Goal: Task Accomplishment & Management: Manage account settings

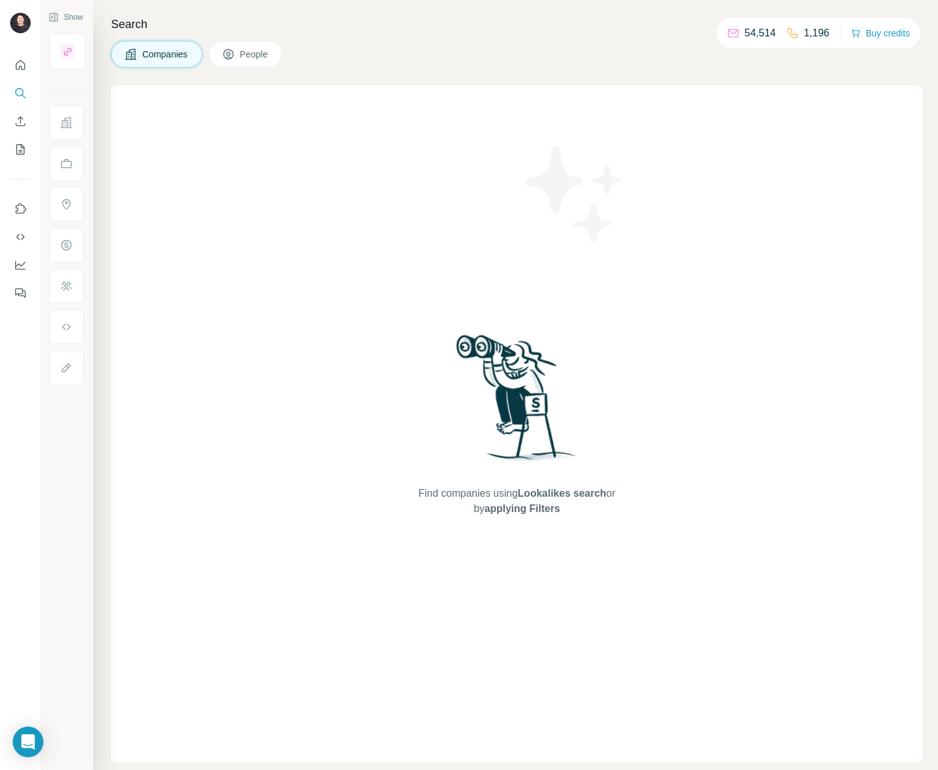
click at [269, 54] on span "People" at bounding box center [254, 54] width 29 height 13
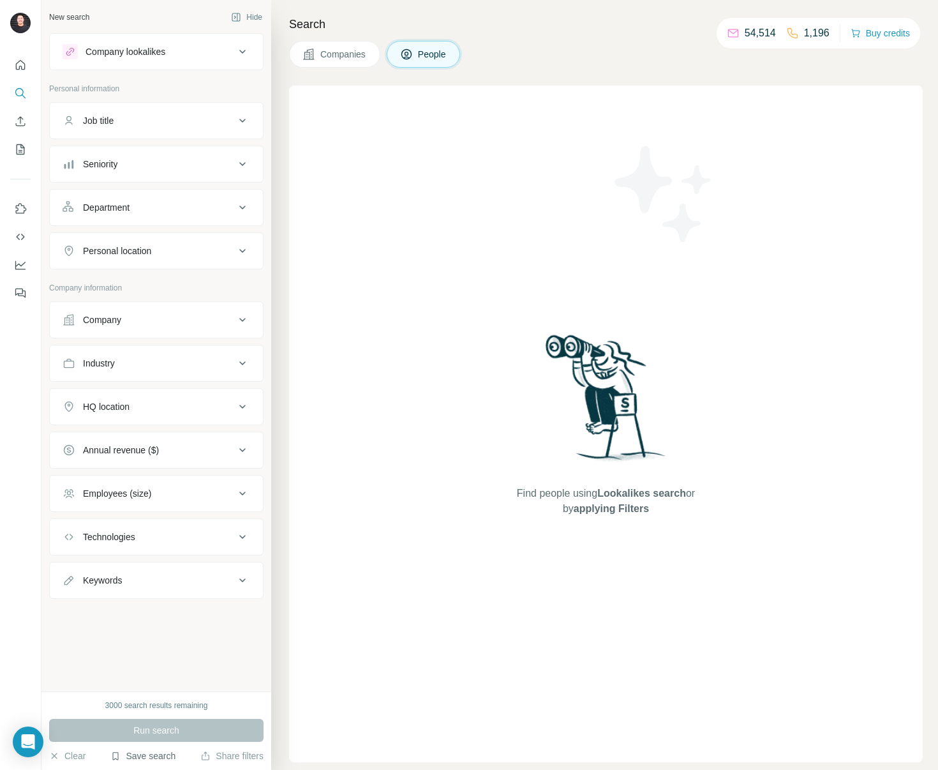
click at [148, 760] on button "Save search" at bounding box center [142, 756] width 65 height 13
click at [169, 732] on div "View my saved searches" at bounding box center [179, 734] width 135 height 26
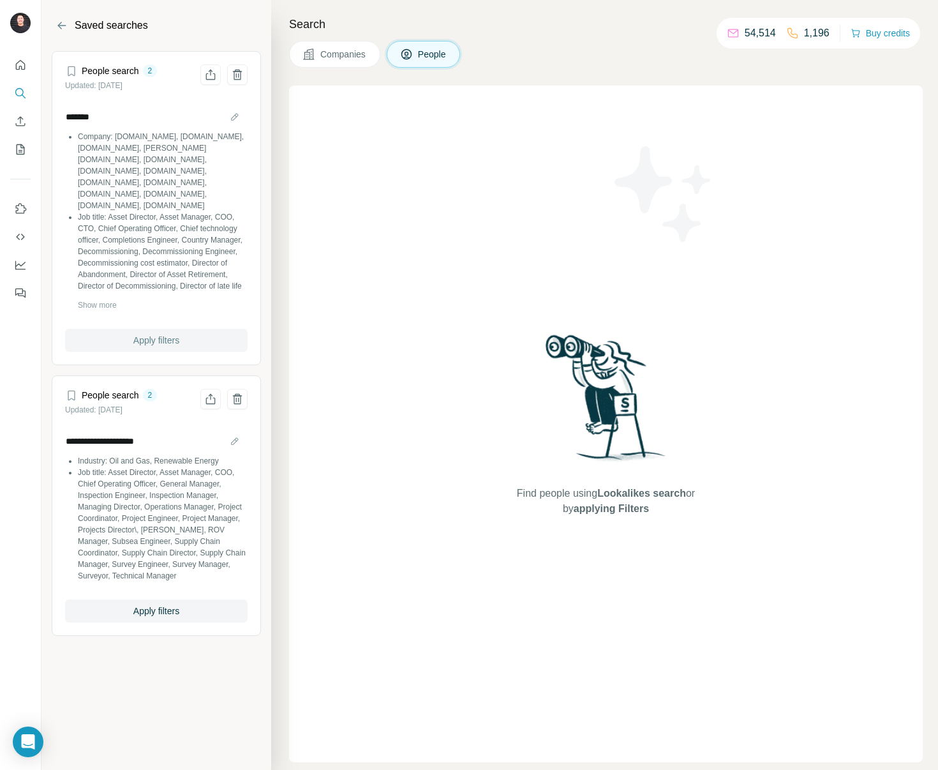
click at [176, 342] on span "Apply filters" at bounding box center [156, 340] width 46 height 13
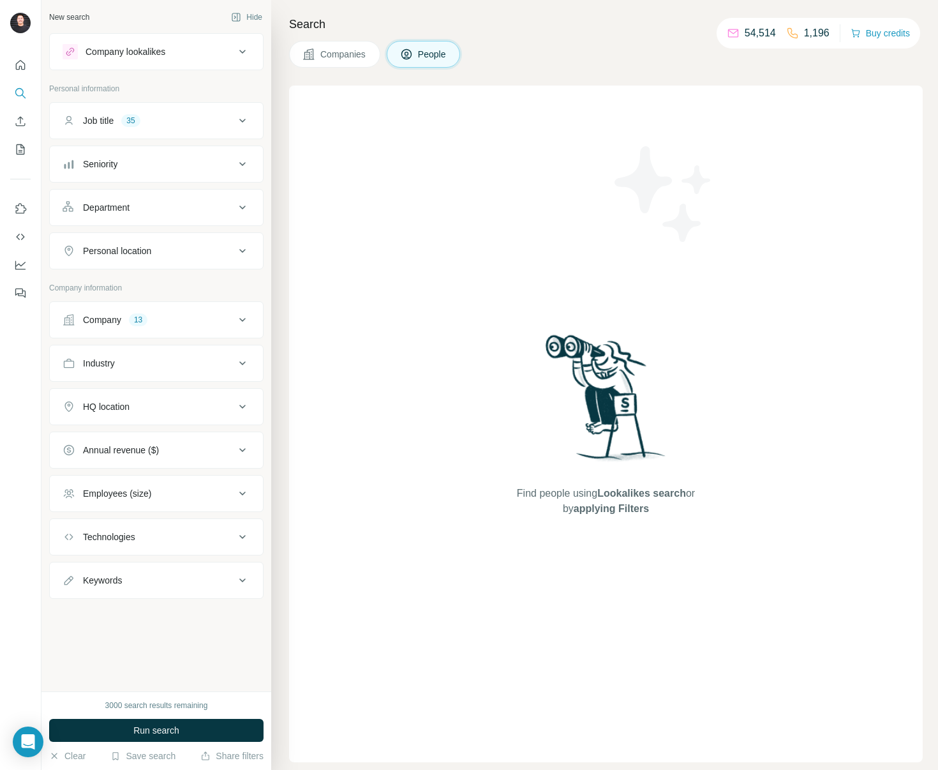
click at [216, 317] on div "Company 13" at bounding box center [149, 319] width 172 height 13
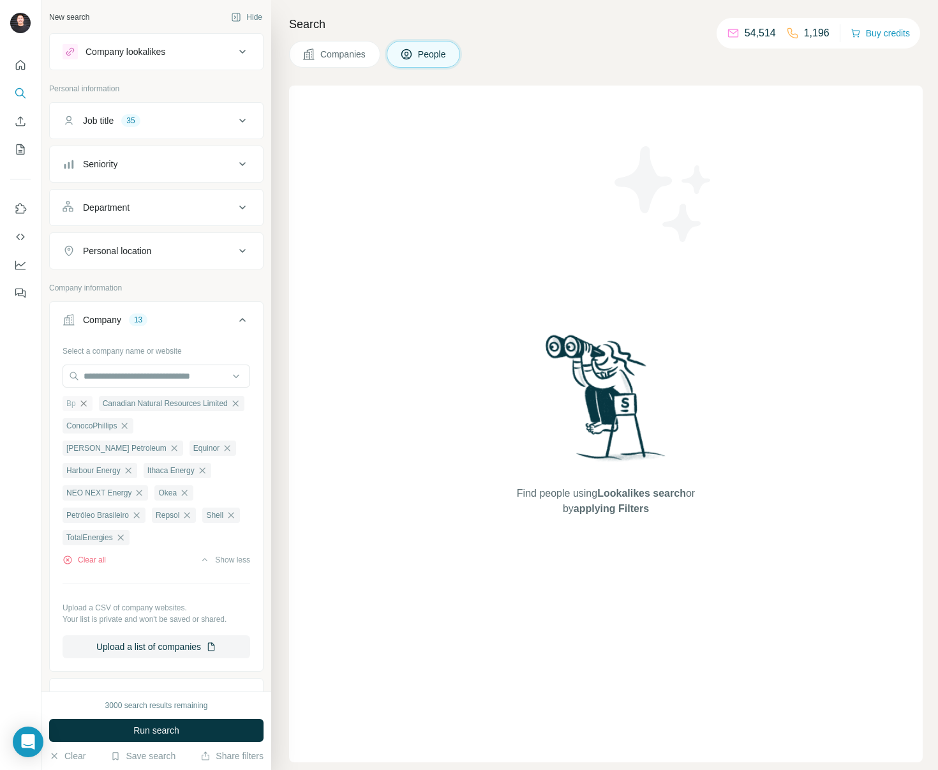
click at [87, 403] on icon "button" at bounding box center [84, 403] width 10 height 10
click at [204, 402] on icon "button" at bounding box center [199, 403] width 10 height 10
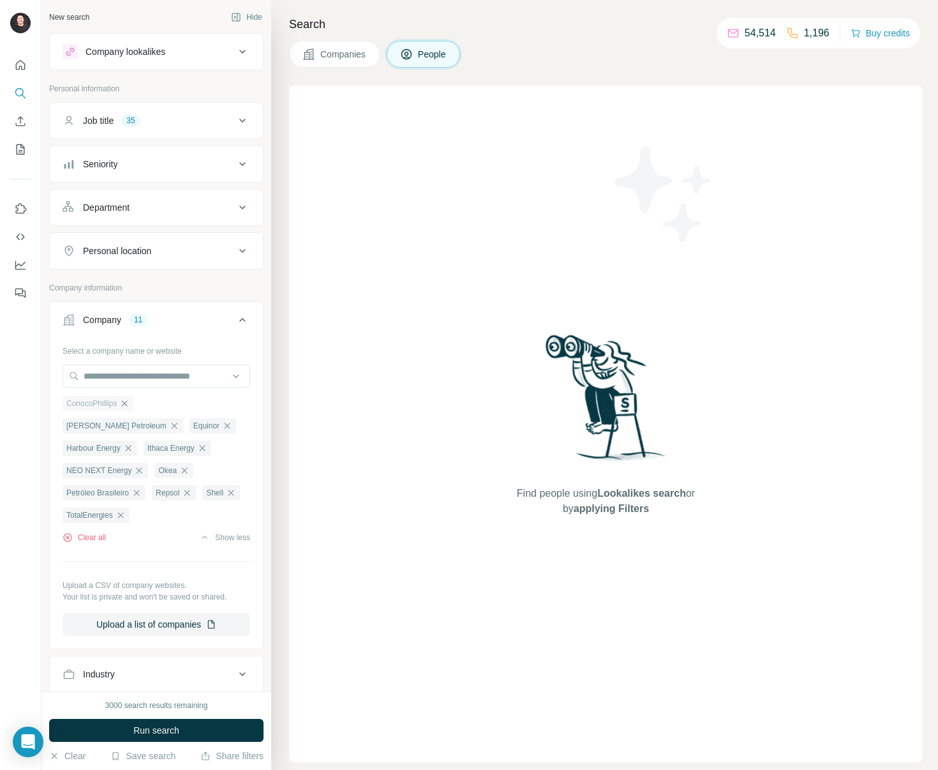
click at [127, 403] on icon "button" at bounding box center [124, 403] width 10 height 10
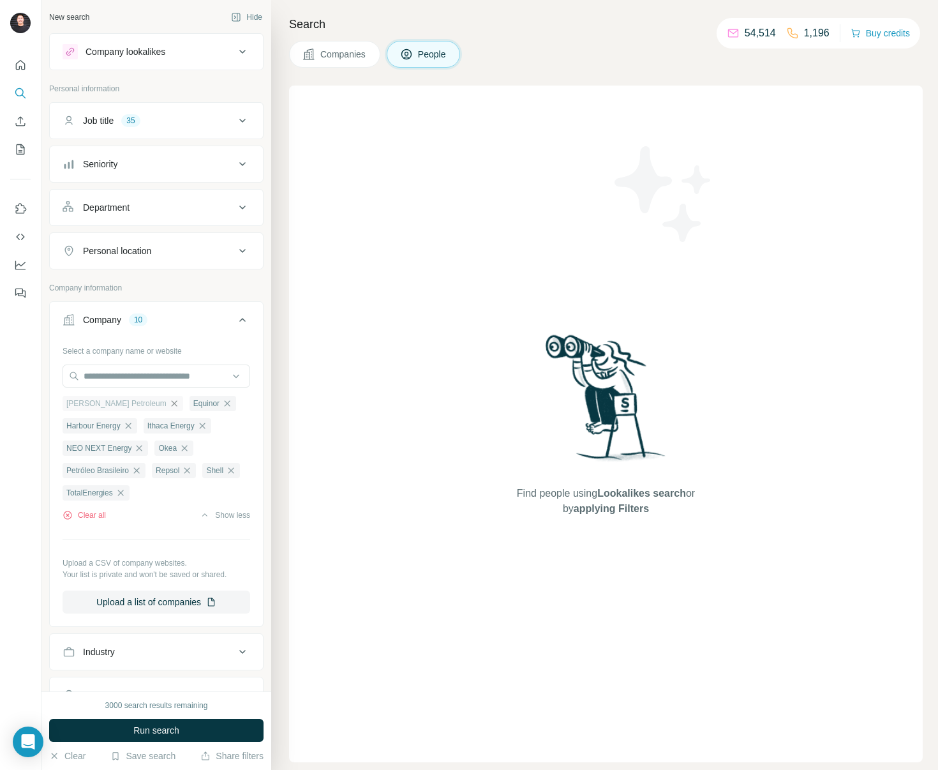
click at [169, 402] on icon "button" at bounding box center [174, 403] width 10 height 10
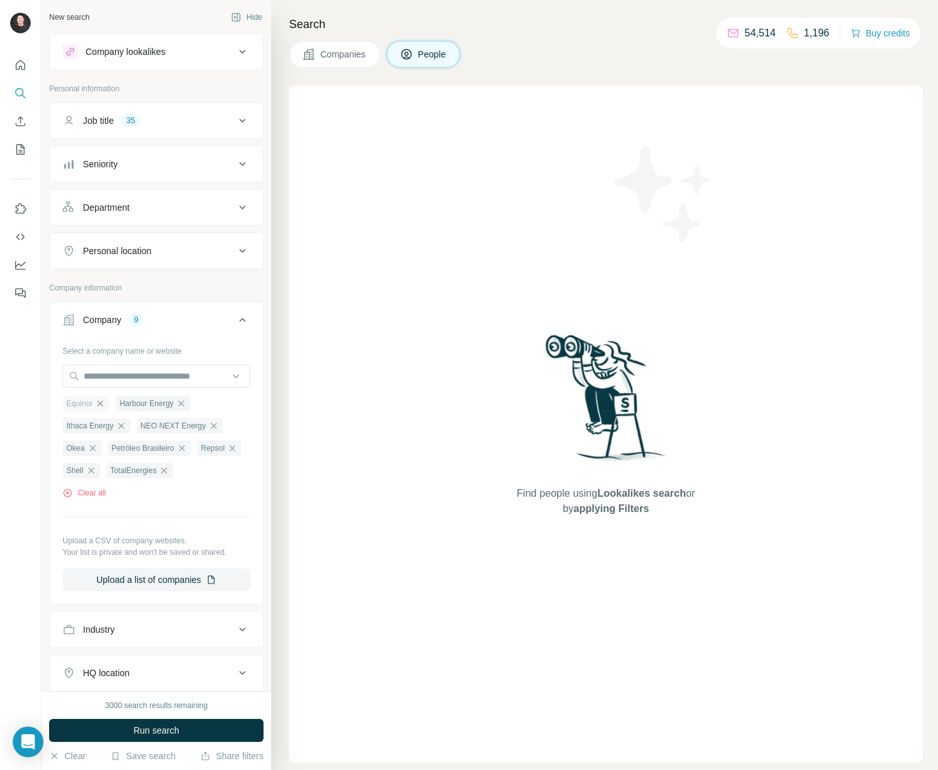
click at [102, 402] on icon "button" at bounding box center [100, 403] width 10 height 10
click at [130, 403] on icon "button" at bounding box center [128, 403] width 6 height 6
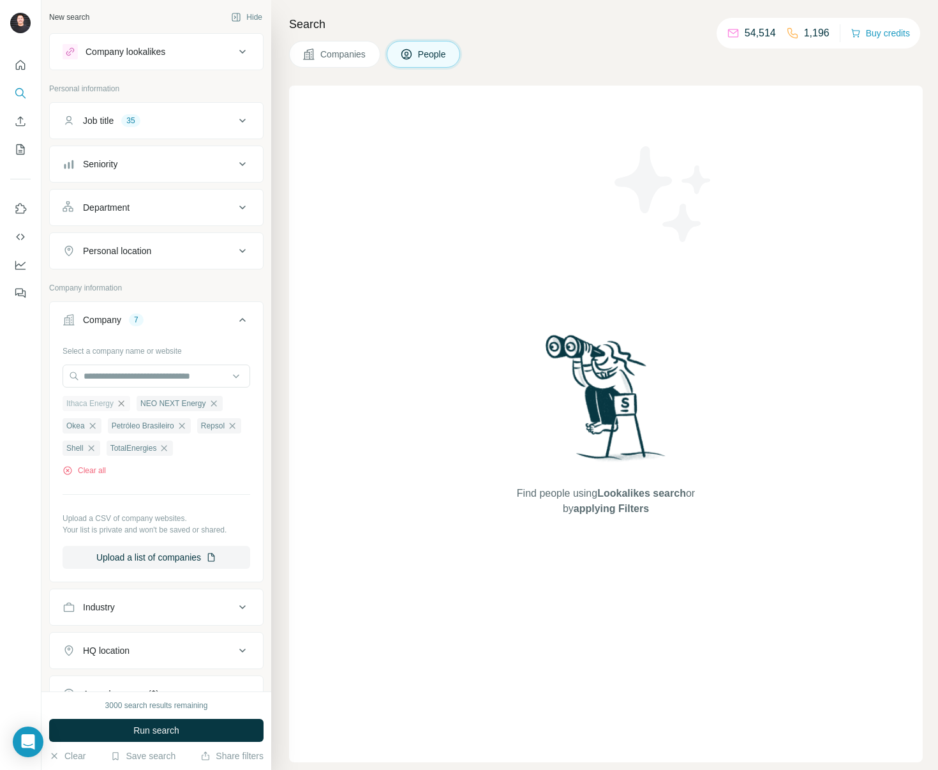
click at [126, 403] on icon "button" at bounding box center [121, 403] width 10 height 10
click at [187, 405] on icon "button" at bounding box center [185, 403] width 6 height 6
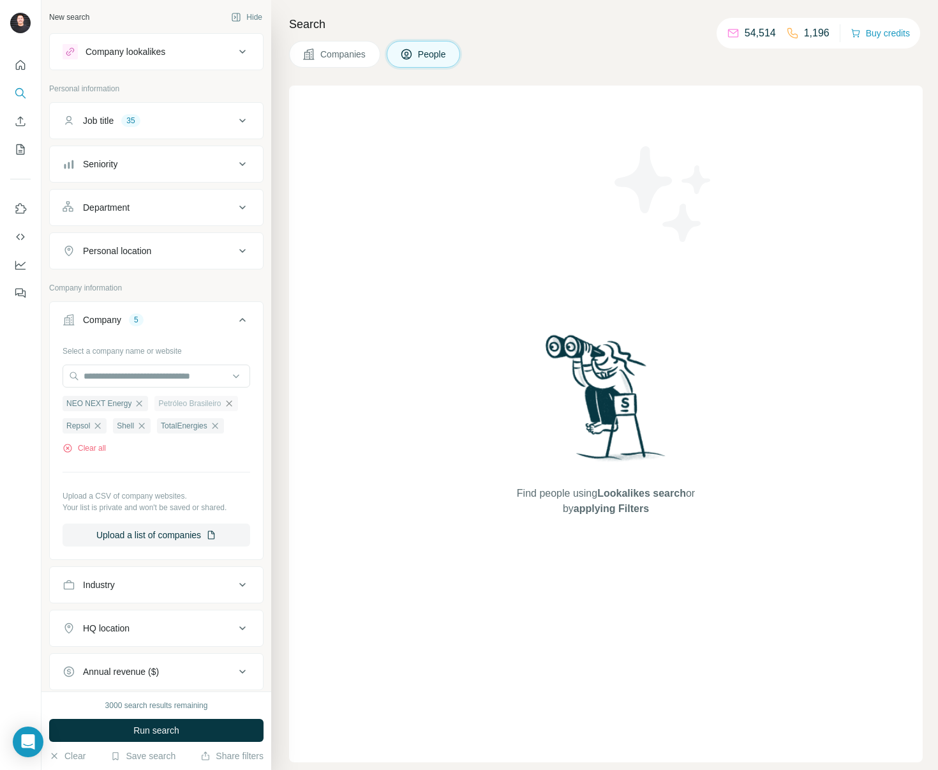
click at [226, 406] on icon "button" at bounding box center [229, 403] width 6 height 6
click at [188, 403] on icon "button" at bounding box center [190, 403] width 10 height 10
click at [184, 405] on icon "button" at bounding box center [183, 403] width 10 height 10
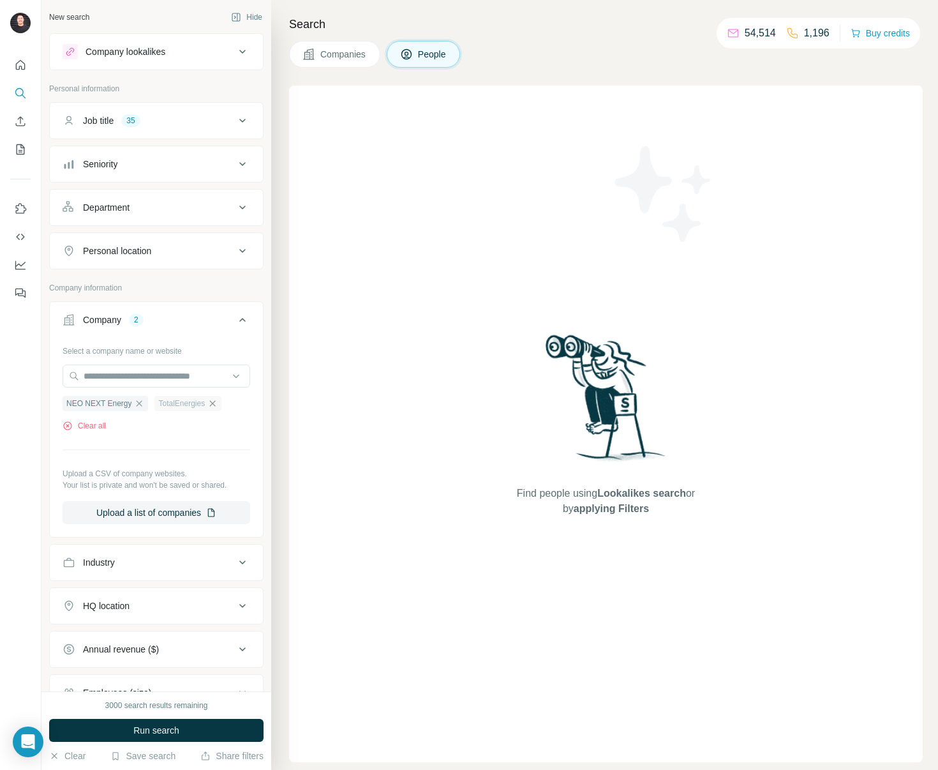
click at [218, 400] on icon "button" at bounding box center [212, 403] width 10 height 10
click at [175, 725] on span "Run search" at bounding box center [156, 730] width 46 height 13
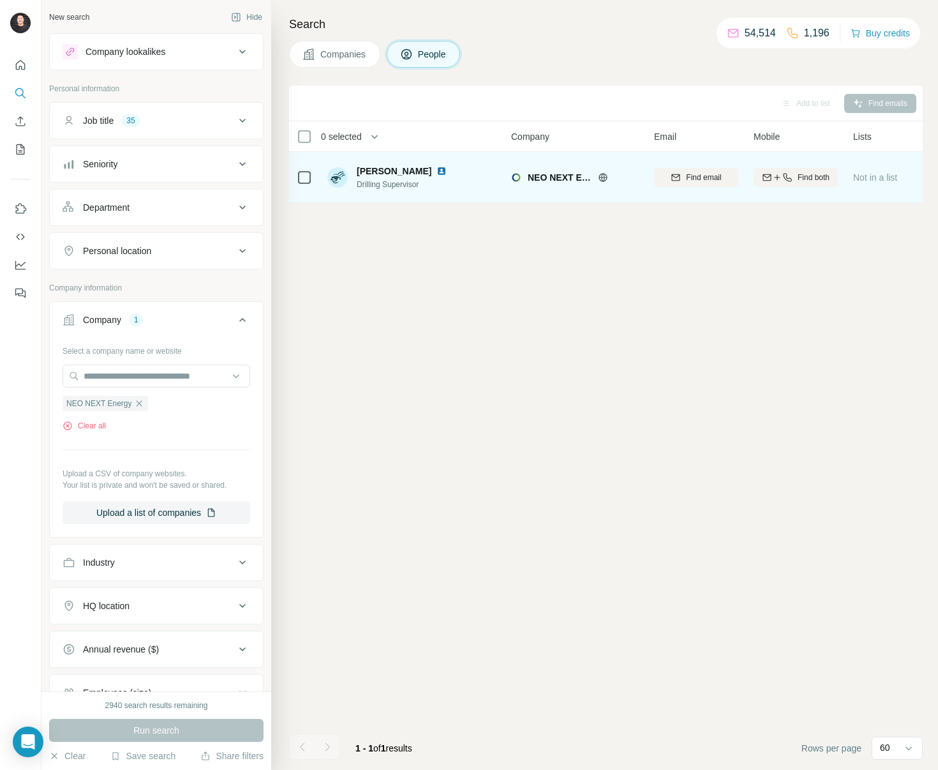
click at [553, 180] on span "NEO NEXT Energy" at bounding box center [560, 177] width 64 height 13
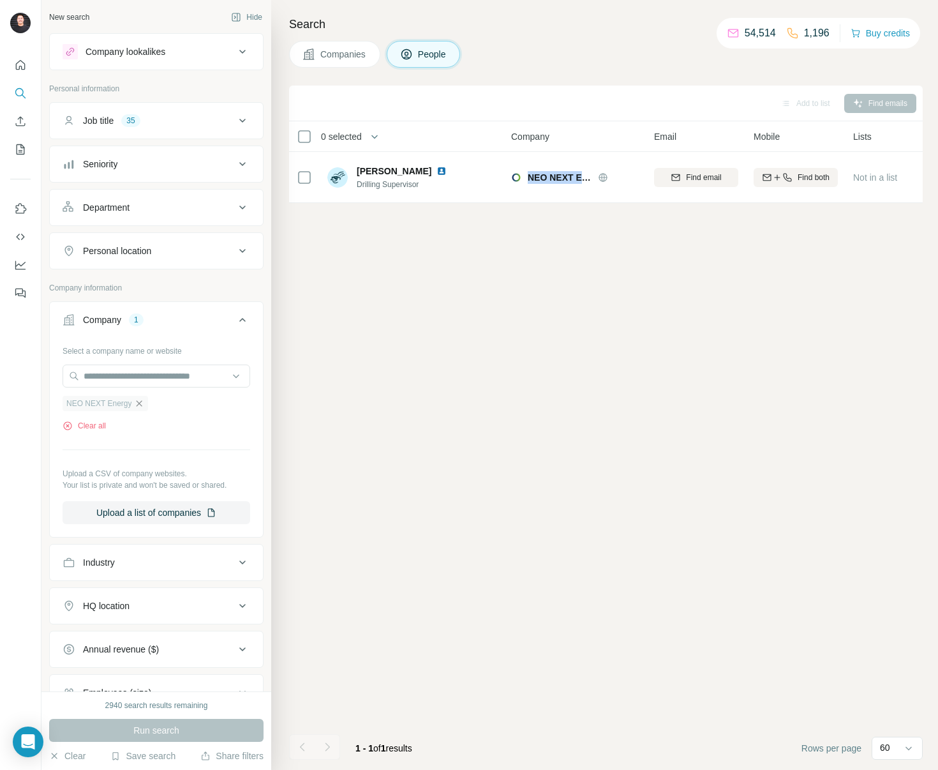
click at [139, 402] on icon "button" at bounding box center [139, 403] width 10 height 10
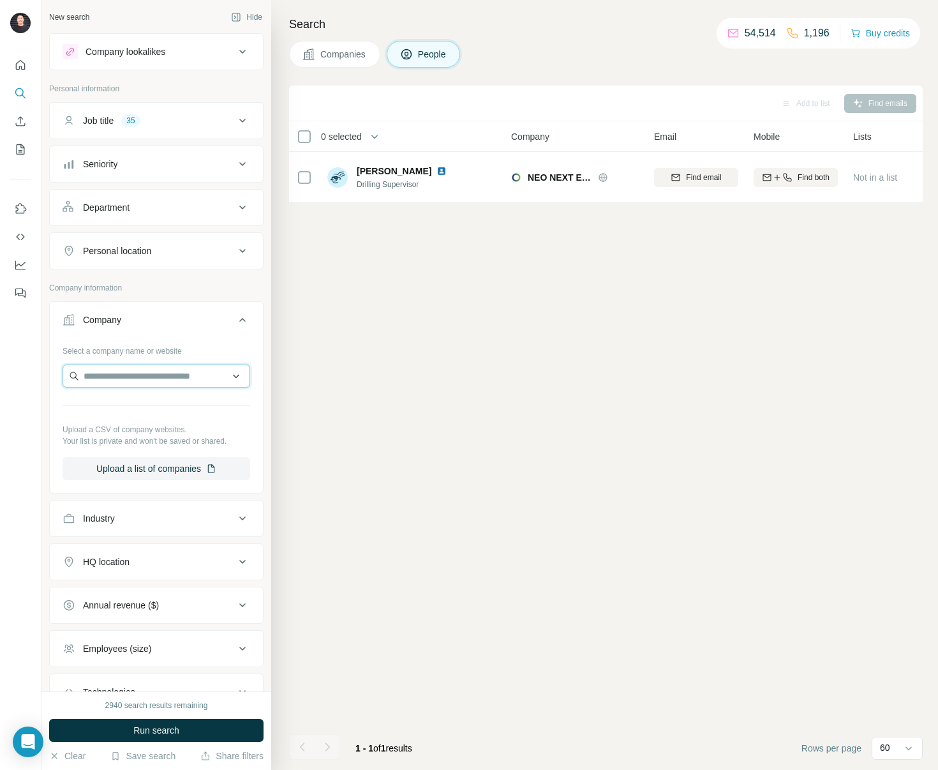
click at [144, 382] on input "text" at bounding box center [157, 376] width 188 height 23
type input "**********"
click at [169, 407] on p "NEO NEXT Energy" at bounding box center [137, 404] width 77 height 13
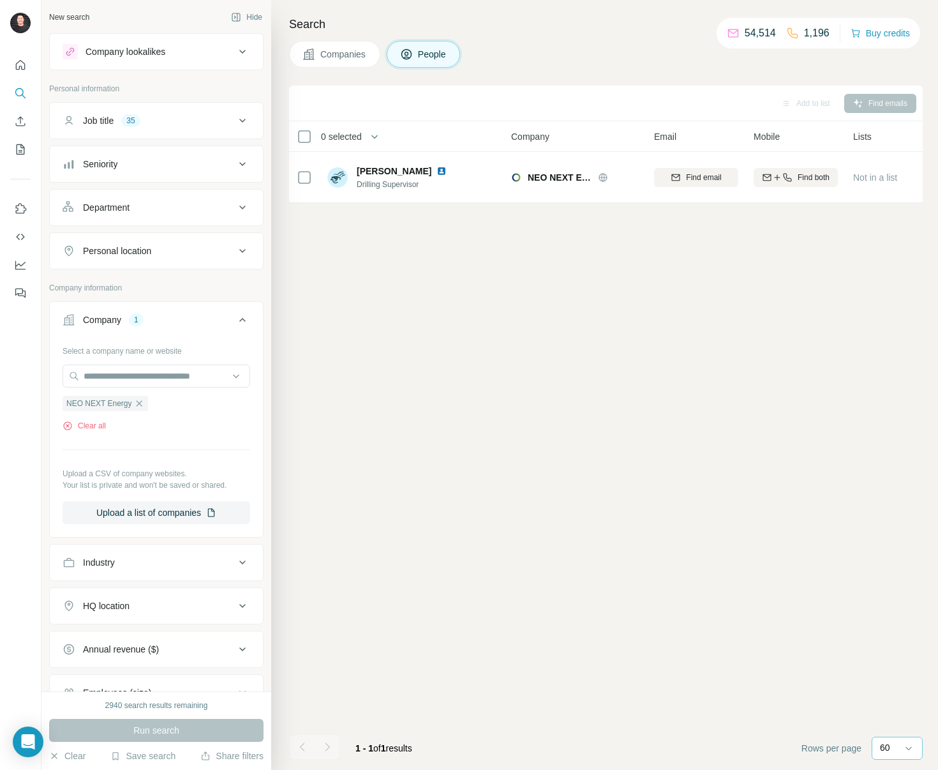
click at [916, 744] on input at bounding box center [935, 748] width 38 height 14
click at [899, 722] on div "10" at bounding box center [897, 719] width 29 height 13
click at [479, 493] on div "Add to list Find emails 0 selected People Company Email Mobile Lists Personal l…" at bounding box center [606, 428] width 634 height 684
click at [139, 734] on div "Run search" at bounding box center [156, 730] width 215 height 23
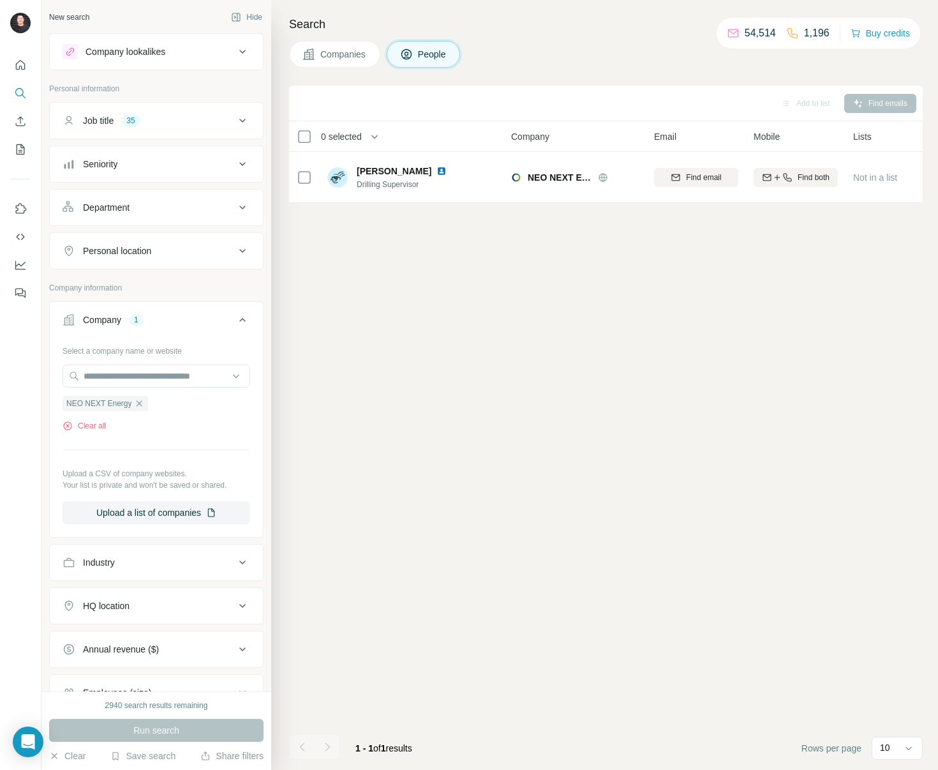
click at [201, 423] on div "Clear all" at bounding box center [157, 425] width 188 height 11
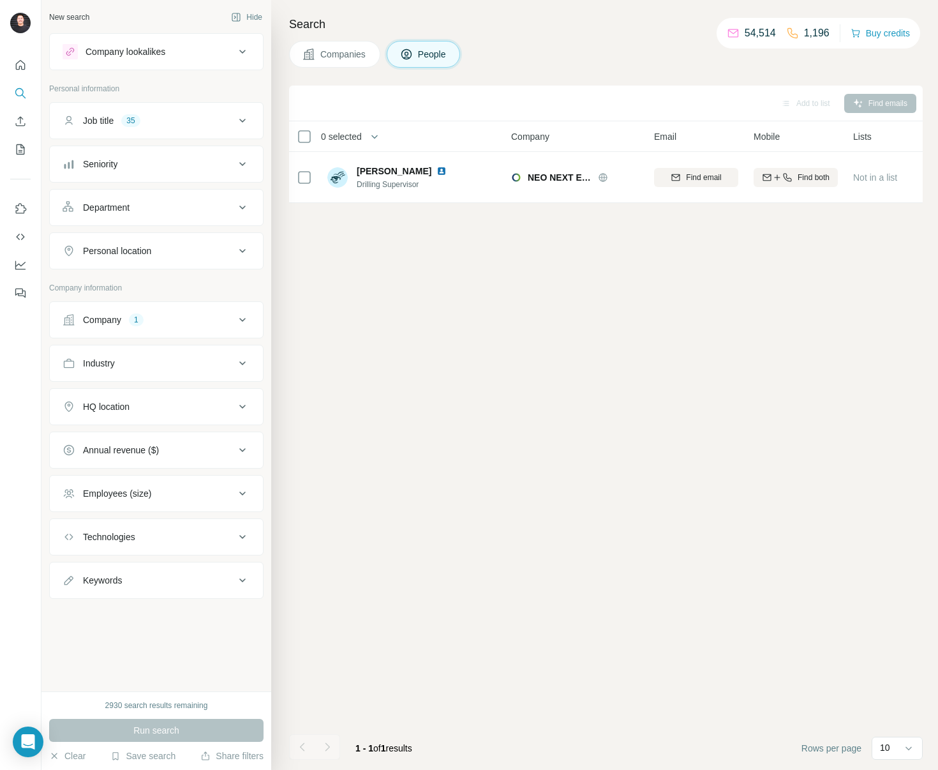
click at [421, 272] on div "Add to list Find emails 0 selected People Company Email Mobile Lists Personal l…" at bounding box center [606, 428] width 634 height 684
click at [189, 323] on div "Company 1" at bounding box center [149, 319] width 172 height 13
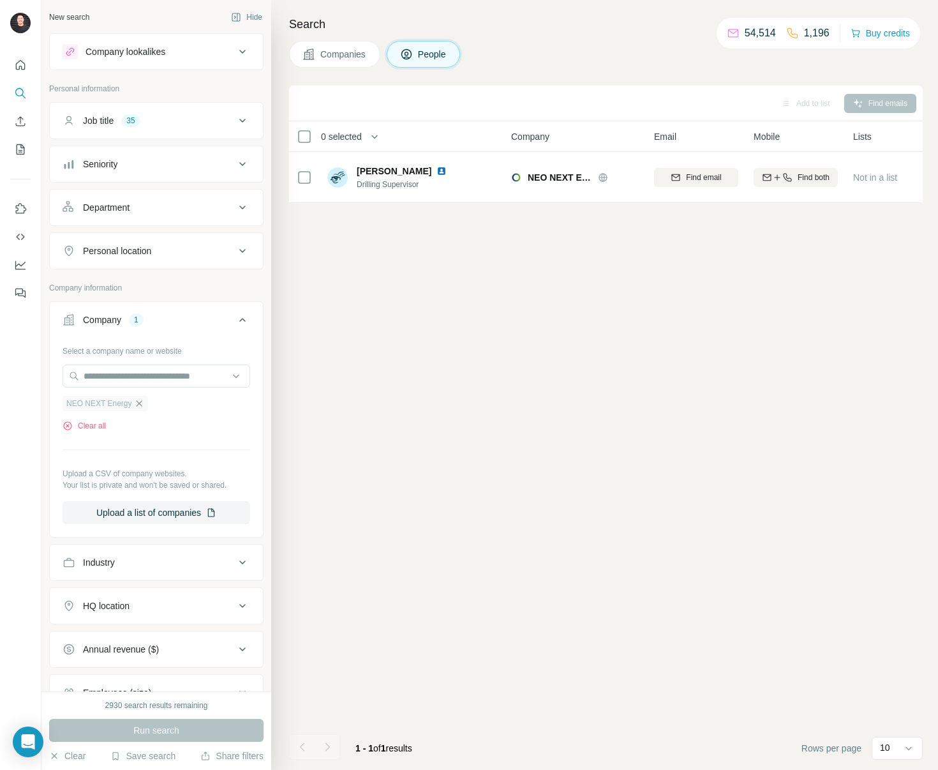
click at [139, 403] on icon "button" at bounding box center [139, 403] width 10 height 10
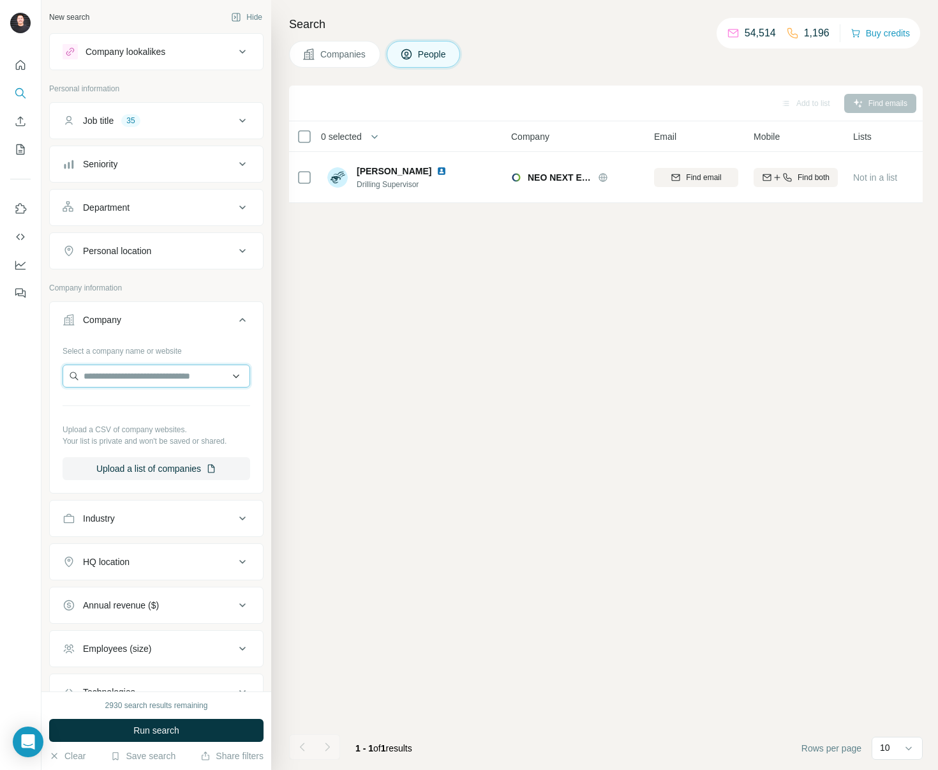
click at [154, 375] on input "text" at bounding box center [157, 376] width 188 height 23
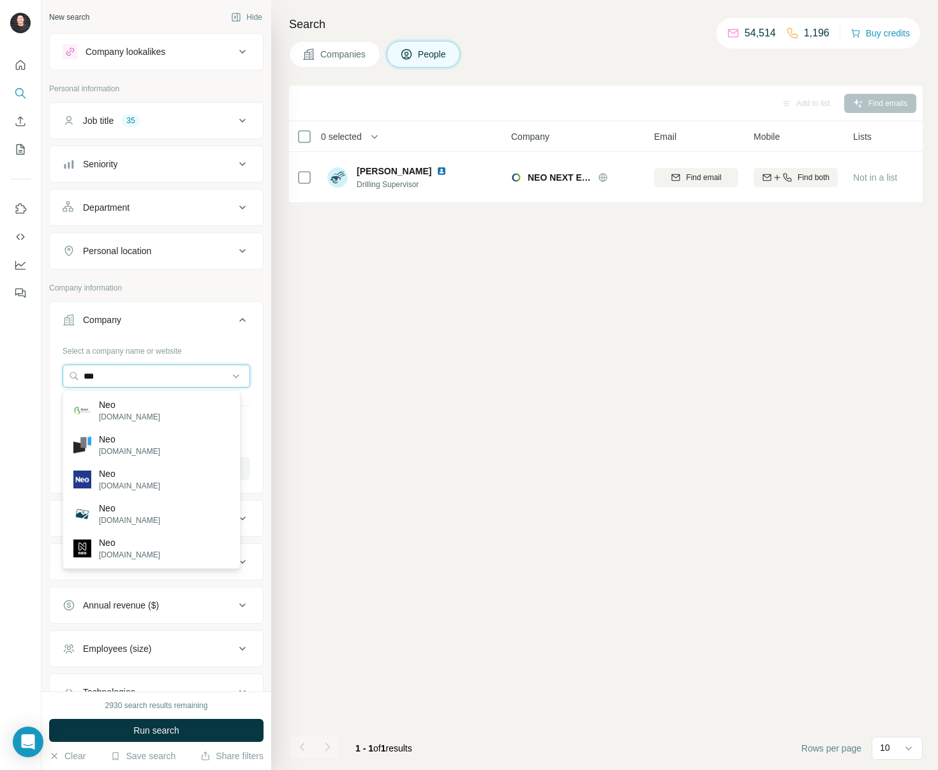
drag, startPoint x: 79, startPoint y: 373, endPoint x: 53, endPoint y: 372, distance: 25.6
click at [53, 372] on div "Select a company name or website *** Upload a CSV of company websites. Your lis…" at bounding box center [156, 415] width 213 height 150
type input "****"
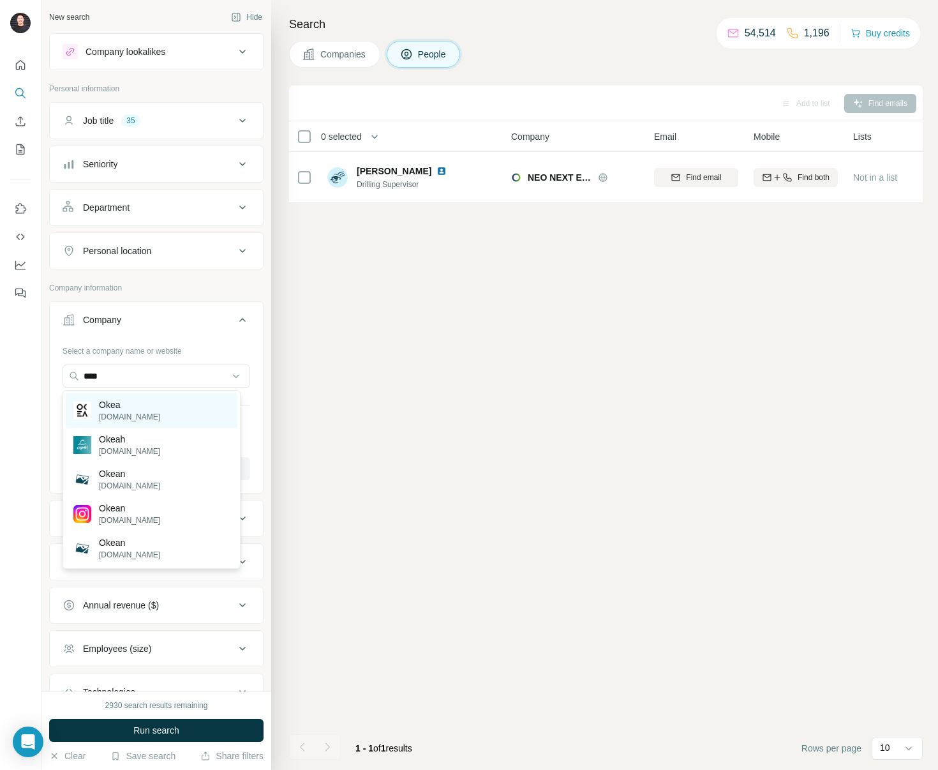
click at [122, 414] on p "[DOMAIN_NAME]" at bounding box center [129, 416] width 61 height 11
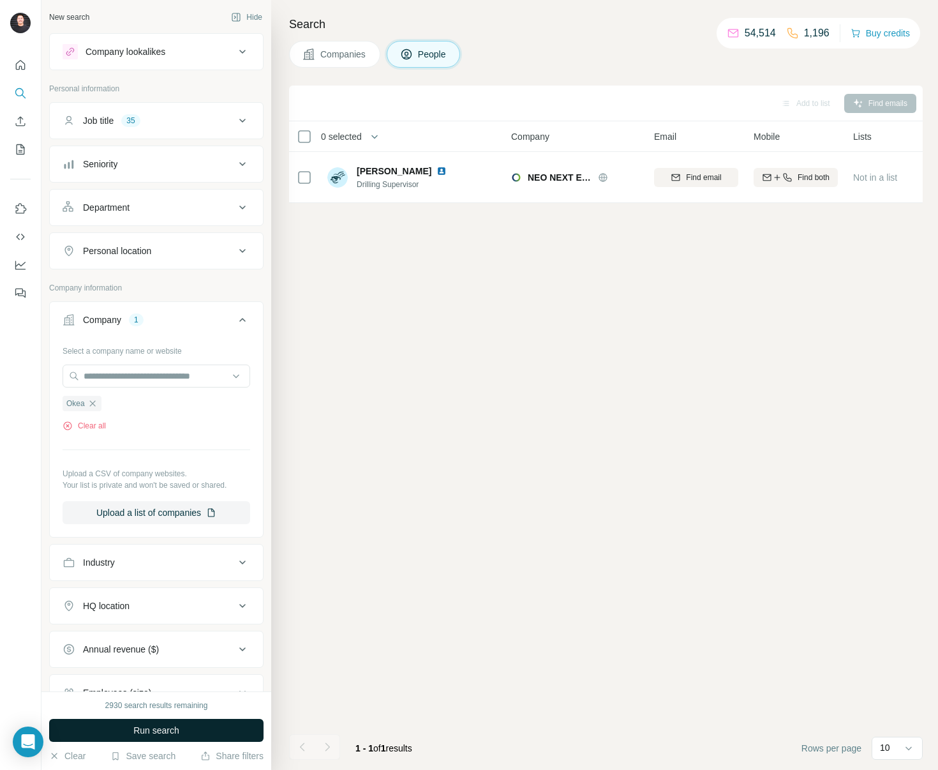
click at [172, 727] on span "Run search" at bounding box center [156, 730] width 46 height 13
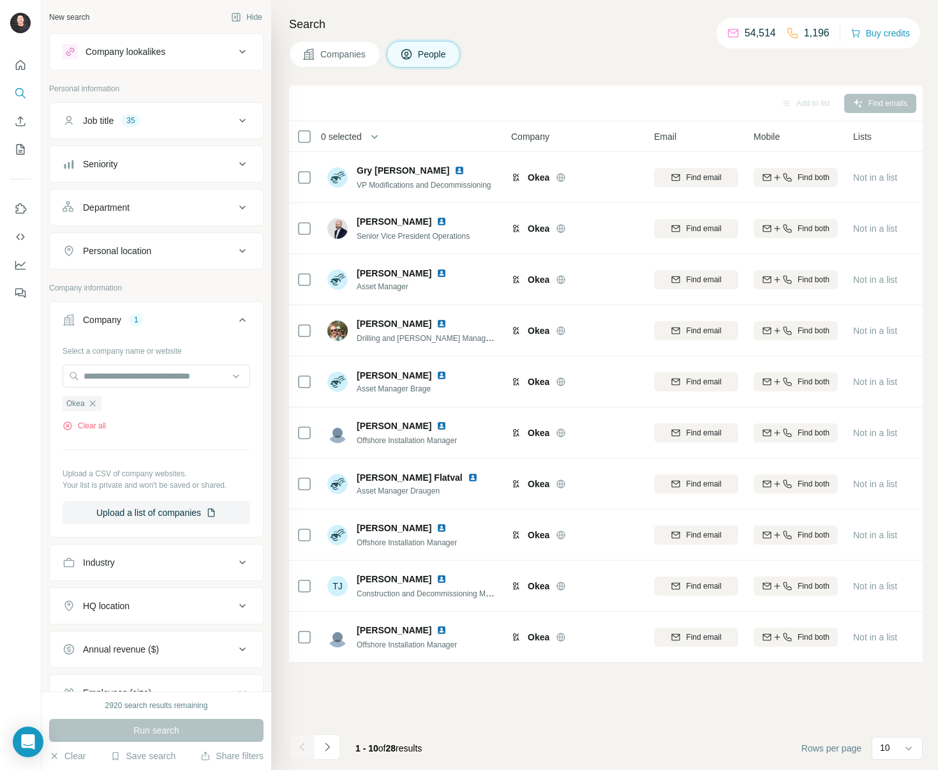
click at [179, 123] on div "Job title 35" at bounding box center [149, 120] width 172 height 13
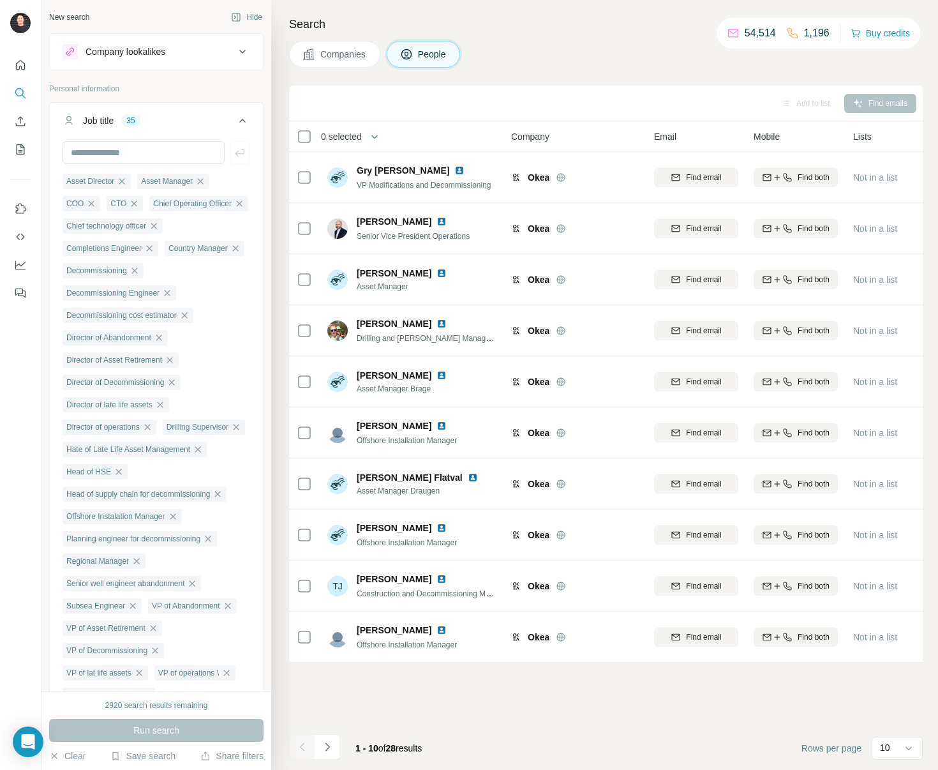
click at [179, 123] on div "Job title 35" at bounding box center [149, 120] width 172 height 13
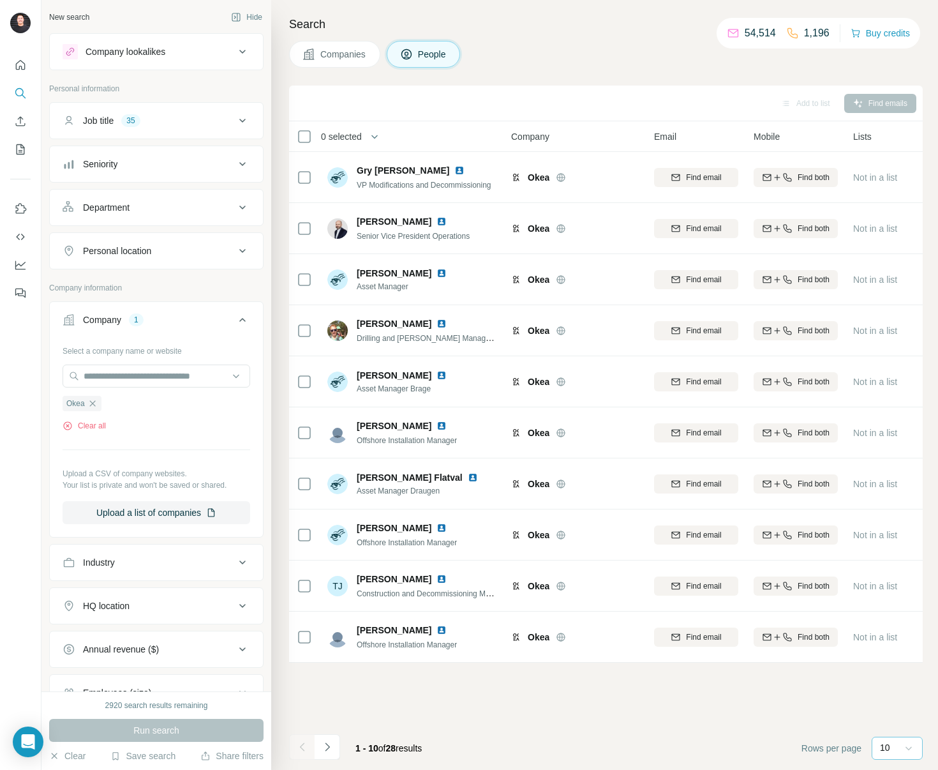
click at [908, 744] on icon at bounding box center [909, 748] width 13 height 13
click at [892, 673] on p "40" at bounding box center [888, 673] width 10 height 13
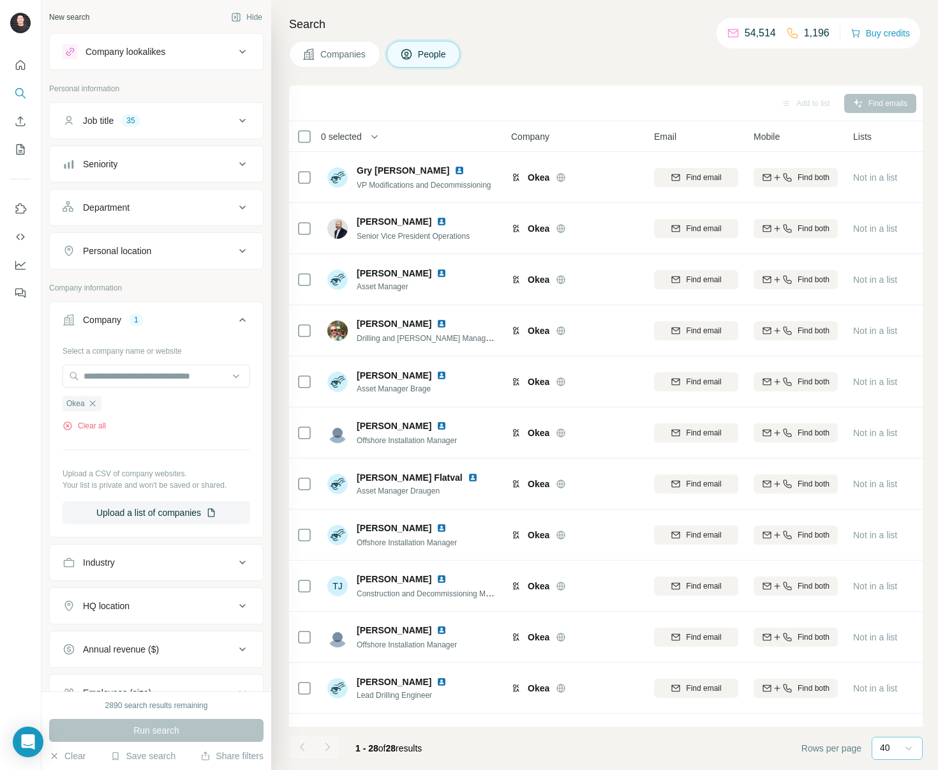
click at [350, 143] on span "0 selected" at bounding box center [349, 137] width 75 height 26
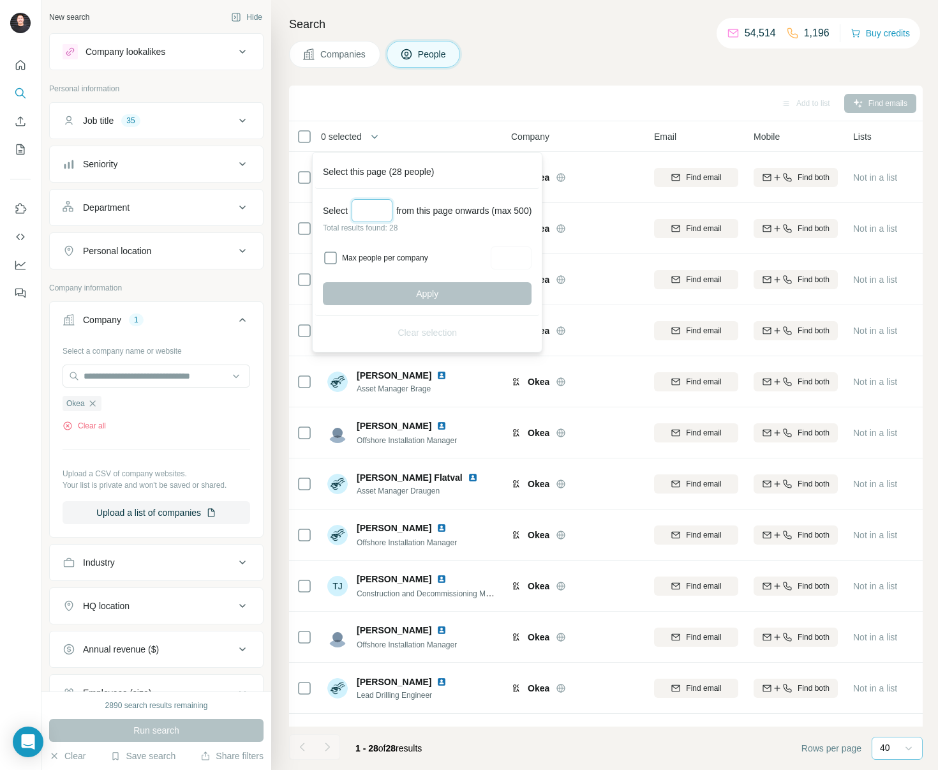
click at [377, 211] on input "Select a number (up to 500)" at bounding box center [372, 210] width 41 height 23
type input "*"
type input "**"
click at [478, 290] on button "Apply" at bounding box center [427, 293] width 209 height 23
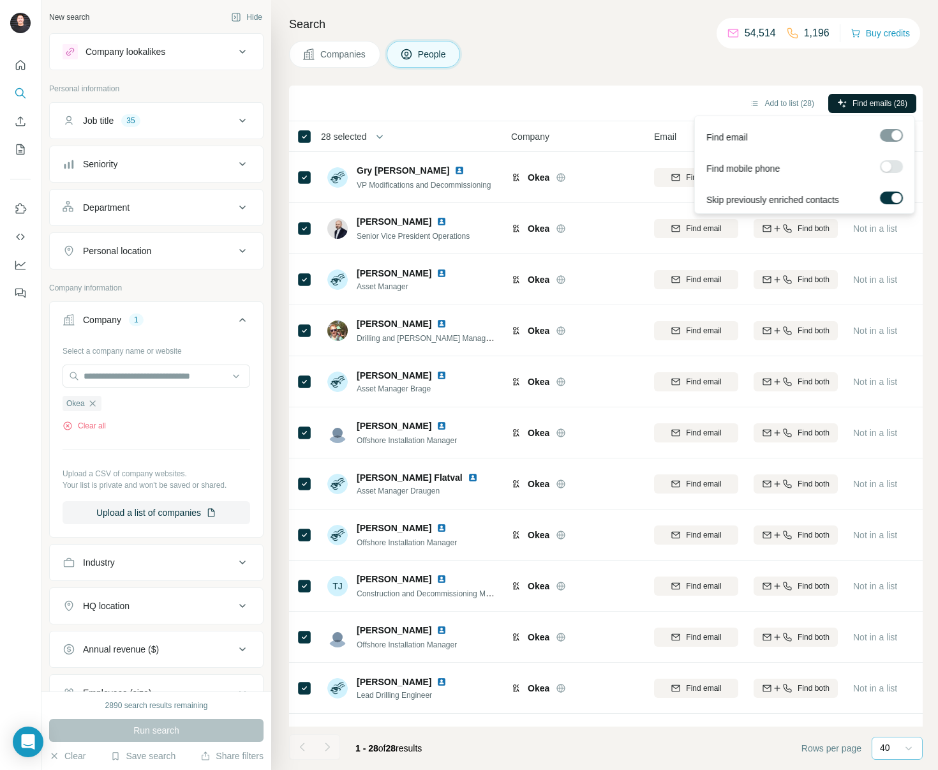
click at [899, 101] on span "Find emails (28)" at bounding box center [880, 103] width 55 height 11
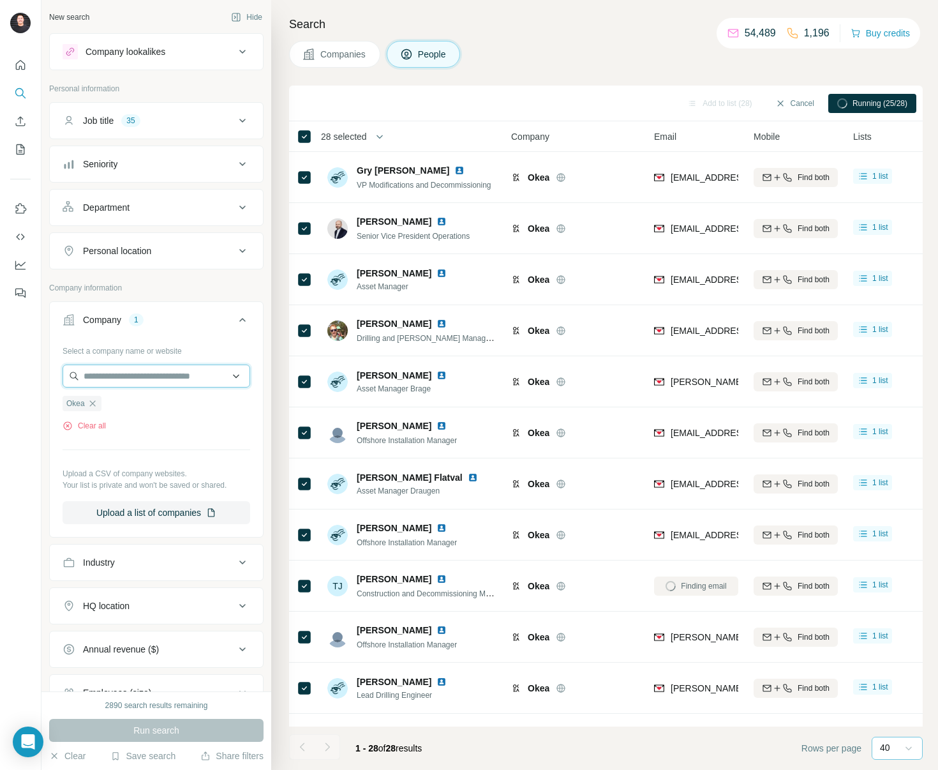
click at [146, 377] on input "text" at bounding box center [157, 376] width 188 height 23
type input "********"
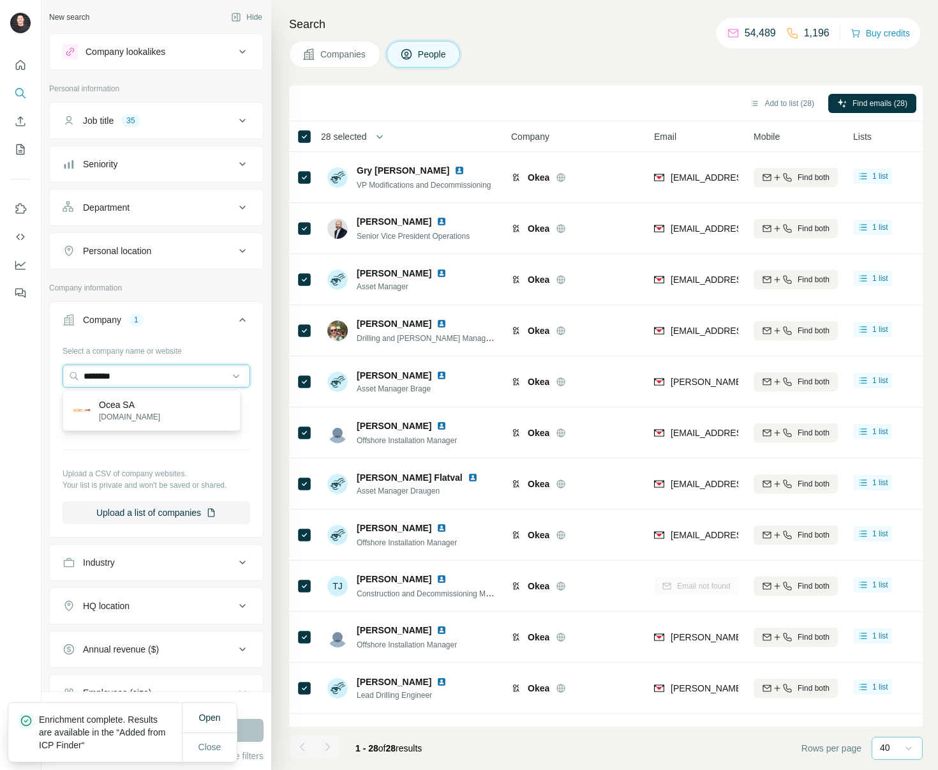
drag, startPoint x: 144, startPoint y: 375, endPoint x: 27, endPoint y: 372, distance: 116.9
click at [27, 372] on div "New search Hide Company lookalikes Personal information Job title 35 Seniority …" at bounding box center [469, 385] width 938 height 770
click at [518, 64] on div "Companies People" at bounding box center [606, 54] width 634 height 27
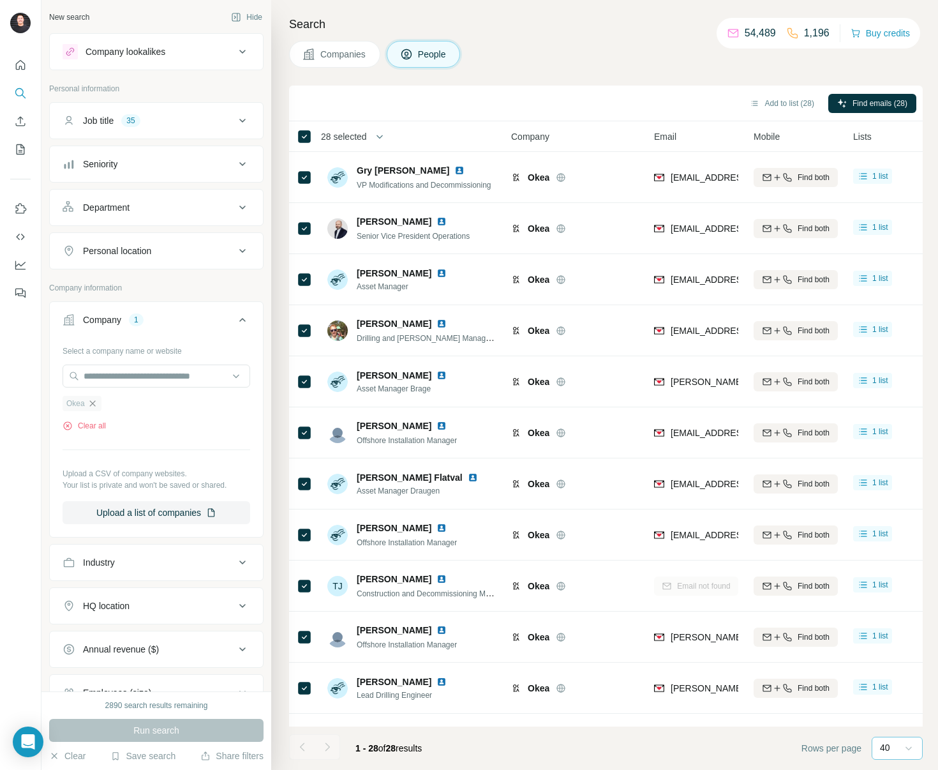
click at [95, 400] on icon "button" at bounding box center [92, 403] width 10 height 10
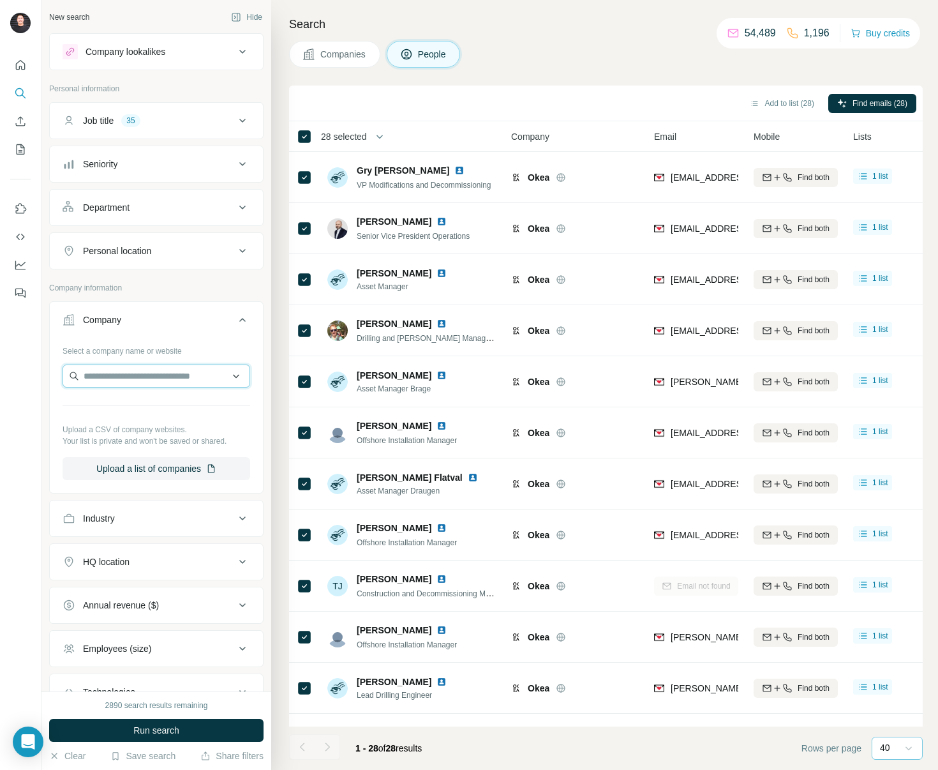
click at [102, 379] on input "text" at bounding box center [157, 376] width 188 height 23
type input "*******"
click at [213, 292] on p "Company information" at bounding box center [156, 287] width 215 height 11
click at [170, 753] on button "Save search" at bounding box center [142, 756] width 65 height 13
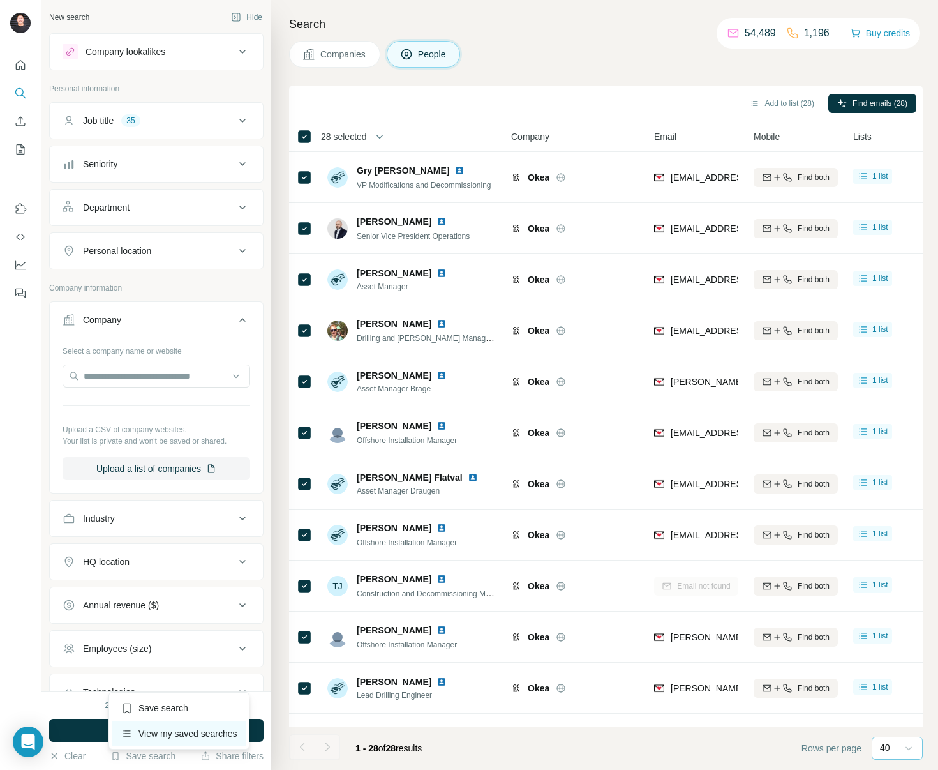
click at [175, 731] on div "View my saved searches" at bounding box center [179, 734] width 135 height 26
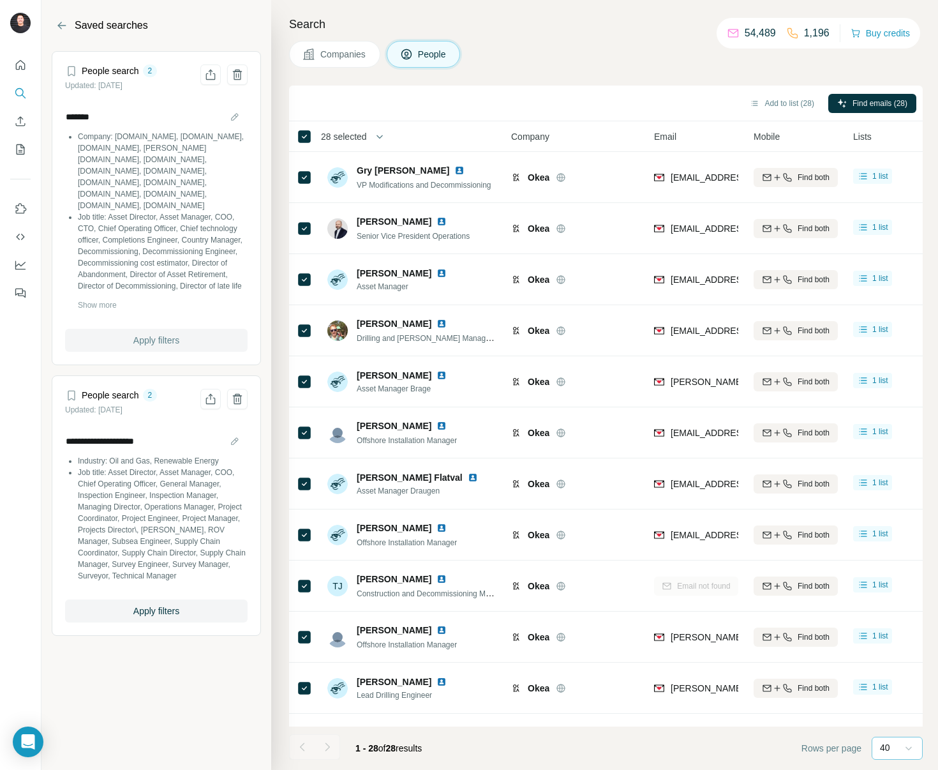
click at [170, 341] on span "Apply filters" at bounding box center [156, 340] width 46 height 13
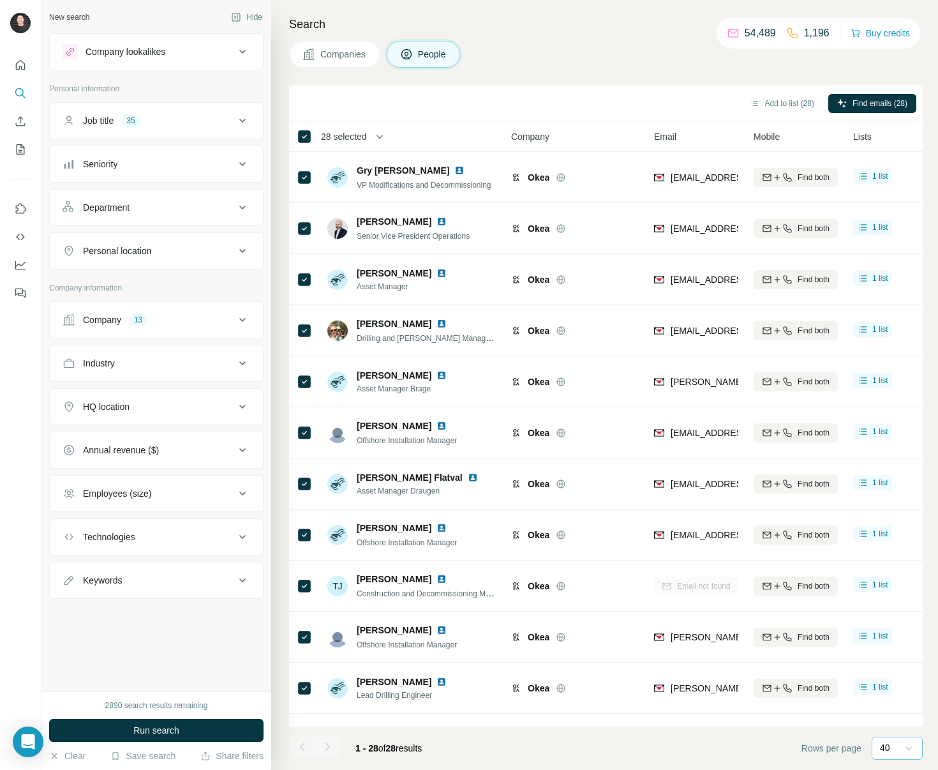
click at [171, 328] on button "Company 13" at bounding box center [156, 320] width 213 height 31
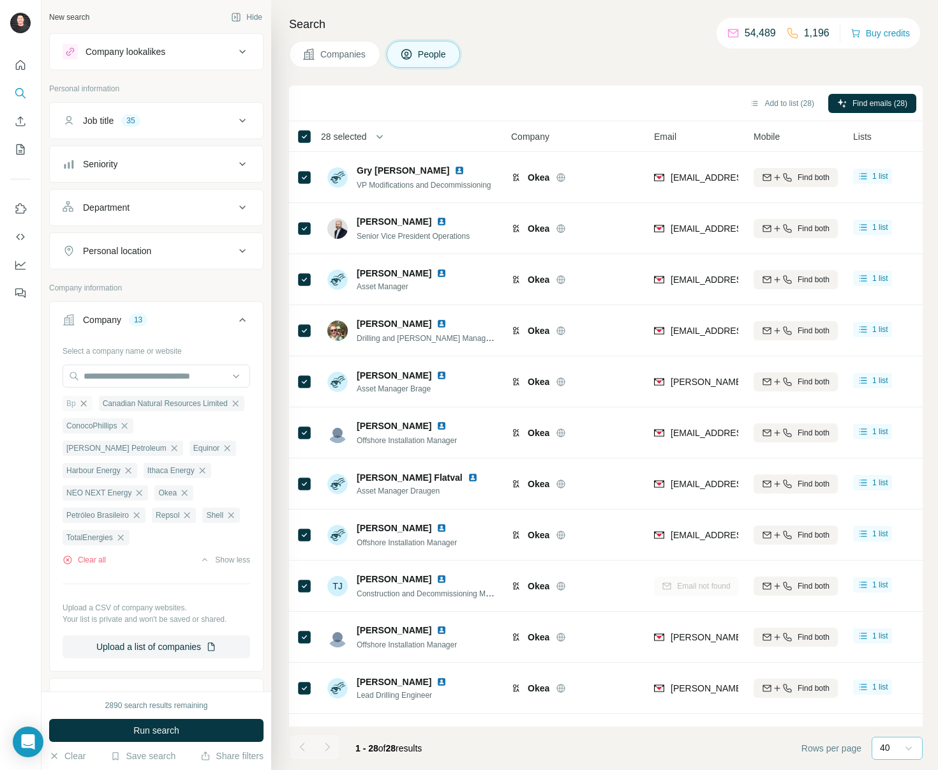
click at [86, 403] on icon "button" at bounding box center [84, 403] width 10 height 10
click at [129, 426] on icon "button" at bounding box center [124, 426] width 10 height 10
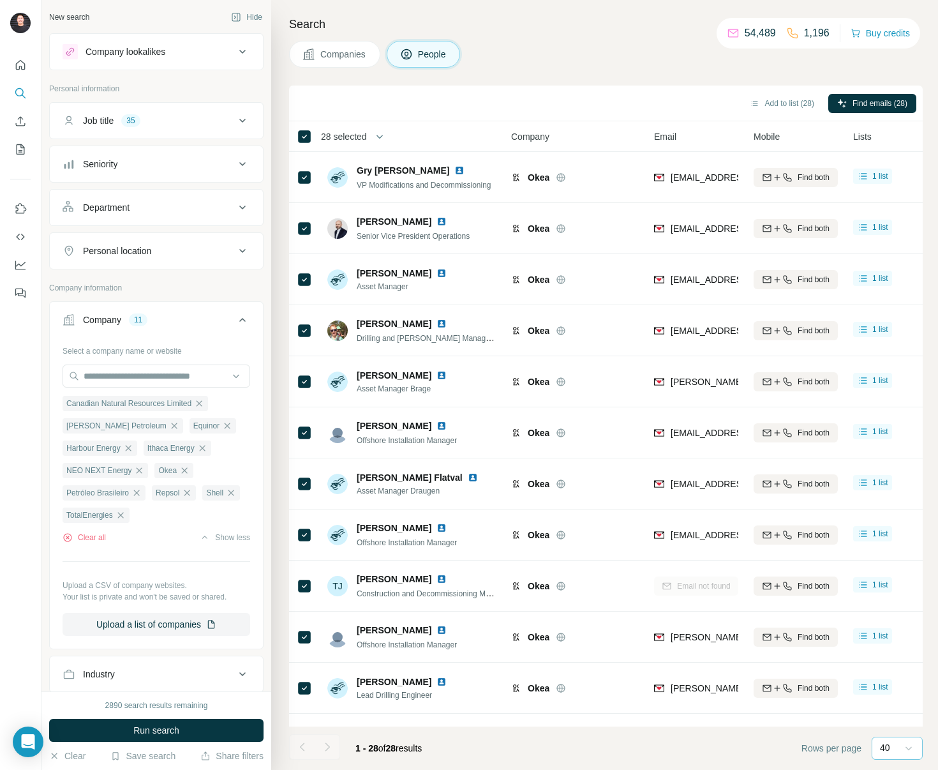
click at [169, 426] on icon "button" at bounding box center [174, 426] width 10 height 10
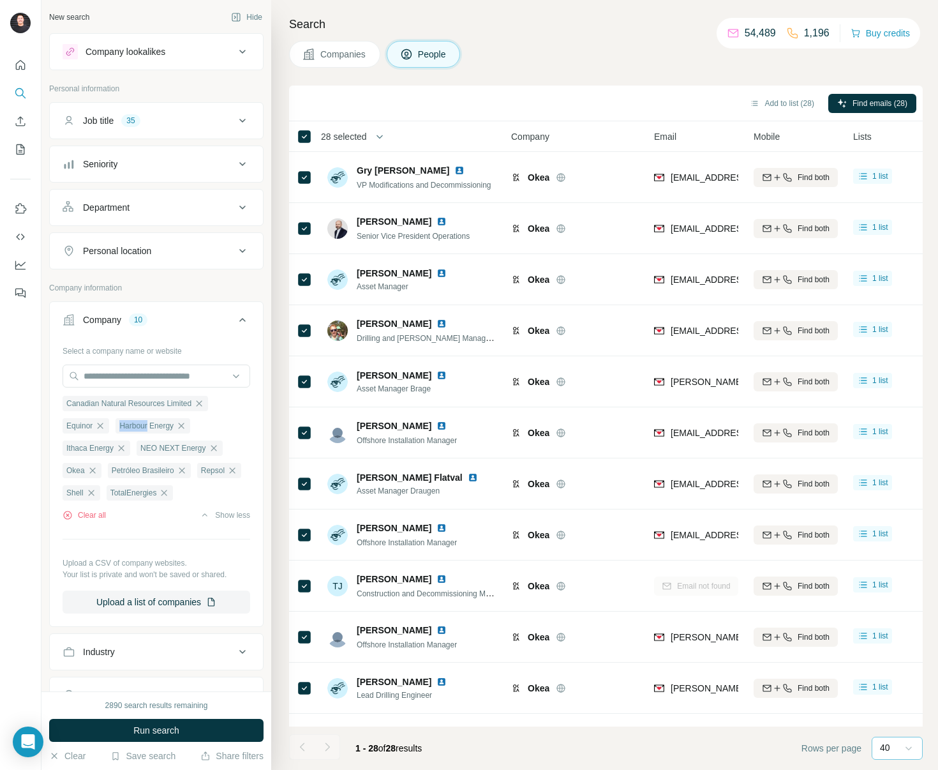
click at [129, 426] on span "Harbour Energy" at bounding box center [146, 425] width 54 height 11
click at [103, 425] on icon "button" at bounding box center [100, 426] width 10 height 10
click at [129, 426] on icon "button" at bounding box center [128, 426] width 10 height 10
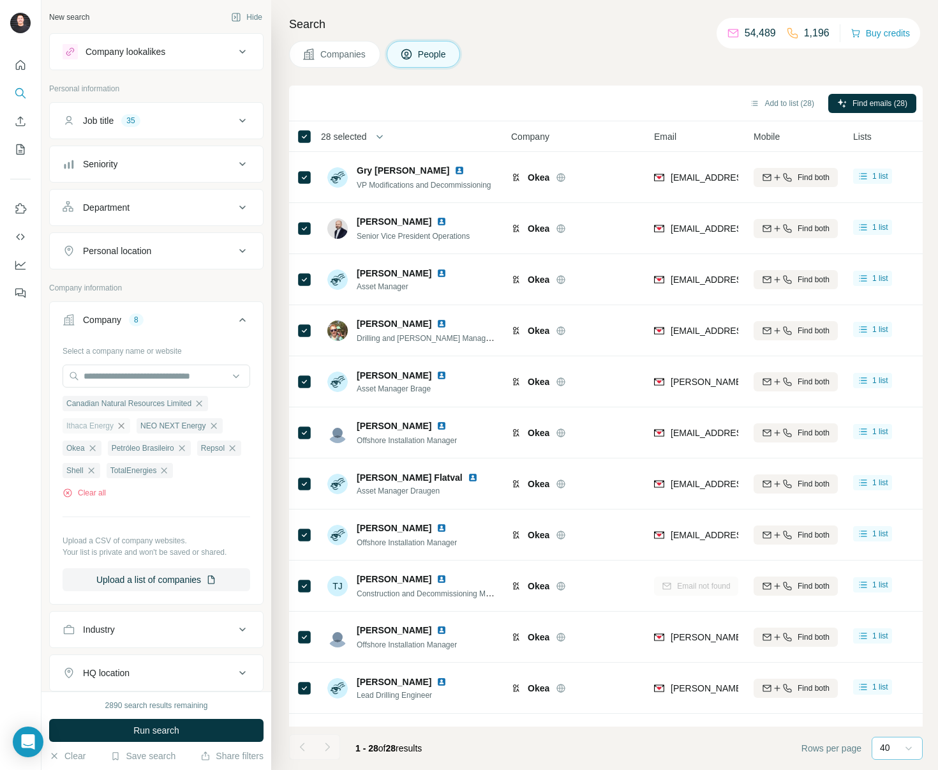
click at [126, 426] on icon "button" at bounding box center [121, 426] width 10 height 10
click at [137, 425] on icon "button" at bounding box center [139, 426] width 10 height 10
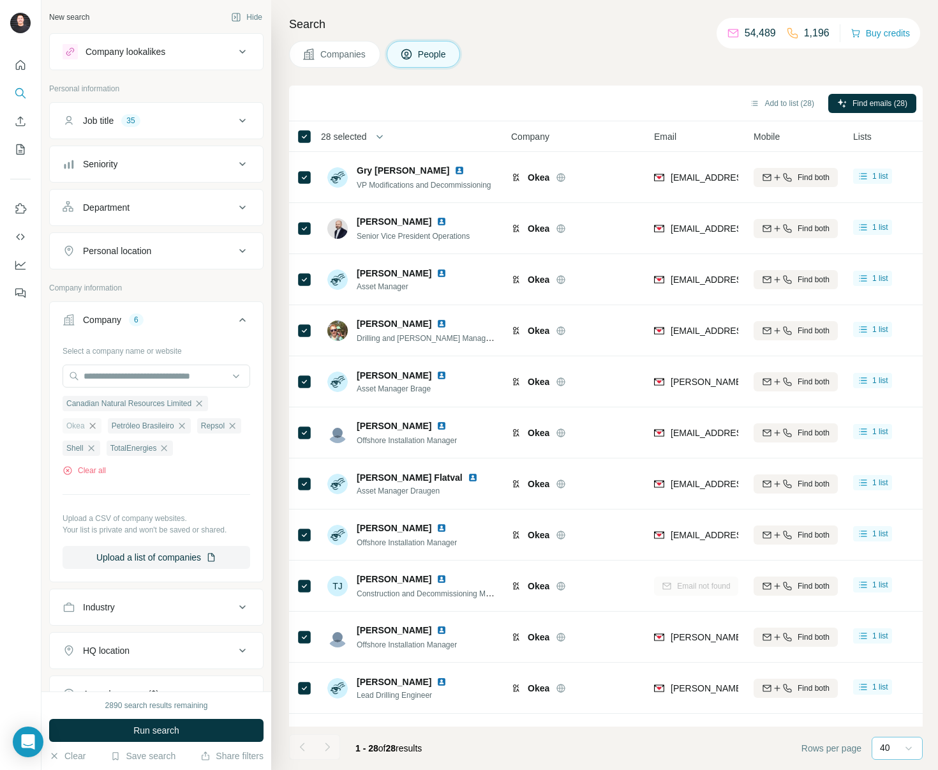
click at [97, 425] on icon "button" at bounding box center [92, 426] width 10 height 10
click at [133, 425] on div "Petróleo Brasileiro" at bounding box center [104, 425] width 83 height 15
click at [140, 425] on icon "button" at bounding box center [137, 426] width 6 height 6
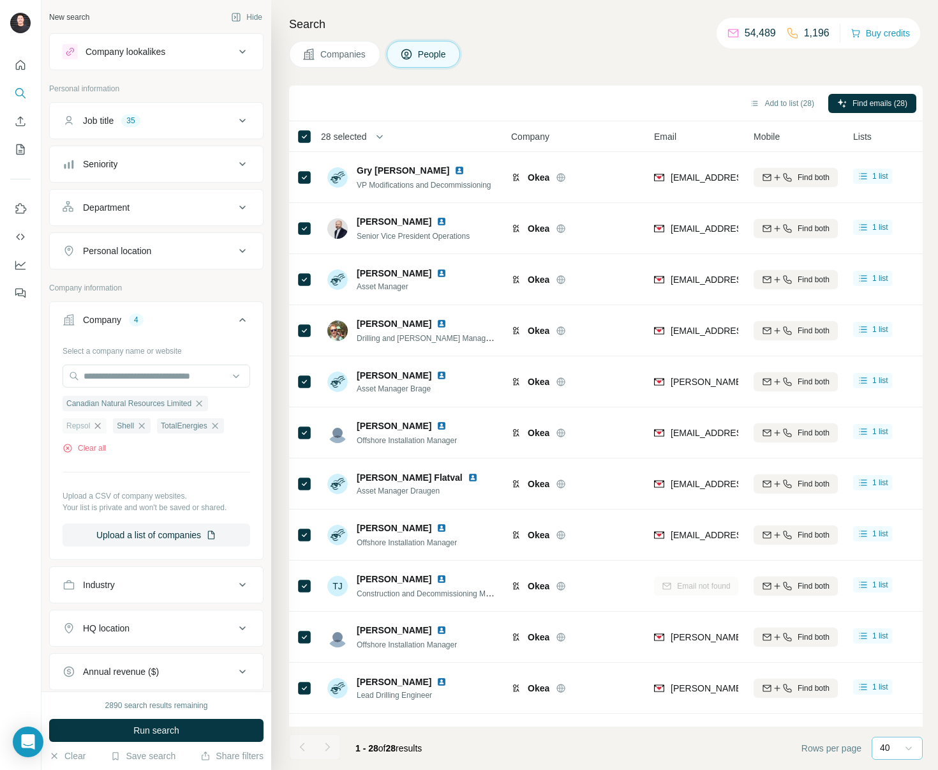
click at [99, 424] on icon "button" at bounding box center [98, 426] width 10 height 10
click at [96, 425] on div "Shell" at bounding box center [82, 425] width 38 height 15
click at [91, 426] on icon "button" at bounding box center [91, 426] width 10 height 10
click at [121, 427] on icon "button" at bounding box center [121, 426] width 10 height 10
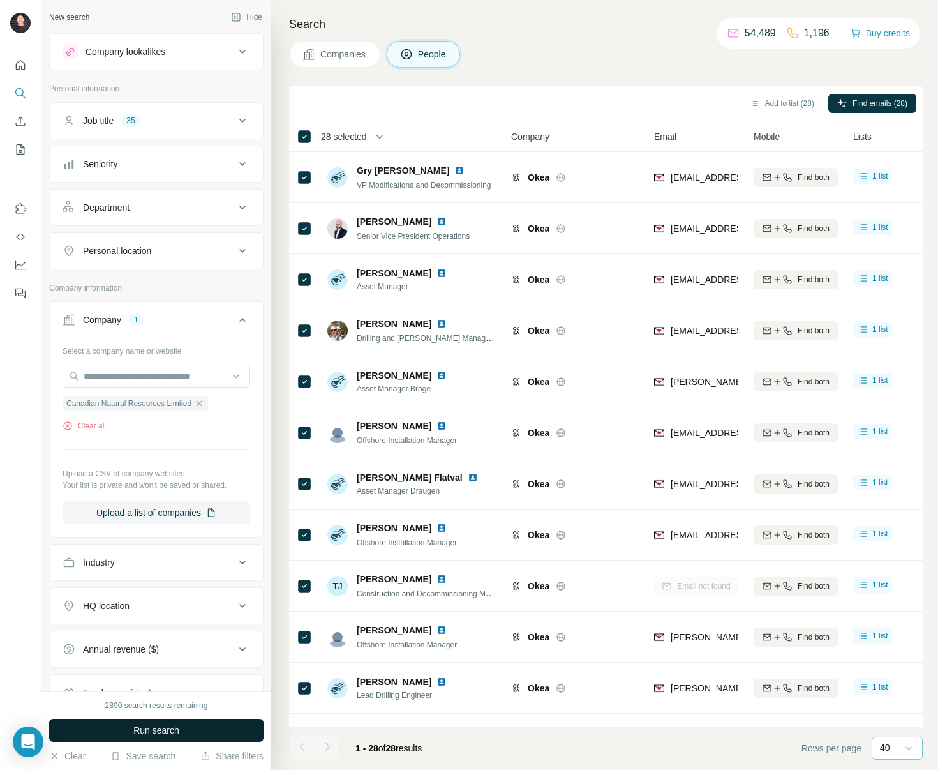
click at [176, 734] on span "Run search" at bounding box center [156, 730] width 46 height 13
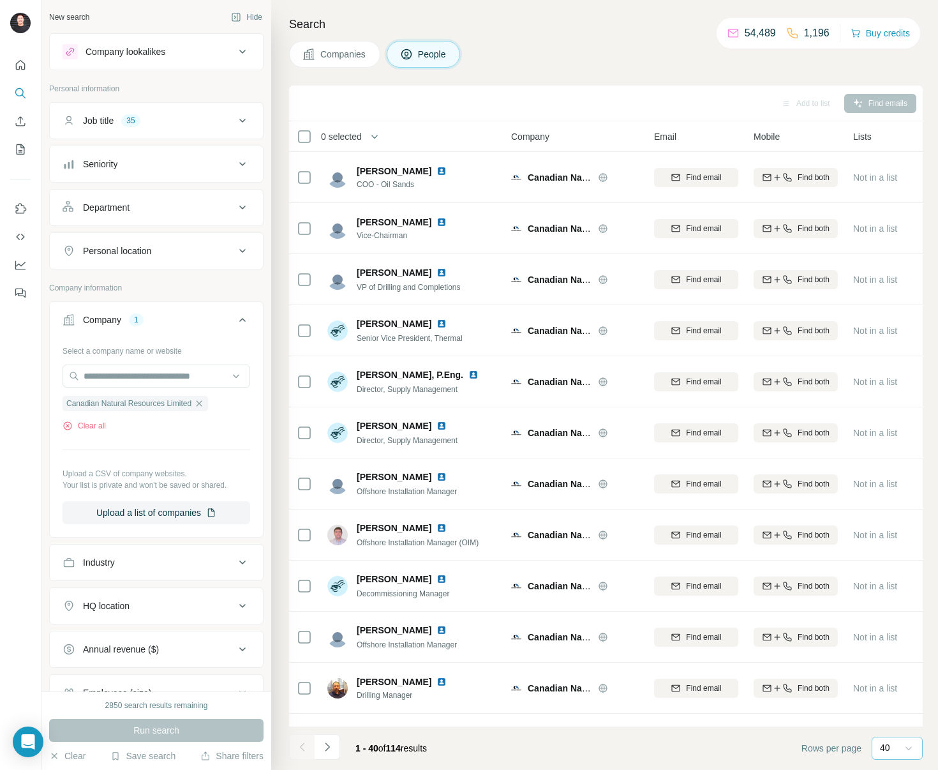
click at [909, 744] on icon at bounding box center [909, 748] width 13 height 13
click at [889, 651] on p "60" at bounding box center [888, 650] width 10 height 13
click at [358, 137] on span "0 selected" at bounding box center [341, 136] width 41 height 13
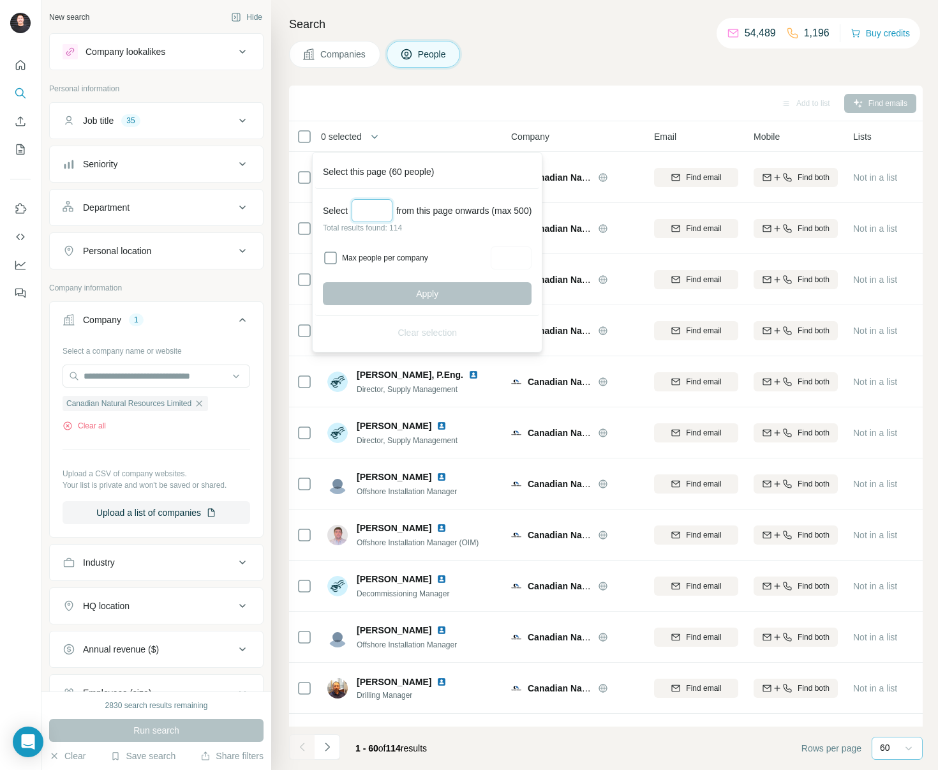
click at [373, 209] on input "Select a number (up to 500)" at bounding box center [372, 210] width 41 height 23
type input "***"
click at [415, 290] on button "Apply" at bounding box center [427, 293] width 209 height 23
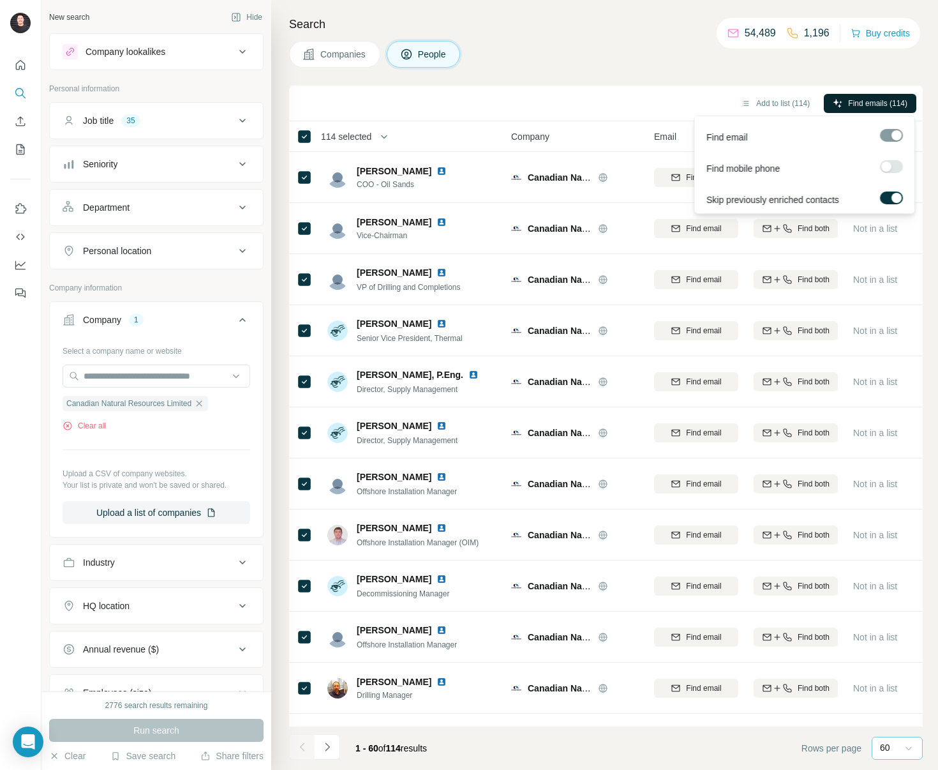
click at [865, 105] on span "Find emails (114)" at bounding box center [877, 103] width 59 height 11
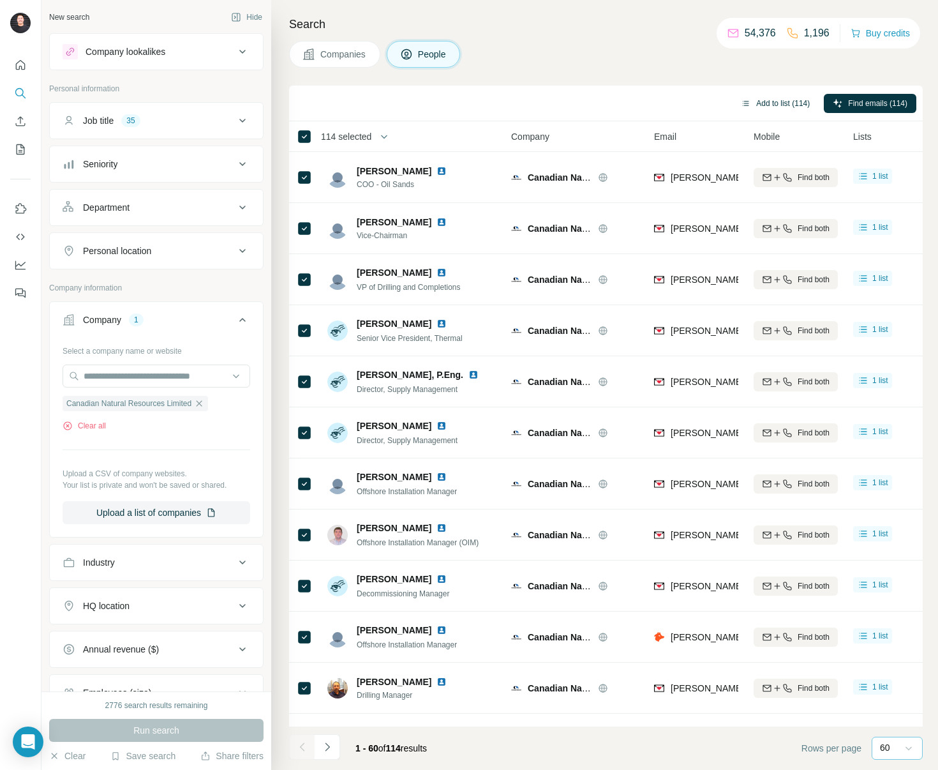
click at [777, 102] on button "Add to list (114)" at bounding box center [775, 103] width 87 height 19
click at [765, 103] on button "Add to list (114)" at bounding box center [775, 103] width 87 height 19
click at [743, 101] on icon "button" at bounding box center [746, 103] width 6 height 5
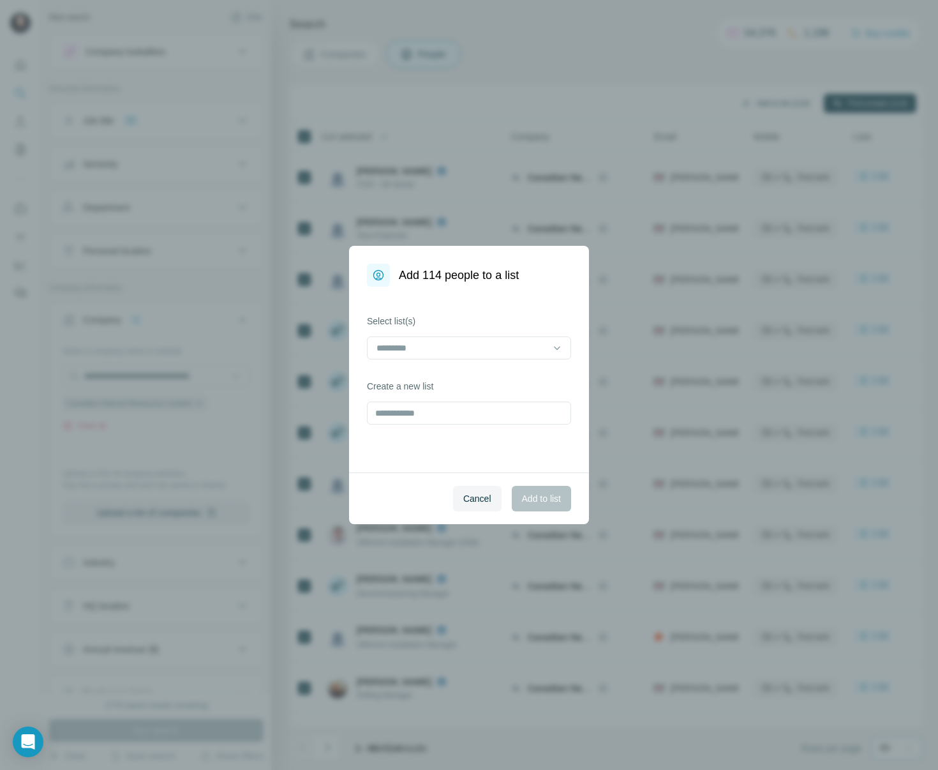
click at [741, 100] on div "Add 114 people to a list Select list(s) Create a new list Cancel Add to list" at bounding box center [469, 385] width 938 height 770
click at [477, 507] on button "Cancel" at bounding box center [477, 499] width 49 height 26
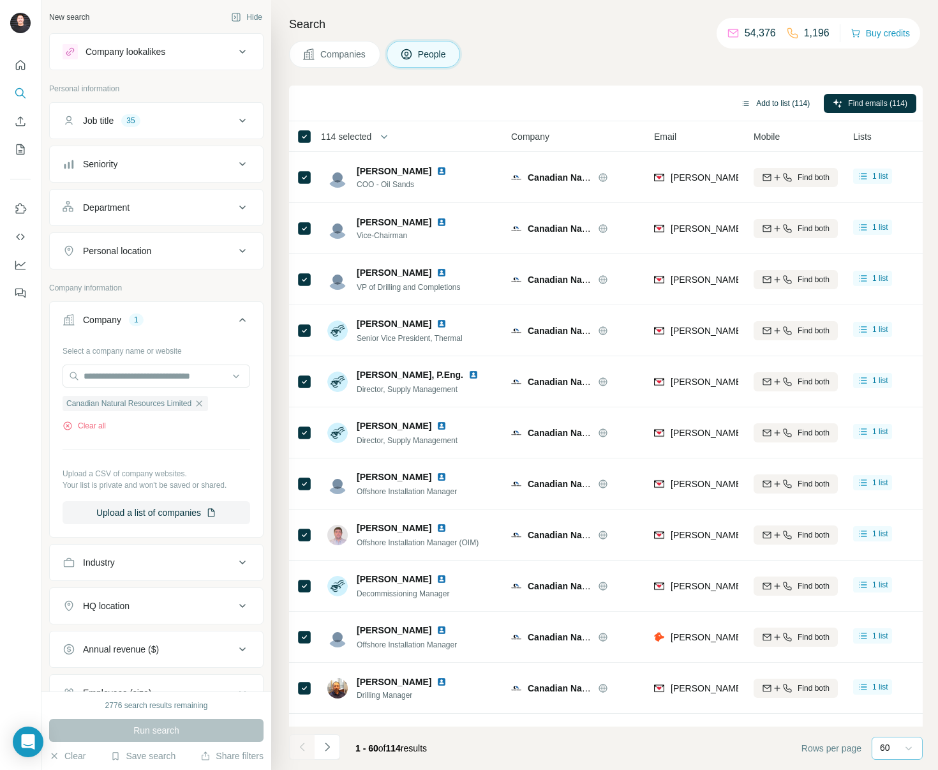
click at [776, 102] on button "Add to list (114)" at bounding box center [775, 103] width 87 height 19
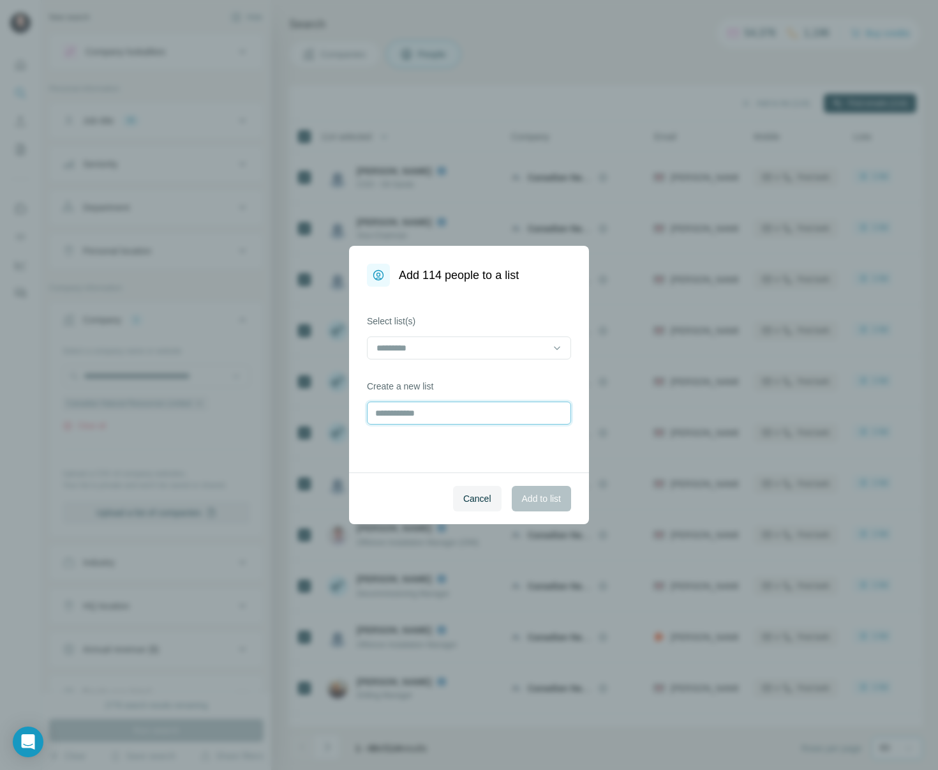
click at [426, 414] on input "text" at bounding box center [469, 413] width 204 height 23
type input "***"
click at [549, 493] on span "Add to list" at bounding box center [541, 498] width 39 height 13
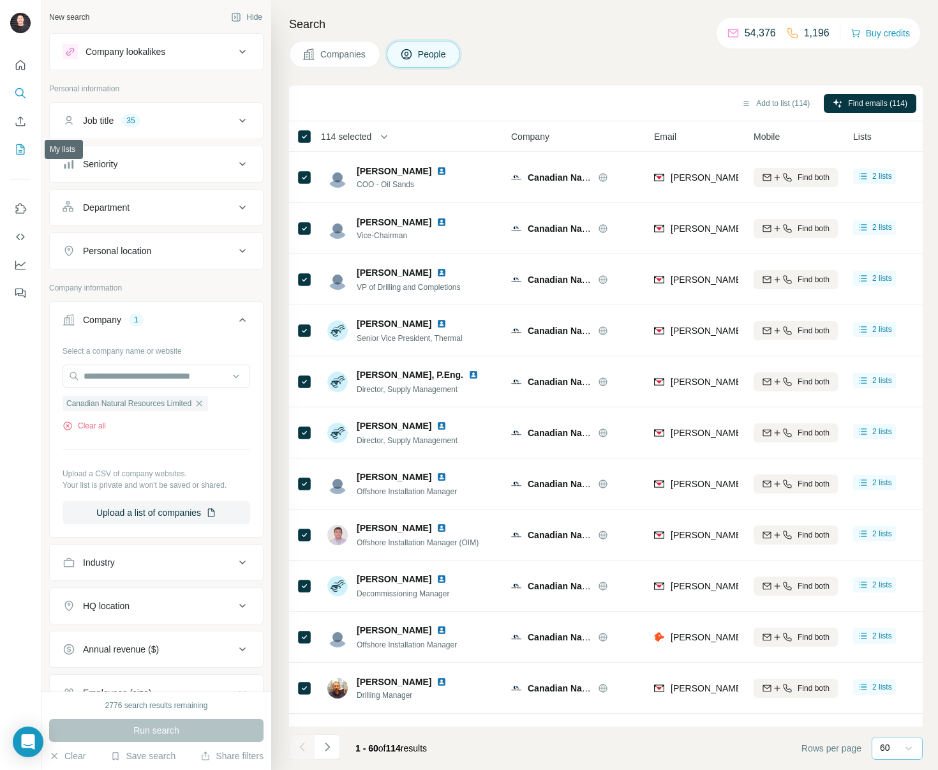
click at [15, 149] on icon "My lists" at bounding box center [20, 149] width 13 height 13
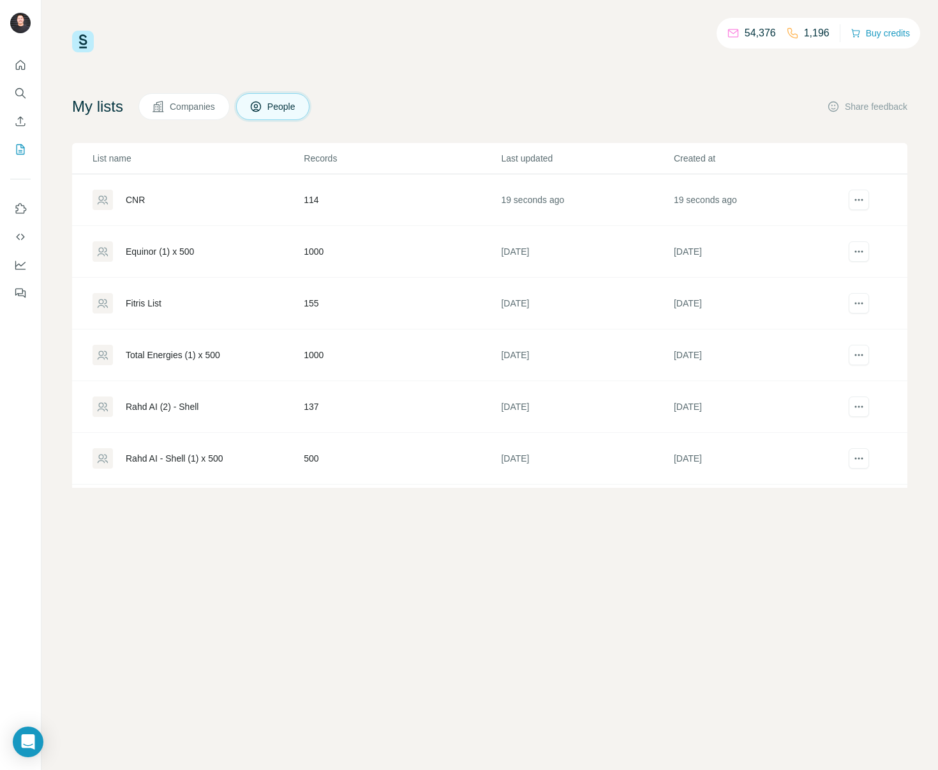
click at [135, 195] on div "CNR" at bounding box center [135, 199] width 19 height 13
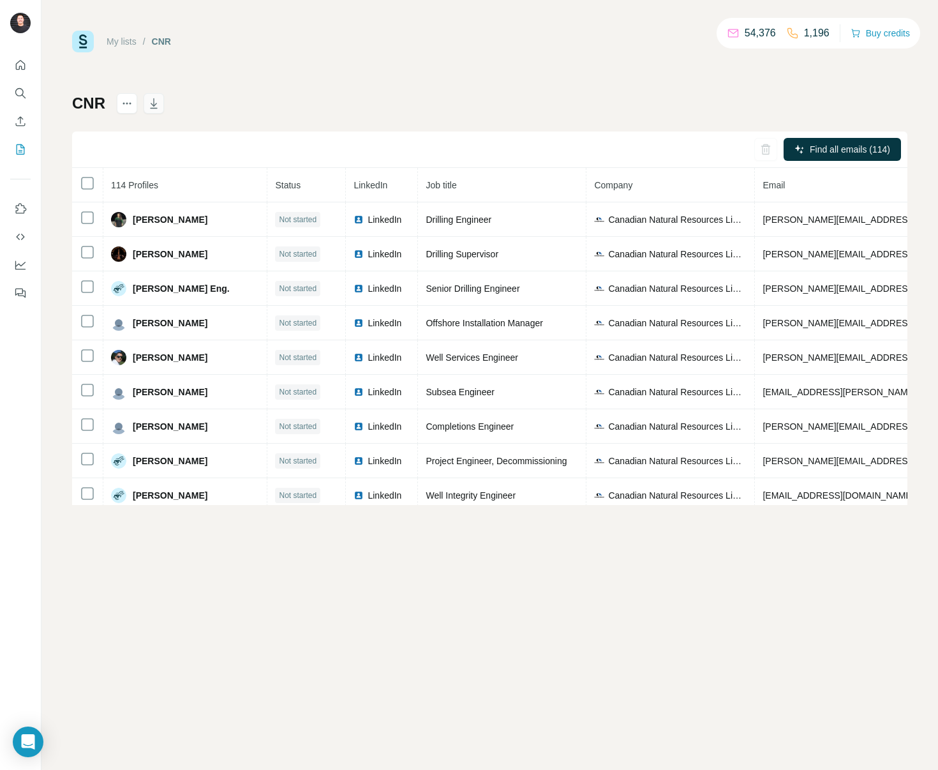
click at [160, 106] on icon "button" at bounding box center [153, 103] width 13 height 13
click at [19, 94] on icon "Search" at bounding box center [20, 93] width 13 height 13
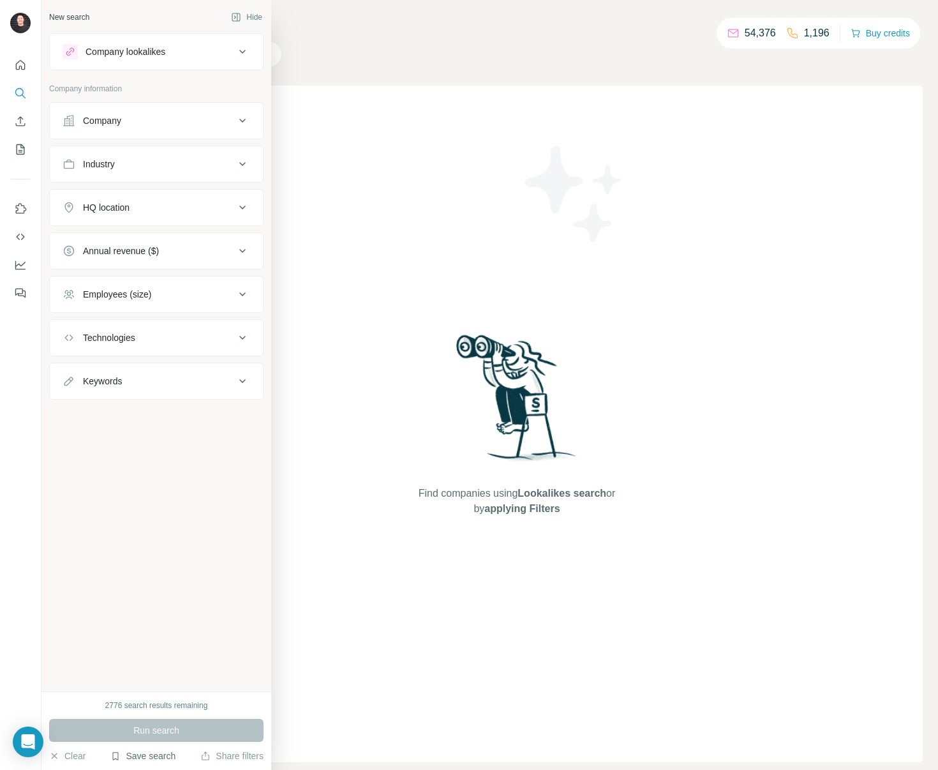
click at [157, 753] on button "Save search" at bounding box center [142, 756] width 65 height 13
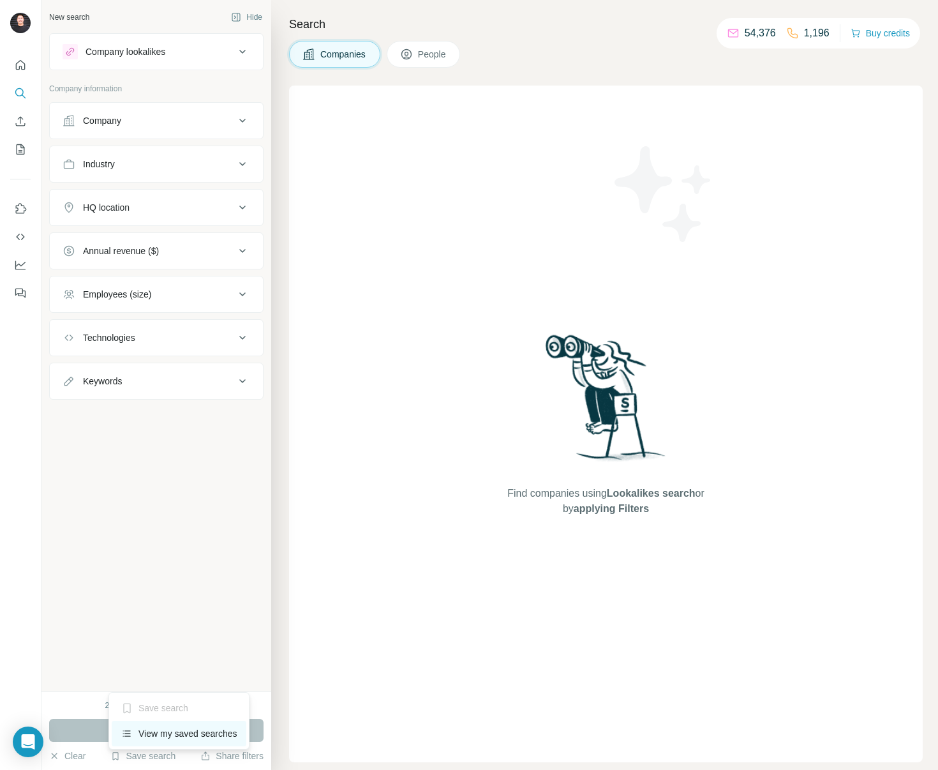
click at [195, 741] on div "View my saved searches" at bounding box center [179, 734] width 135 height 26
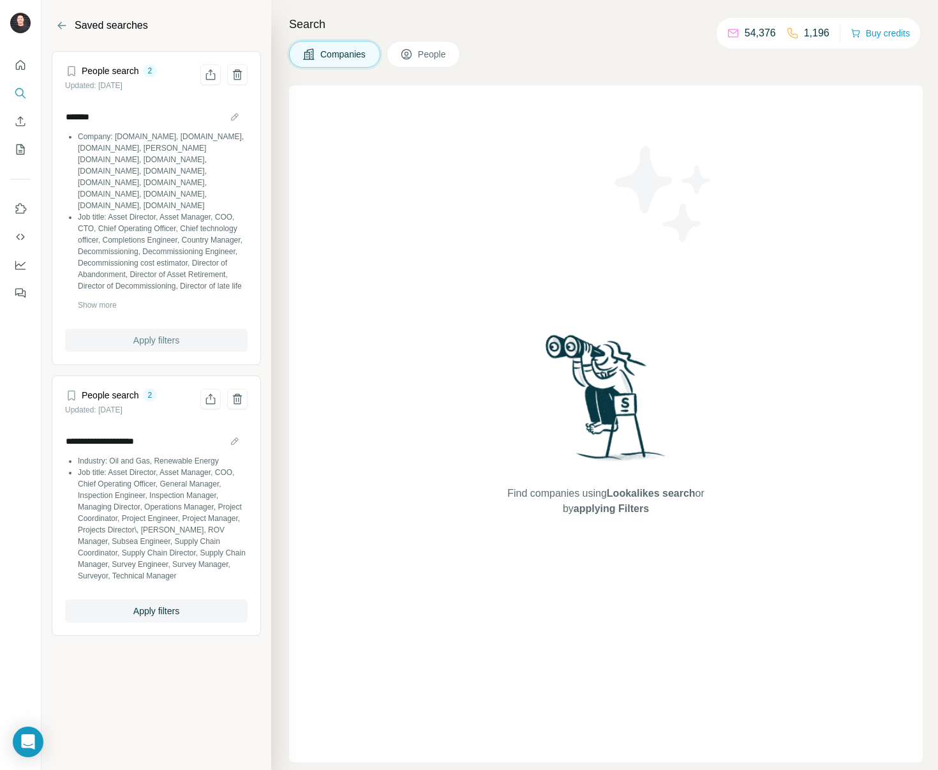
click at [157, 332] on button "Apply filters" at bounding box center [156, 340] width 183 height 23
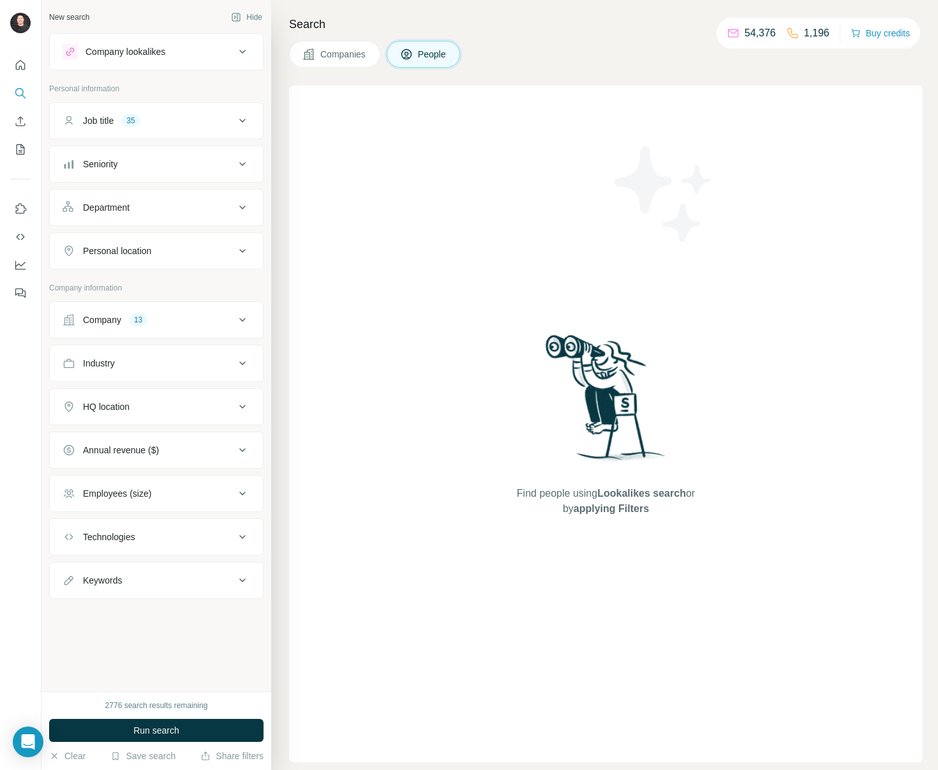
click at [174, 319] on div "Company 13" at bounding box center [149, 319] width 172 height 13
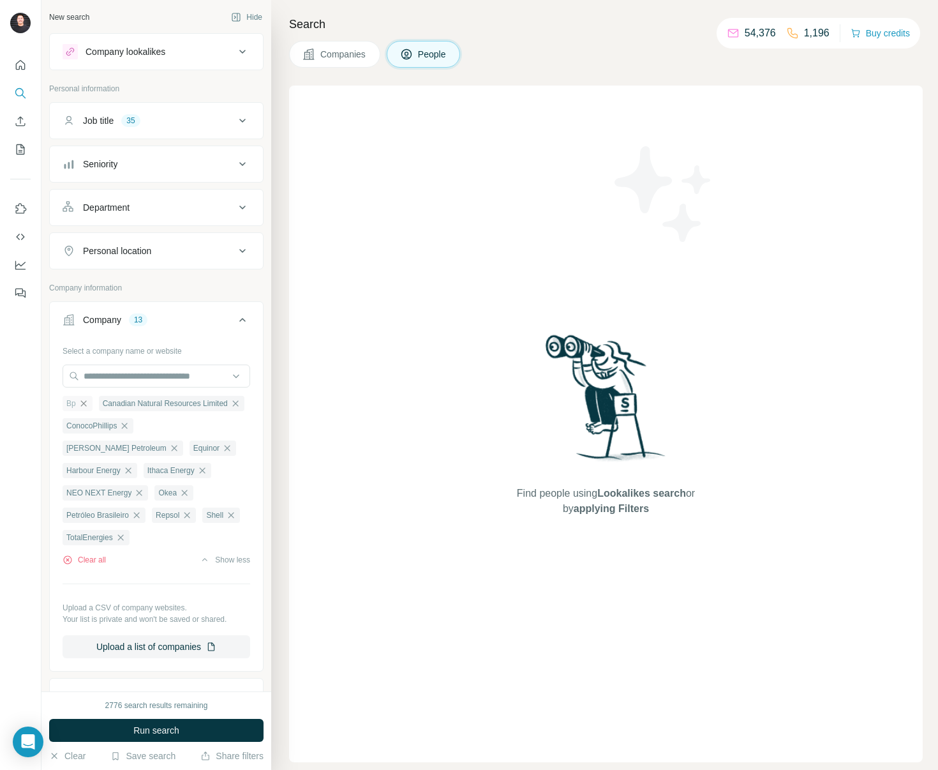
click at [87, 405] on icon "button" at bounding box center [84, 403] width 10 height 10
click at [202, 404] on icon "button" at bounding box center [200, 403] width 6 height 6
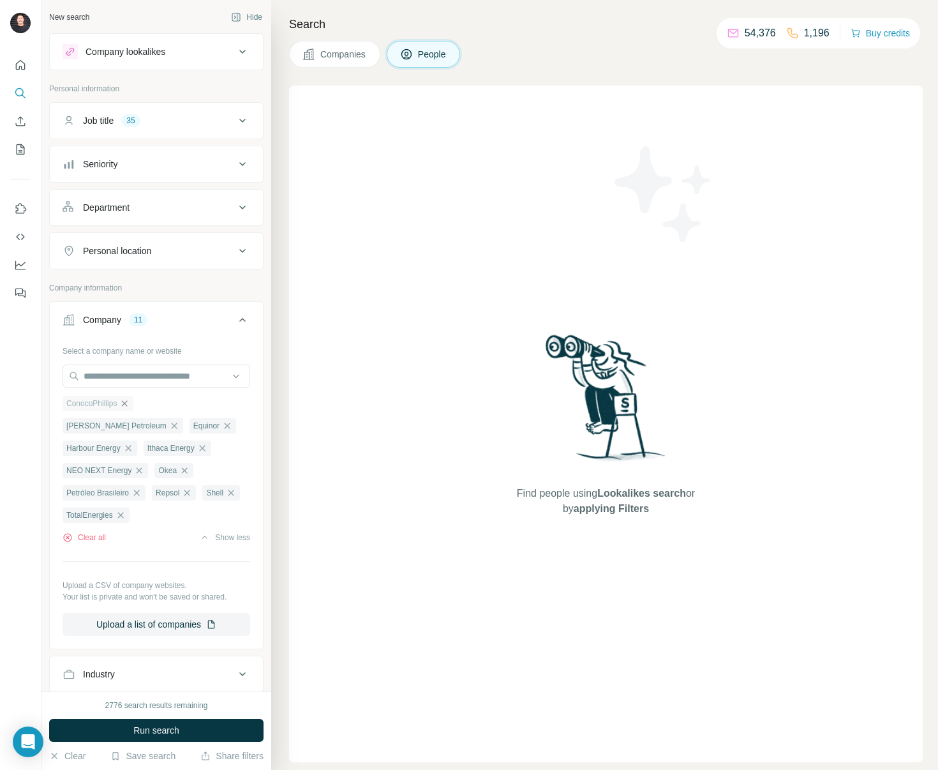
click at [125, 402] on icon "button" at bounding box center [124, 403] width 10 height 10
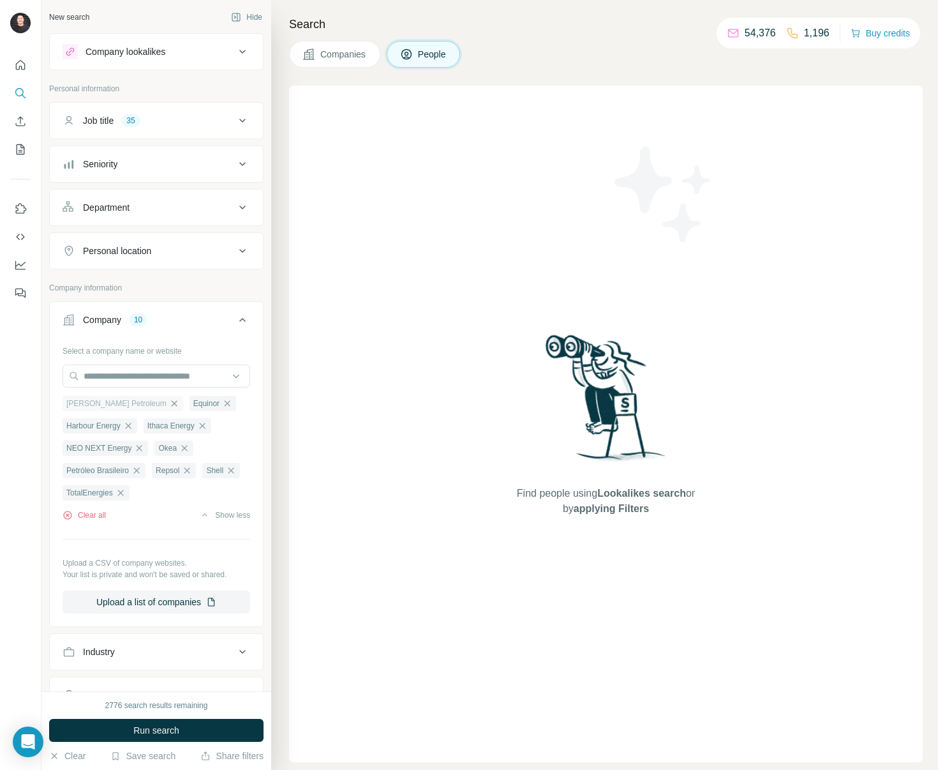
click at [171, 402] on icon "button" at bounding box center [174, 403] width 6 height 6
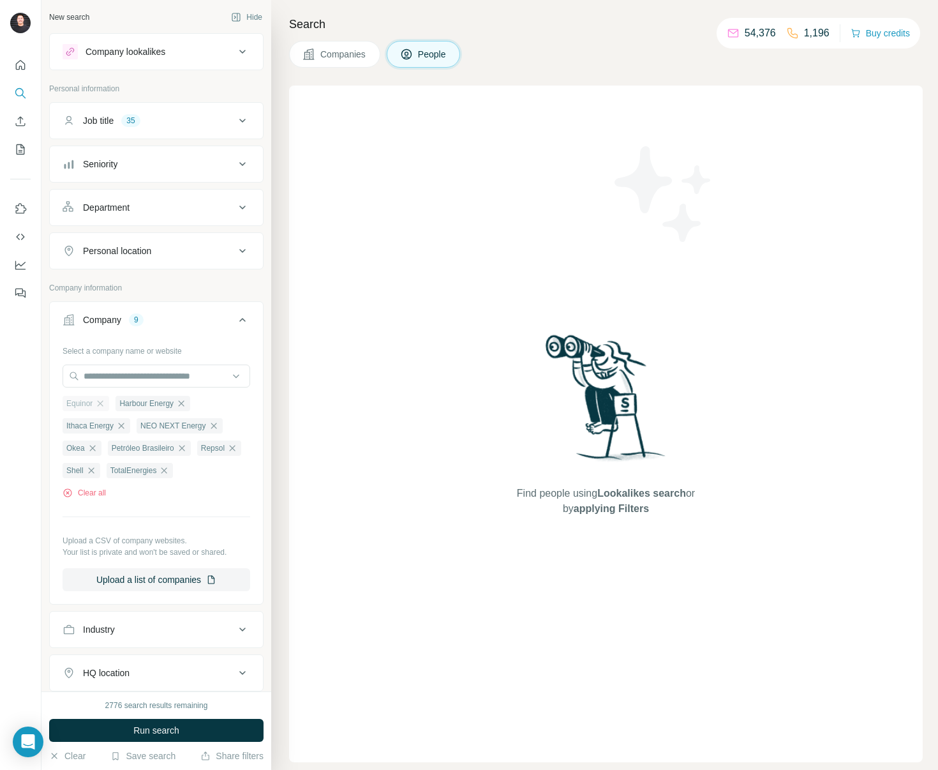
click at [107, 402] on div "Equinor" at bounding box center [86, 403] width 47 height 15
click at [103, 403] on icon "button" at bounding box center [100, 403] width 10 height 10
click at [205, 402] on icon "button" at bounding box center [202, 403] width 6 height 6
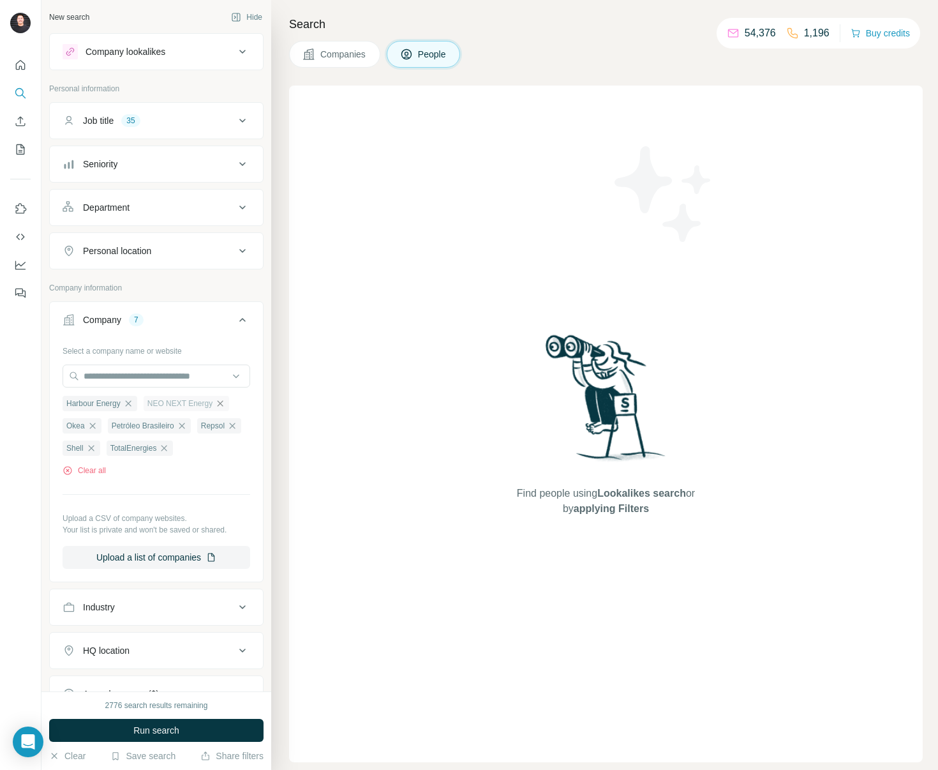
click at [222, 402] on icon "button" at bounding box center [221, 403] width 6 height 6
click at [176, 402] on icon "button" at bounding box center [173, 403] width 10 height 10
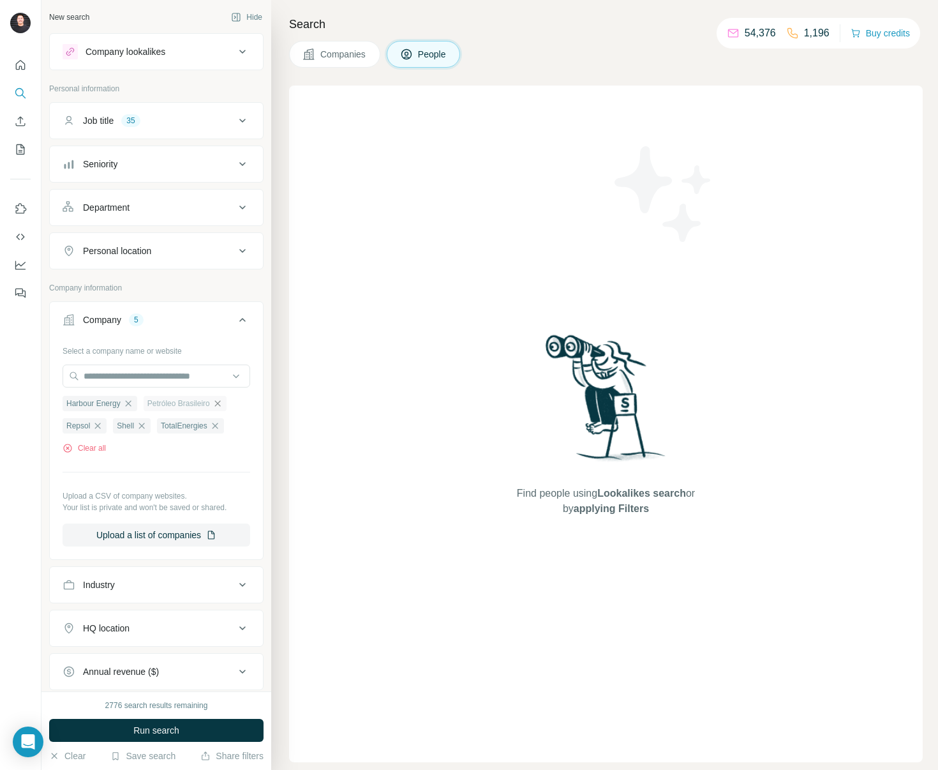
click at [223, 404] on icon "button" at bounding box center [218, 403] width 10 height 10
click at [225, 402] on icon "button" at bounding box center [223, 403] width 10 height 10
click at [181, 403] on icon "button" at bounding box center [179, 403] width 6 height 6
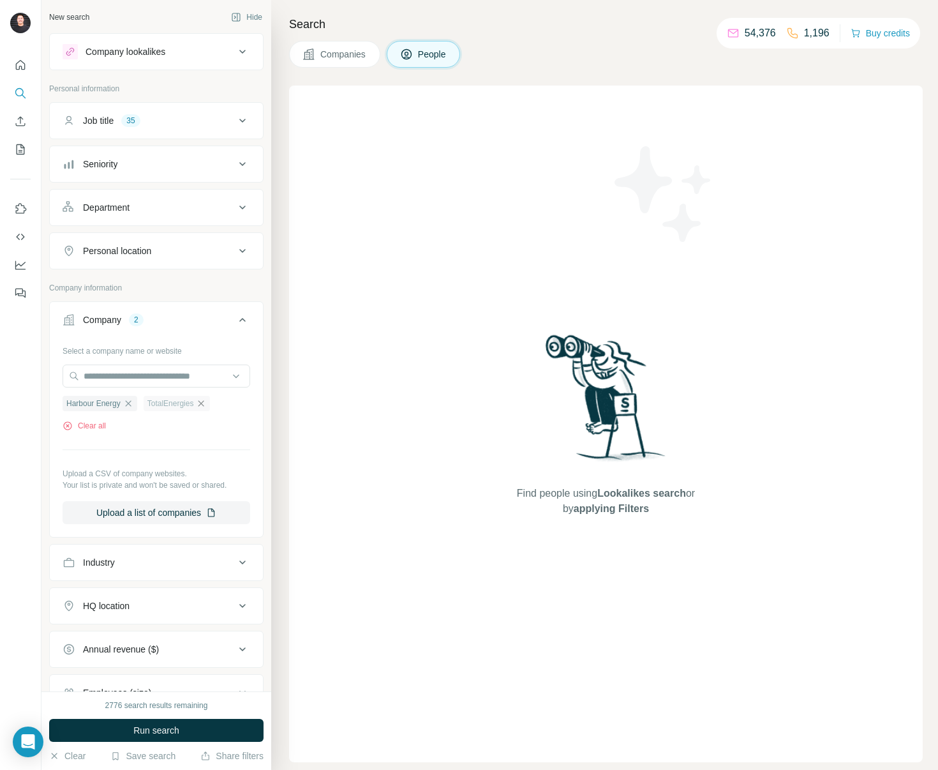
click at [204, 404] on icon "button" at bounding box center [202, 403] width 6 height 6
click at [179, 733] on span "Run search" at bounding box center [156, 730] width 46 height 13
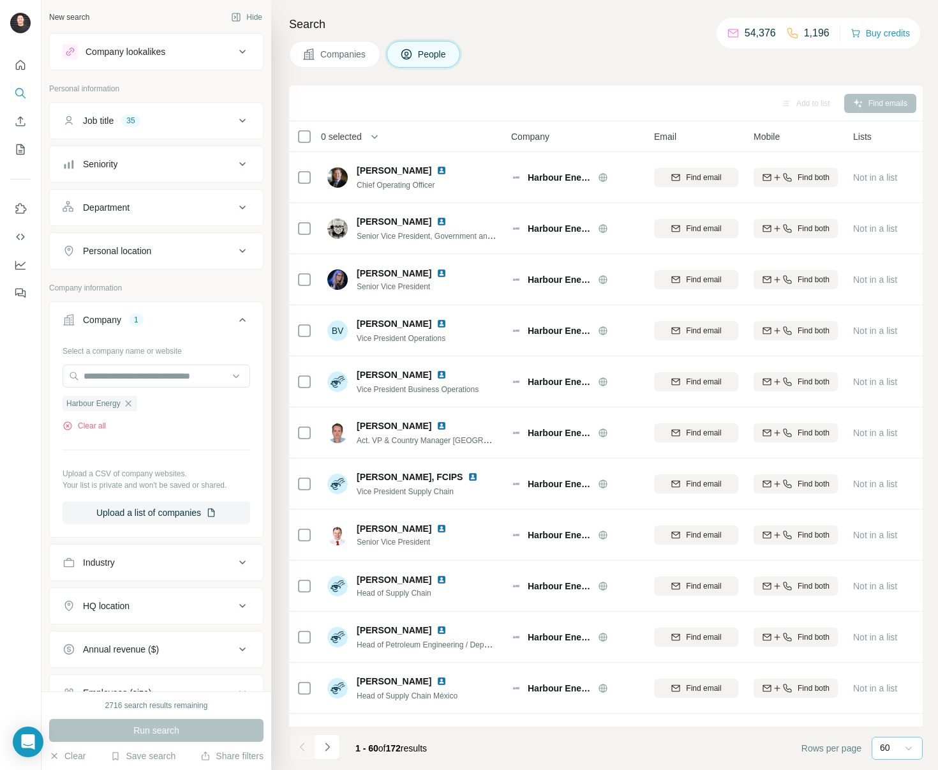
click at [907, 747] on icon at bounding box center [909, 748] width 13 height 13
click at [366, 135] on button "button" at bounding box center [375, 137] width 26 height 26
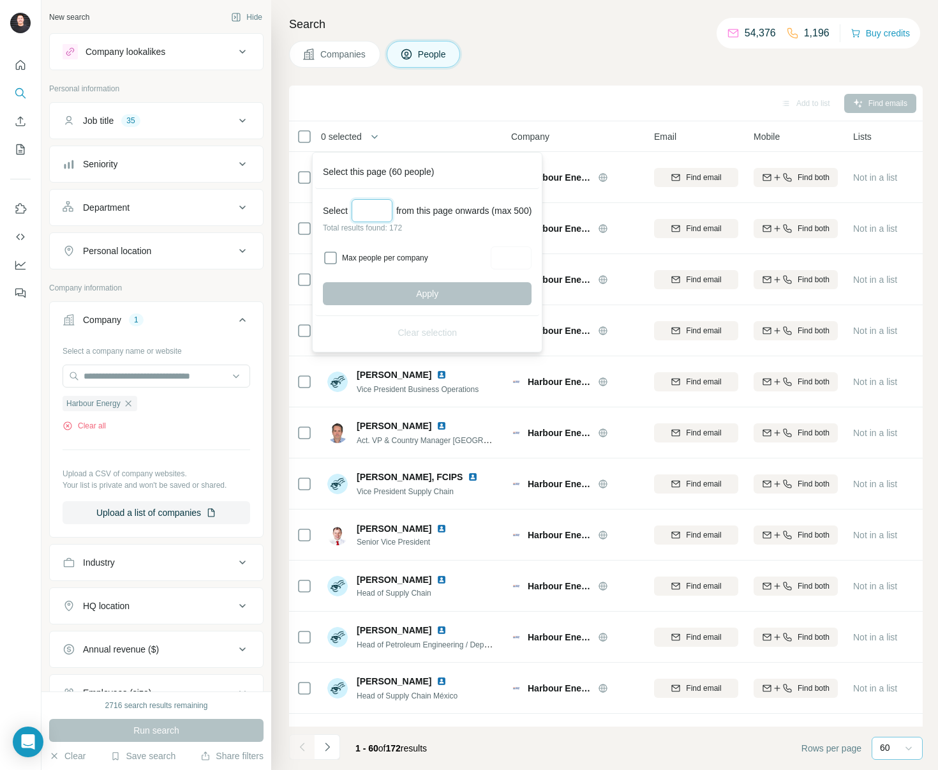
click at [361, 206] on input "Select a number (up to 500)" at bounding box center [372, 210] width 41 height 23
type input "***"
click at [478, 292] on button "Apply" at bounding box center [427, 293] width 209 height 23
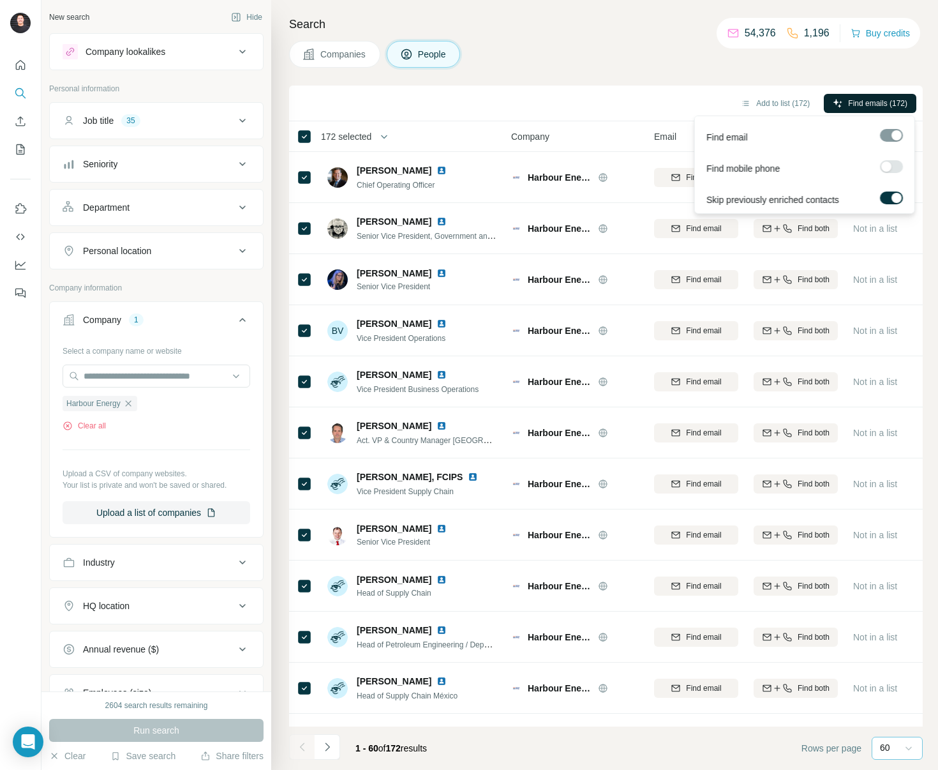
click at [891, 105] on span "Find emails (172)" at bounding box center [877, 103] width 59 height 11
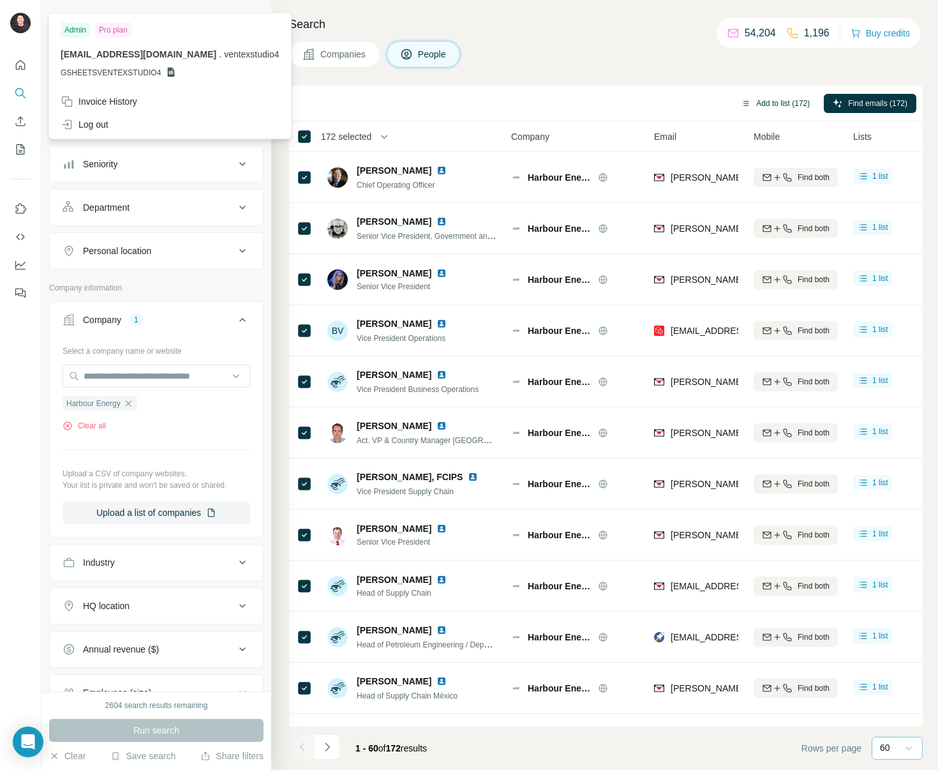
click at [764, 103] on button "Add to list (172)" at bounding box center [775, 103] width 87 height 19
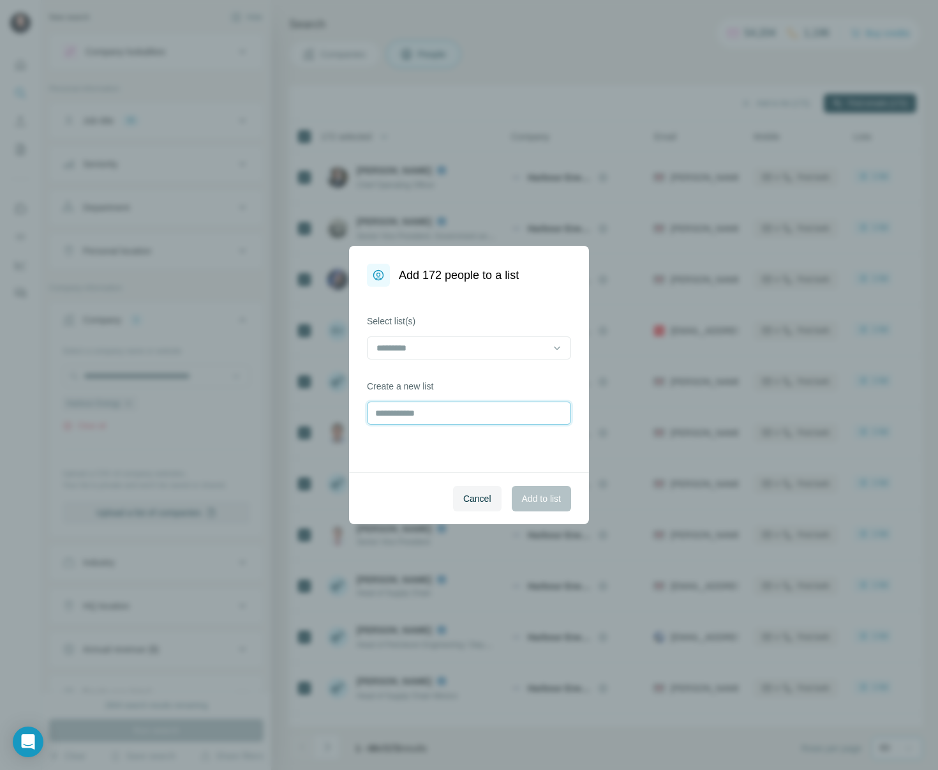
click at [445, 419] on input "text" at bounding box center [469, 413] width 204 height 23
type input "**********"
click at [527, 493] on span "Add to list" at bounding box center [541, 498] width 39 height 13
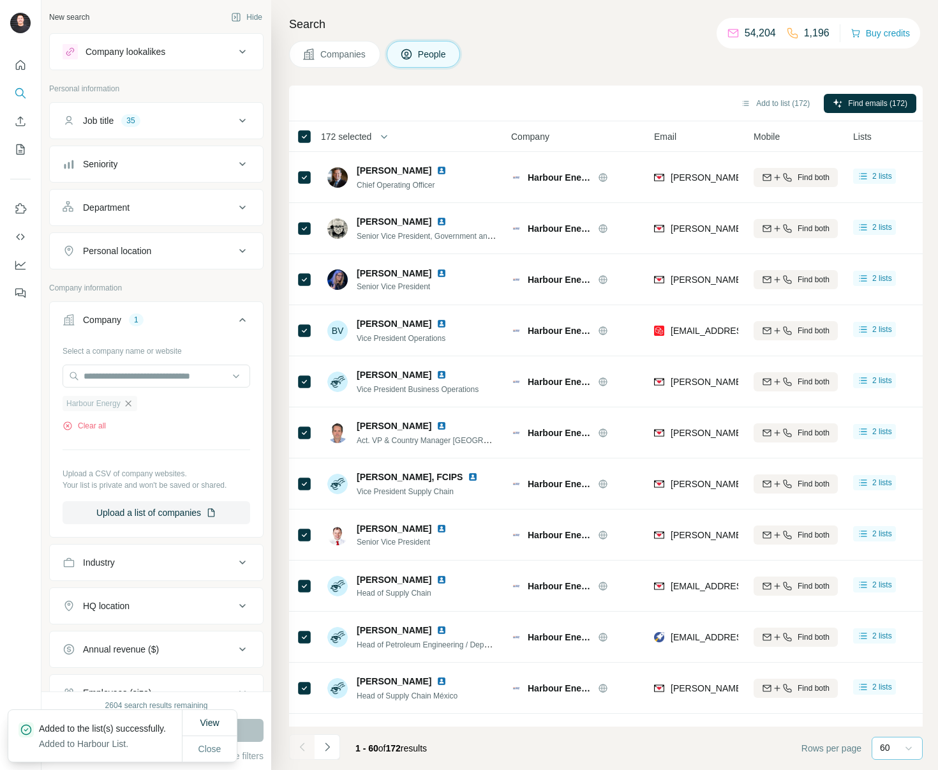
click at [130, 403] on icon "button" at bounding box center [128, 403] width 10 height 10
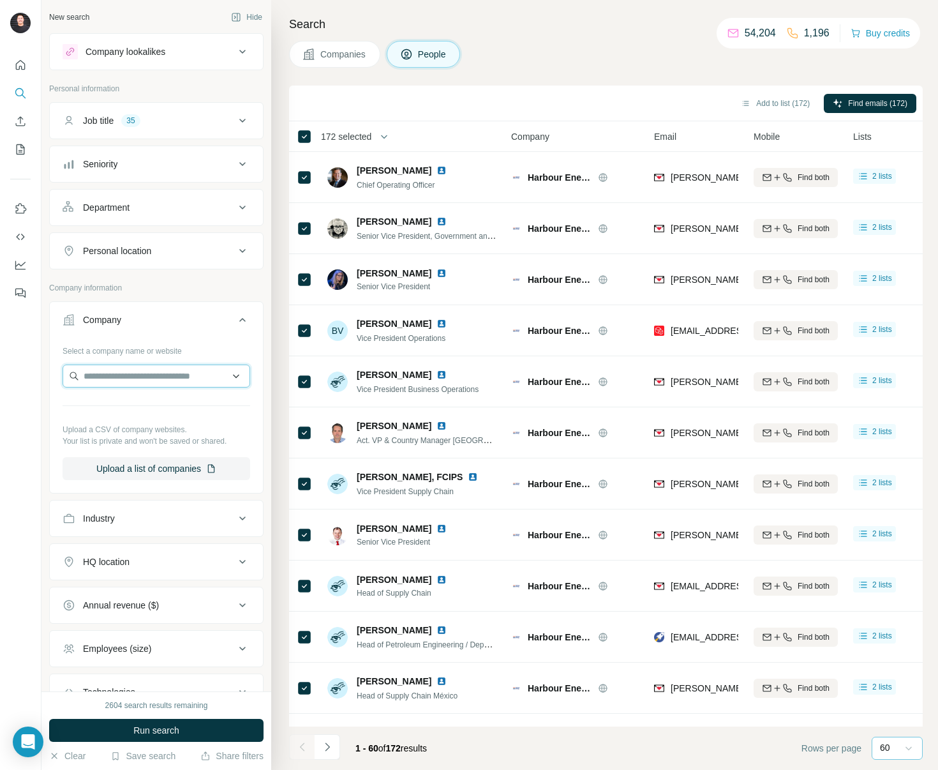
click at [180, 382] on input "text" at bounding box center [157, 376] width 188 height 23
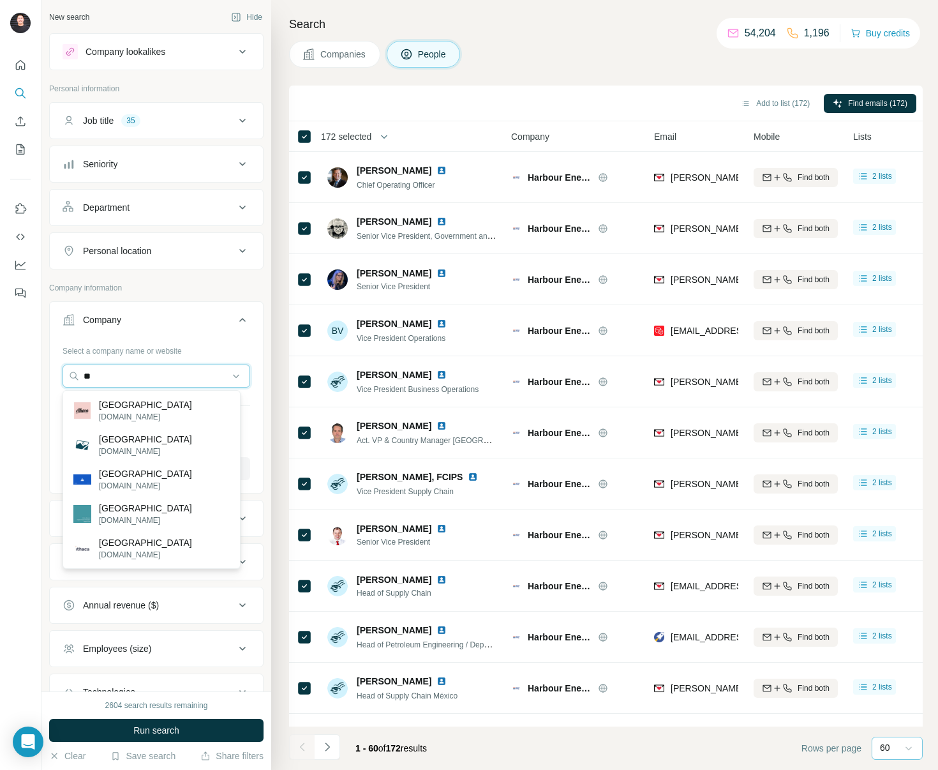
type input "*"
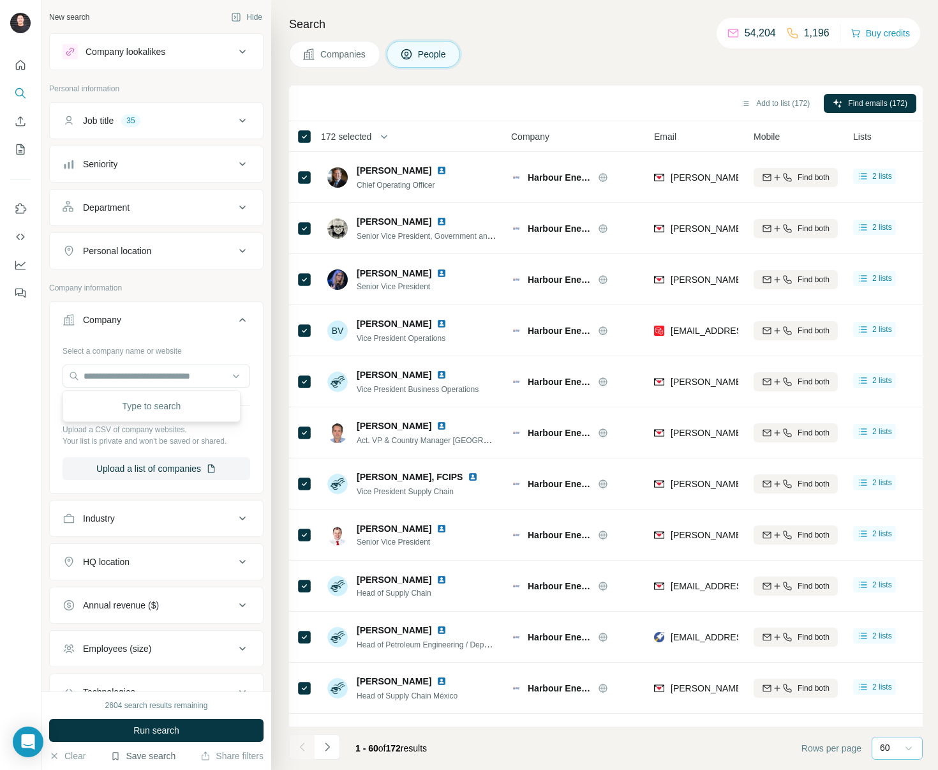
click at [161, 753] on button "Save search" at bounding box center [142, 756] width 65 height 13
click at [165, 732] on div "View my saved searches" at bounding box center [179, 734] width 135 height 26
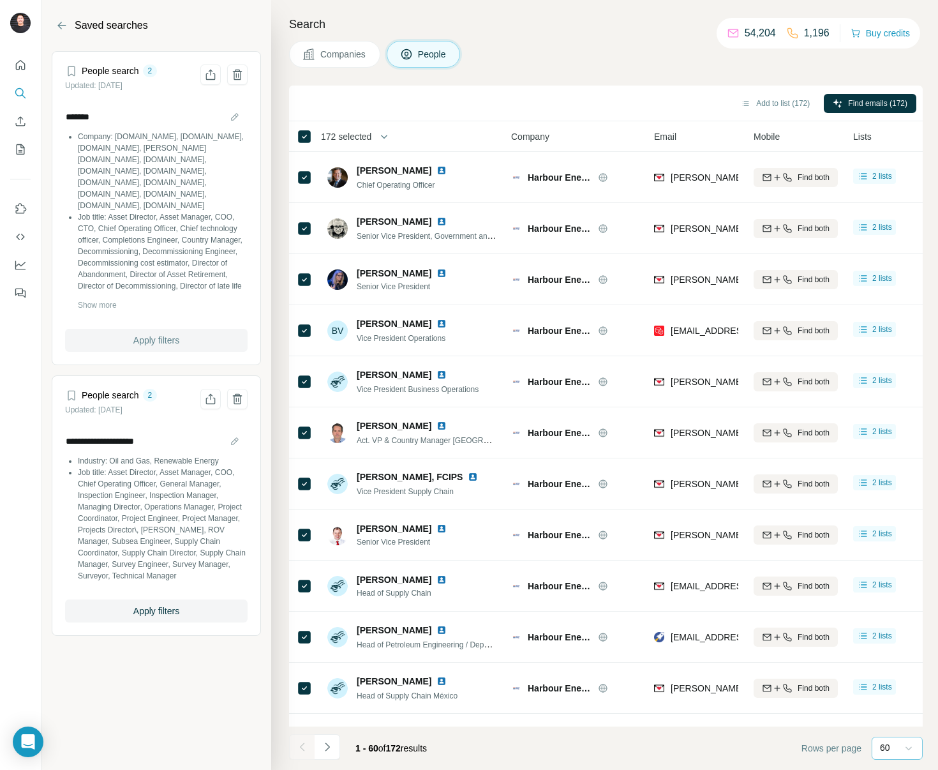
click at [139, 335] on span "Apply filters" at bounding box center [156, 340] width 46 height 13
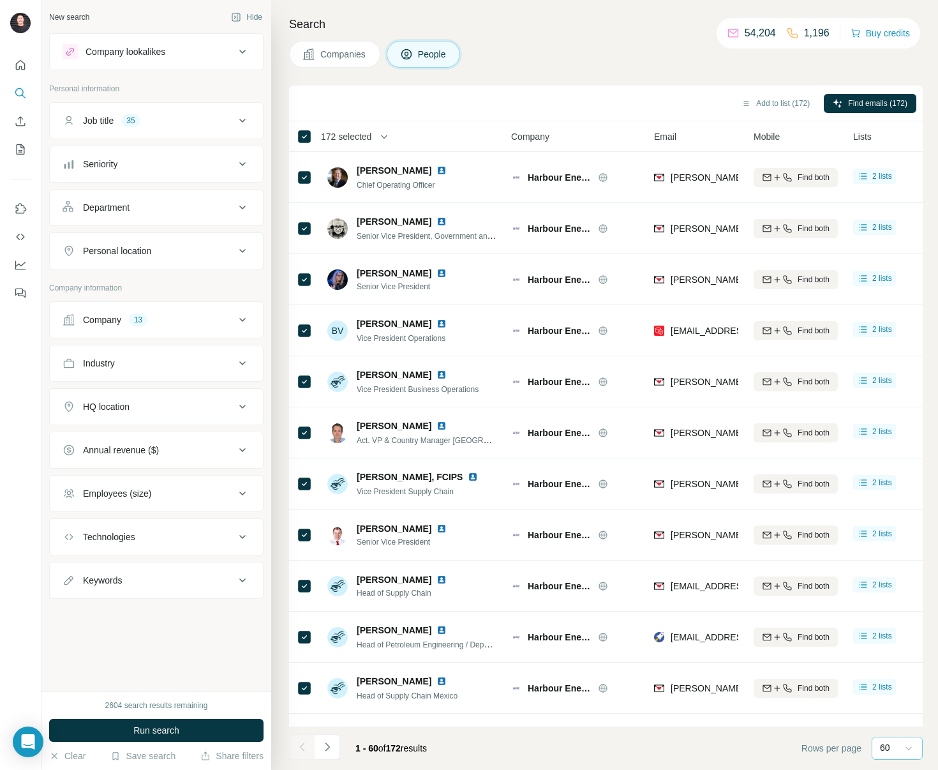
click at [154, 328] on button "Company 13" at bounding box center [156, 320] width 213 height 31
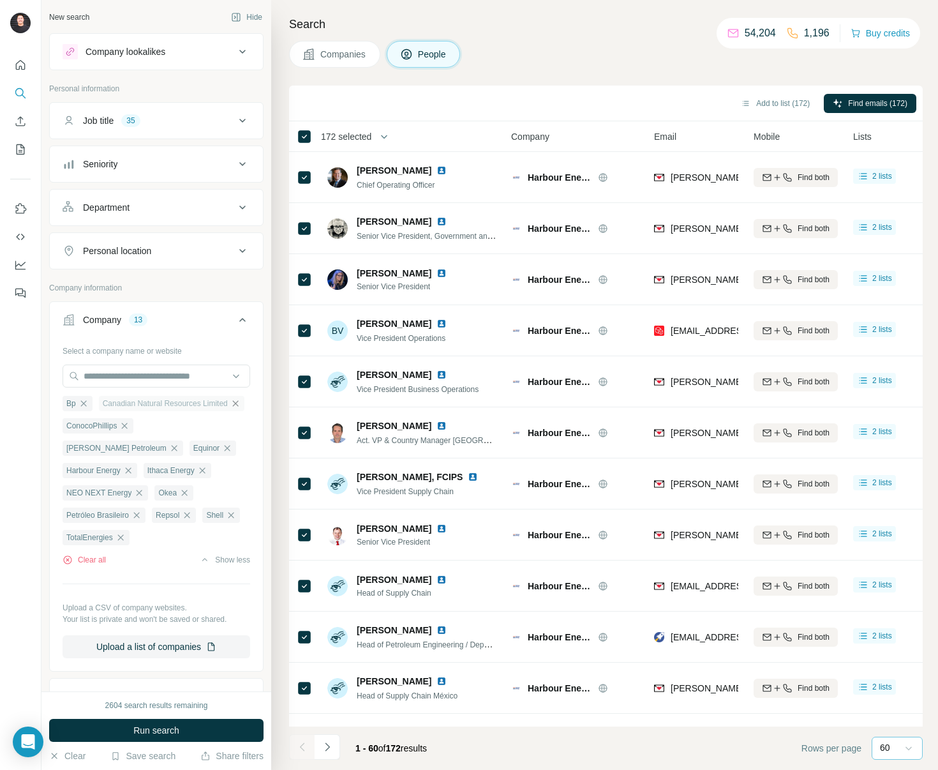
click at [230, 409] on icon "button" at bounding box center [235, 403] width 10 height 10
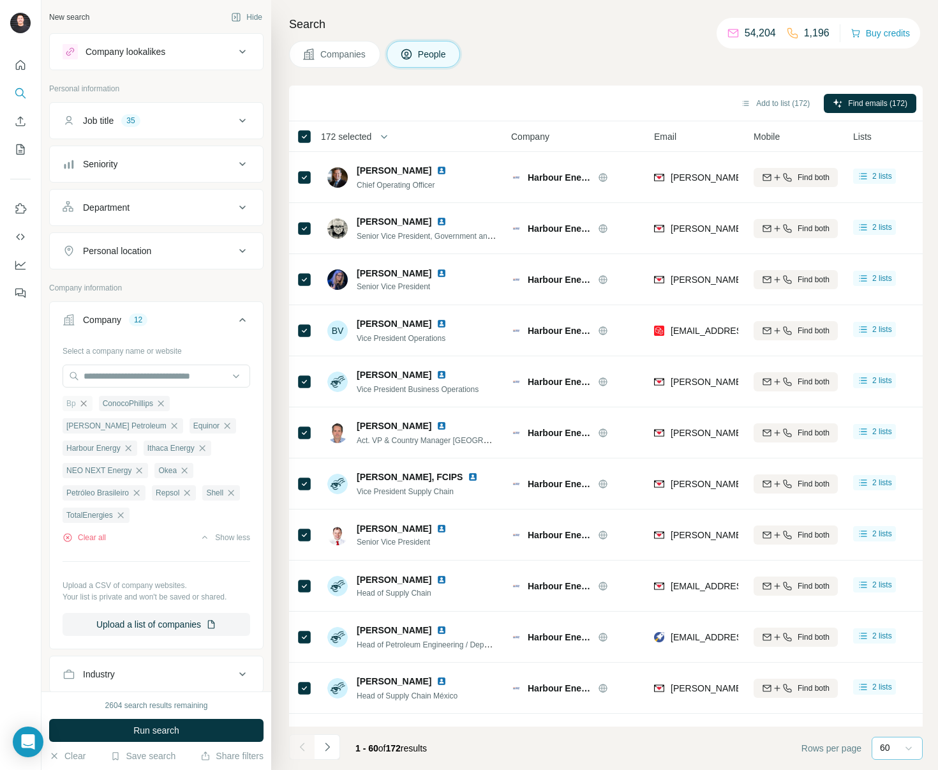
click at [88, 405] on icon "button" at bounding box center [84, 403] width 10 height 10
click at [179, 421] on icon "button" at bounding box center [174, 426] width 10 height 10
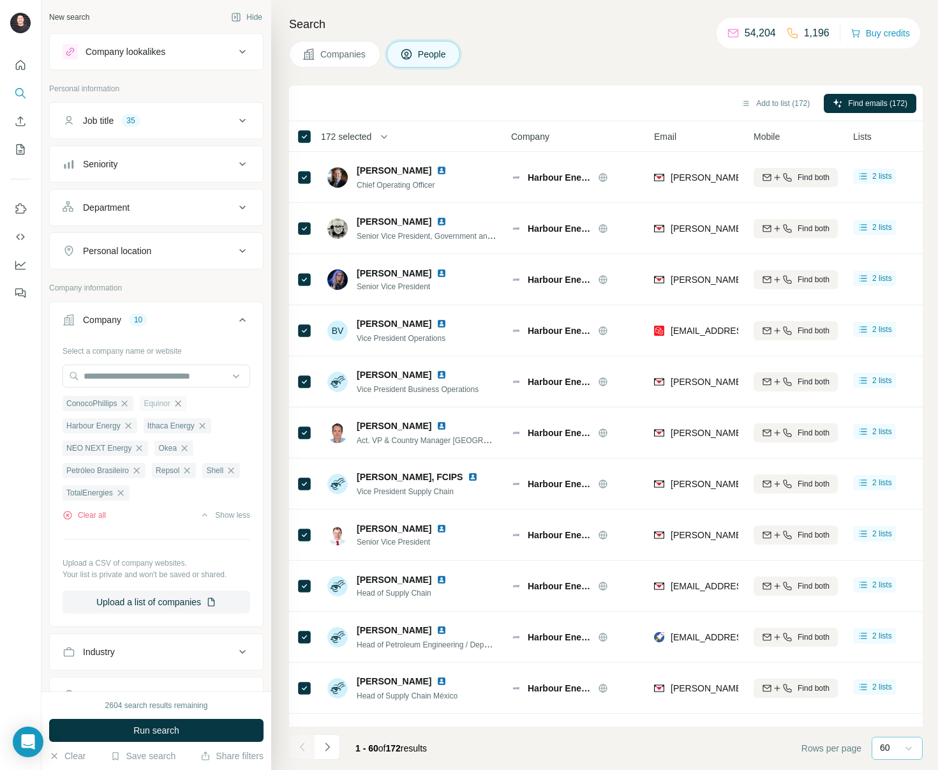
click at [181, 405] on icon "button" at bounding box center [178, 403] width 6 height 6
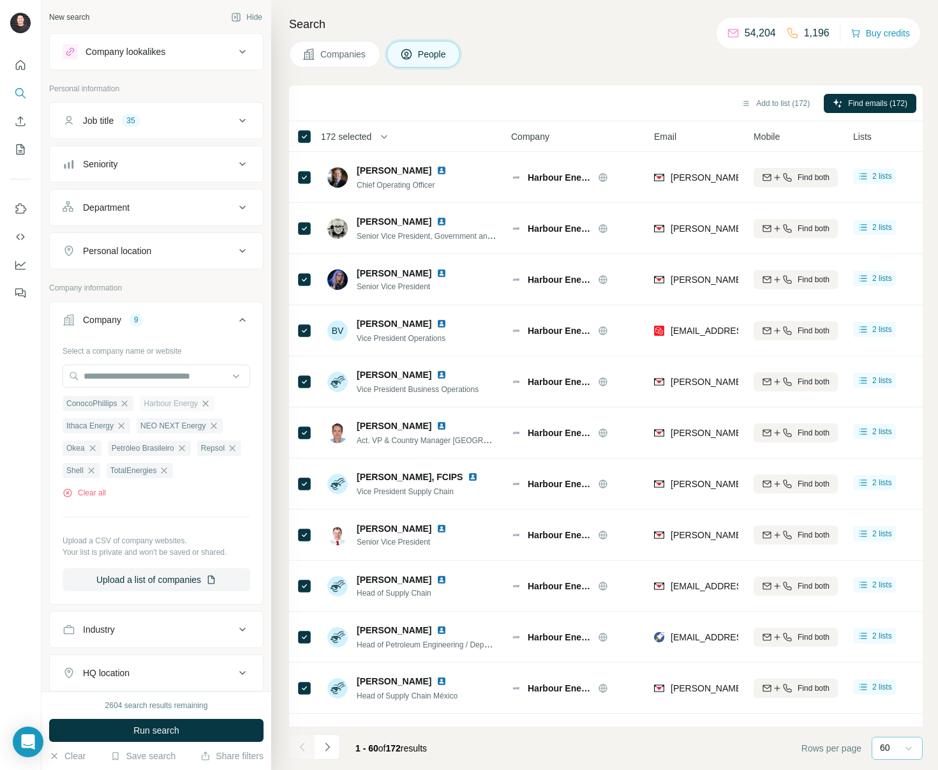
click at [209, 403] on icon "button" at bounding box center [206, 403] width 6 height 6
click at [202, 403] on icon "button" at bounding box center [198, 403] width 10 height 10
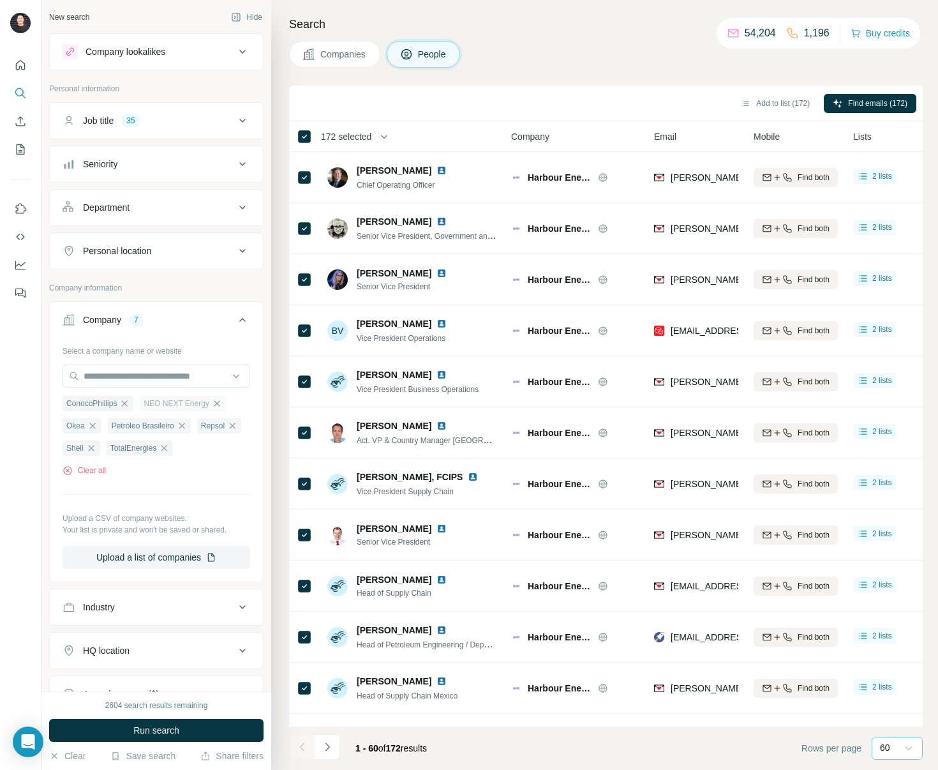
click at [220, 402] on icon "button" at bounding box center [217, 403] width 10 height 10
click at [170, 401] on icon "button" at bounding box center [170, 403] width 10 height 10
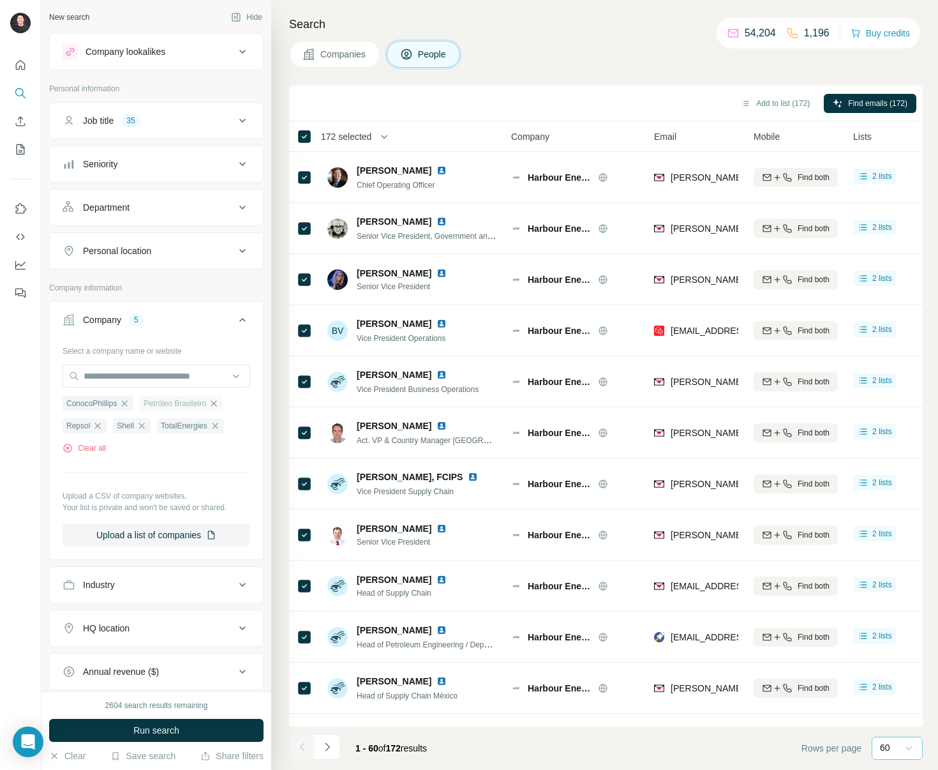
click at [216, 402] on icon "button" at bounding box center [214, 403] width 10 height 10
click at [179, 403] on icon "button" at bounding box center [175, 403] width 10 height 10
click at [177, 403] on div "Shell" at bounding box center [159, 403] width 38 height 15
click at [126, 426] on icon "button" at bounding box center [121, 426] width 10 height 10
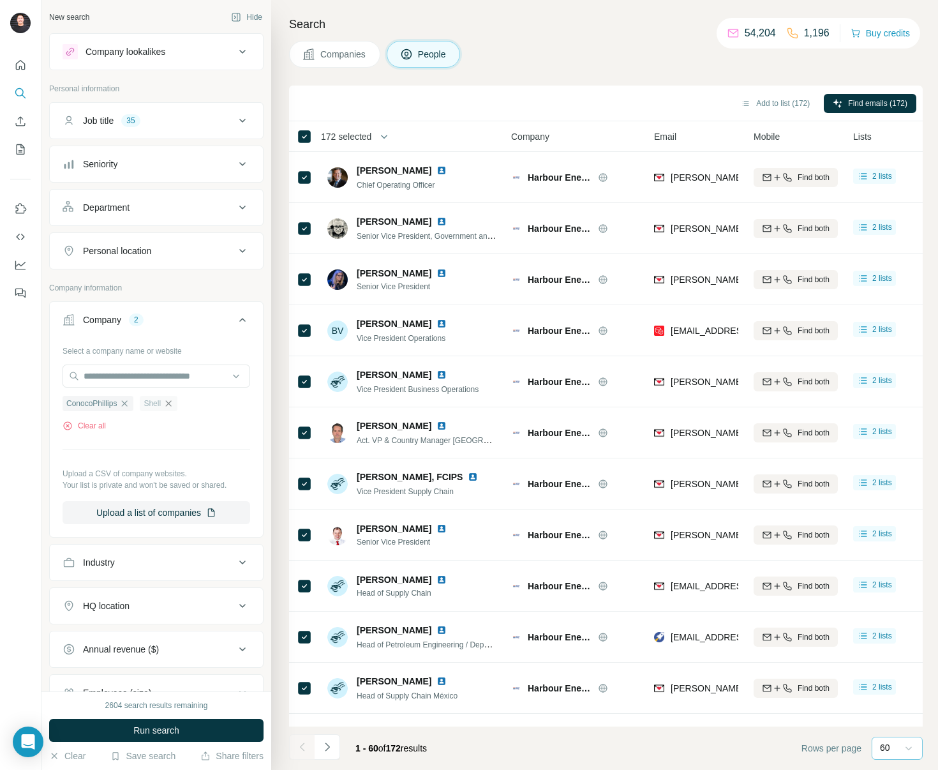
click at [169, 406] on icon "button" at bounding box center [169, 403] width 6 height 6
click at [162, 727] on span "Run search" at bounding box center [156, 730] width 46 height 13
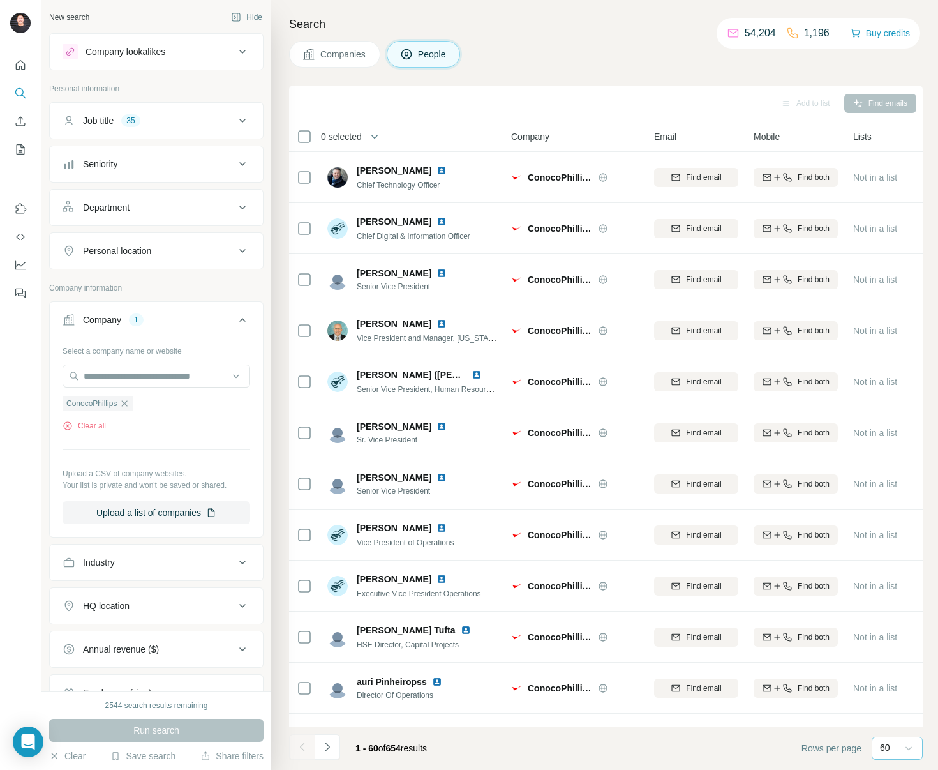
click at [910, 747] on icon at bounding box center [909, 748] width 13 height 13
click at [903, 653] on icon at bounding box center [907, 650] width 9 height 13
click at [381, 133] on icon "button" at bounding box center [374, 136] width 13 height 13
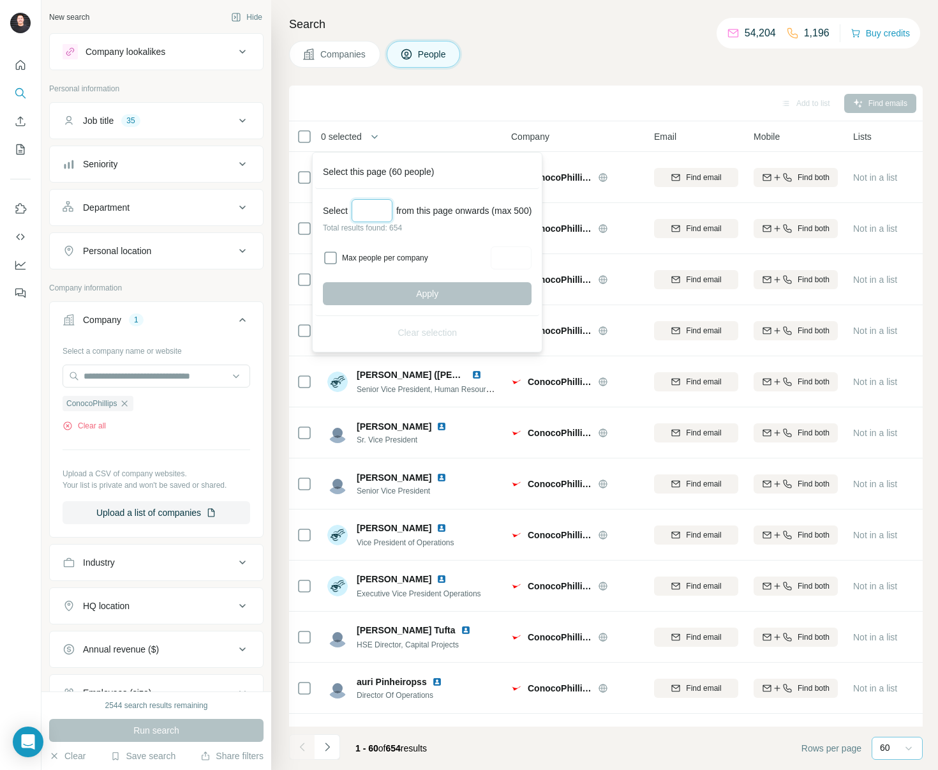
click at [372, 209] on input "Select a number (up to 500)" at bounding box center [372, 210] width 41 height 23
type input "***"
click at [484, 290] on button "Apply" at bounding box center [427, 293] width 209 height 23
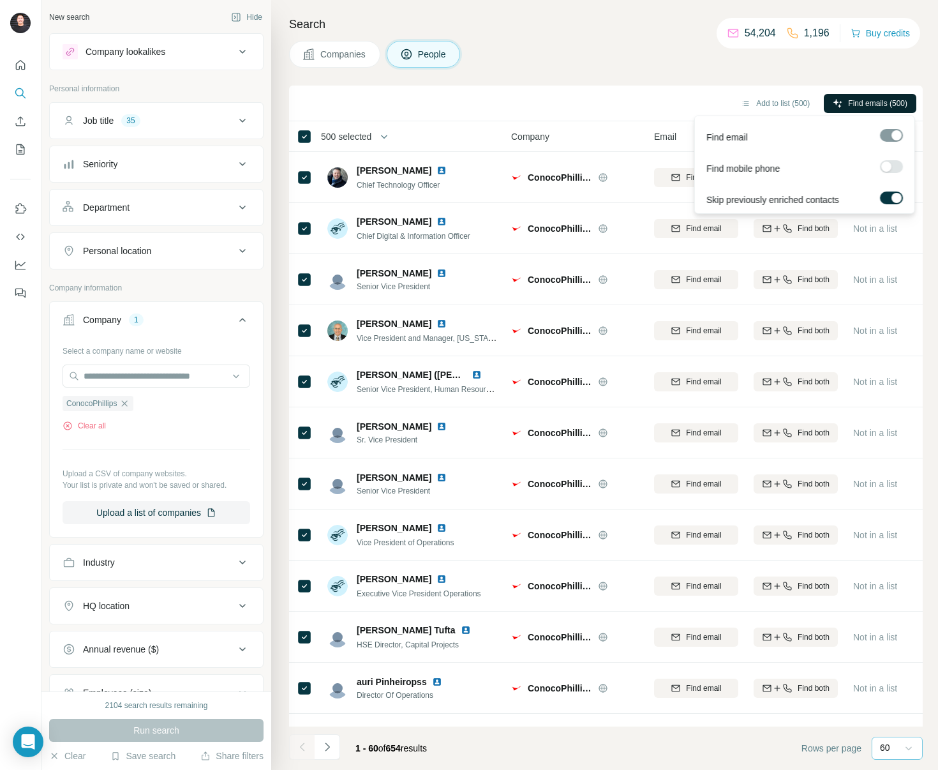
click at [878, 100] on span "Find emails (500)" at bounding box center [877, 103] width 59 height 11
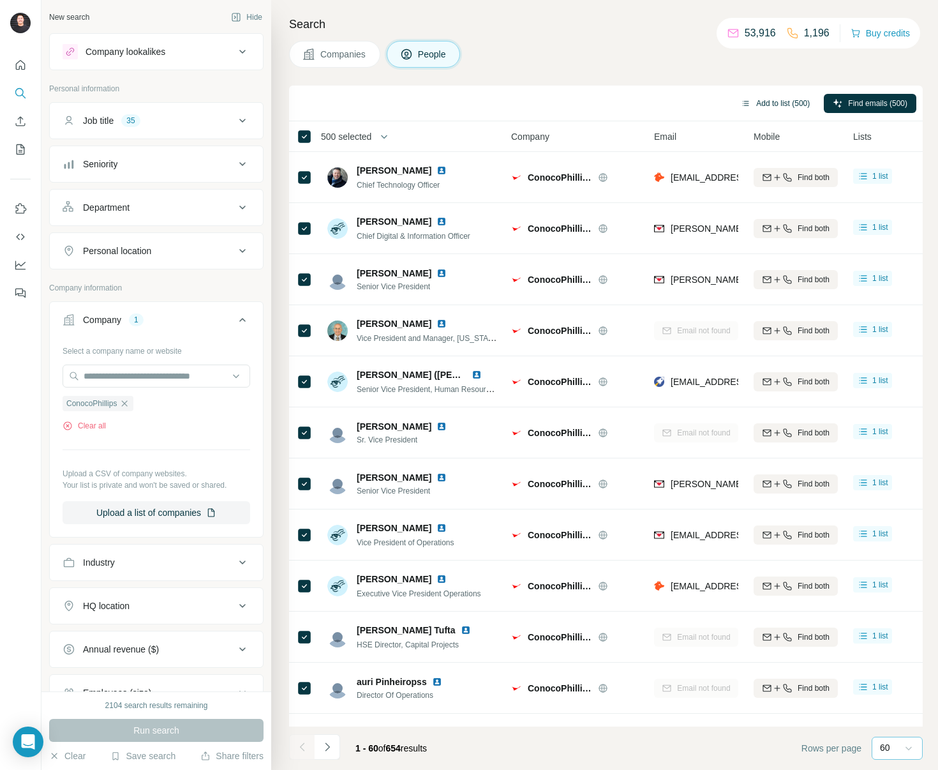
click at [769, 102] on button "Add to list (500)" at bounding box center [775, 103] width 87 height 19
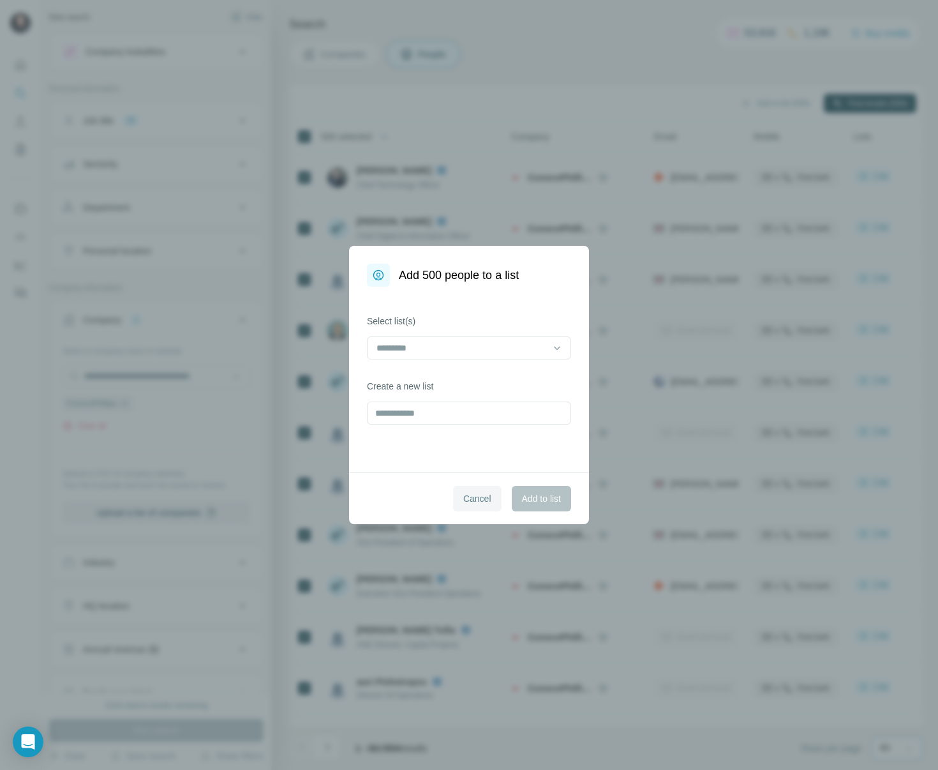
click at [481, 491] on button "Cancel" at bounding box center [477, 499] width 49 height 26
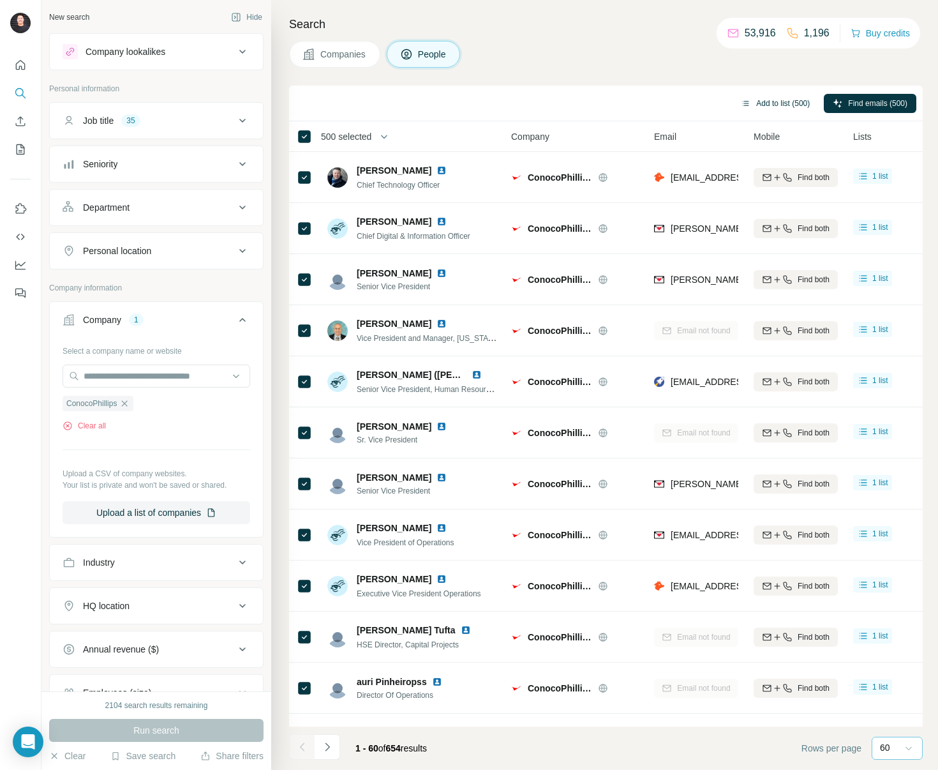
click at [772, 102] on button "Add to list (500)" at bounding box center [775, 103] width 87 height 19
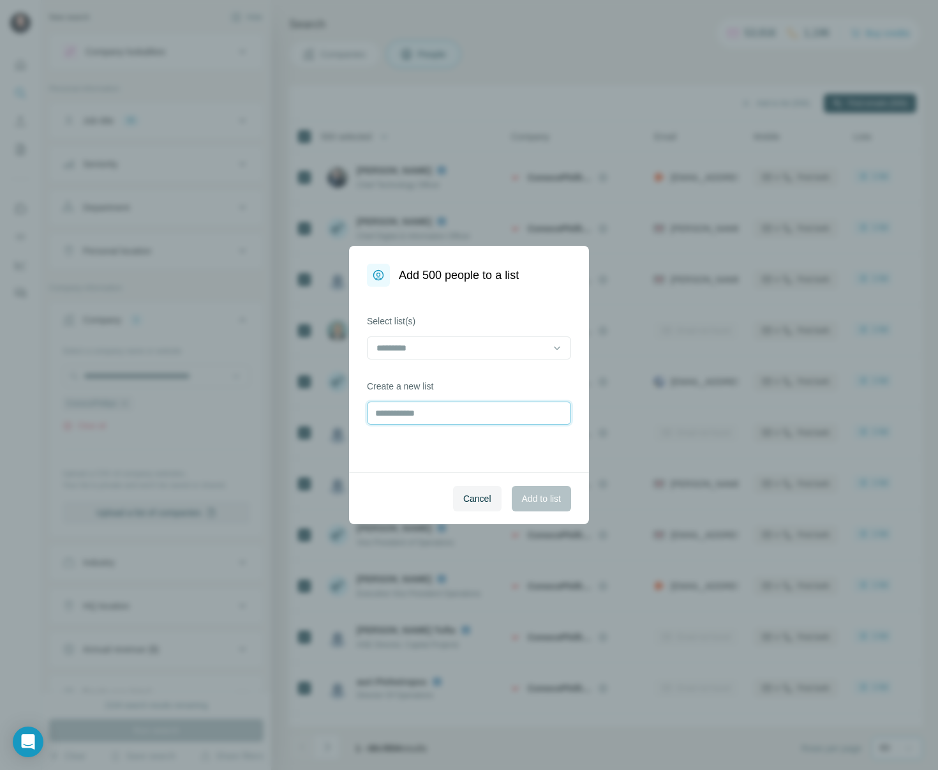
click at [433, 420] on input "text" at bounding box center [469, 413] width 204 height 23
type input "*******"
click at [545, 501] on span "Add to list" at bounding box center [541, 498] width 39 height 13
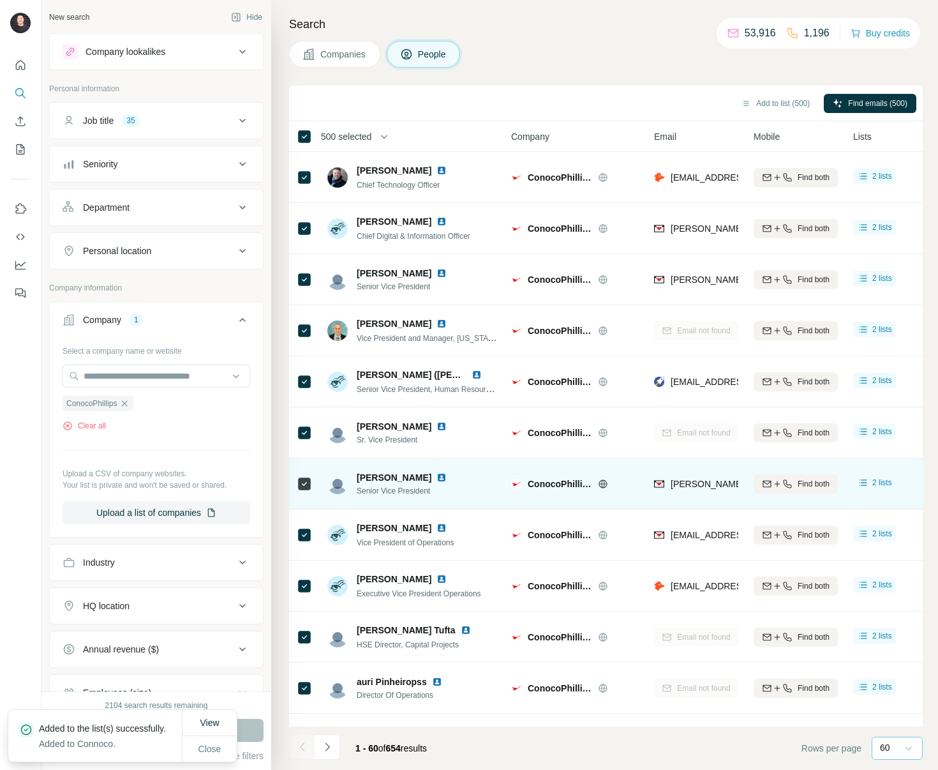
scroll to position [533, 0]
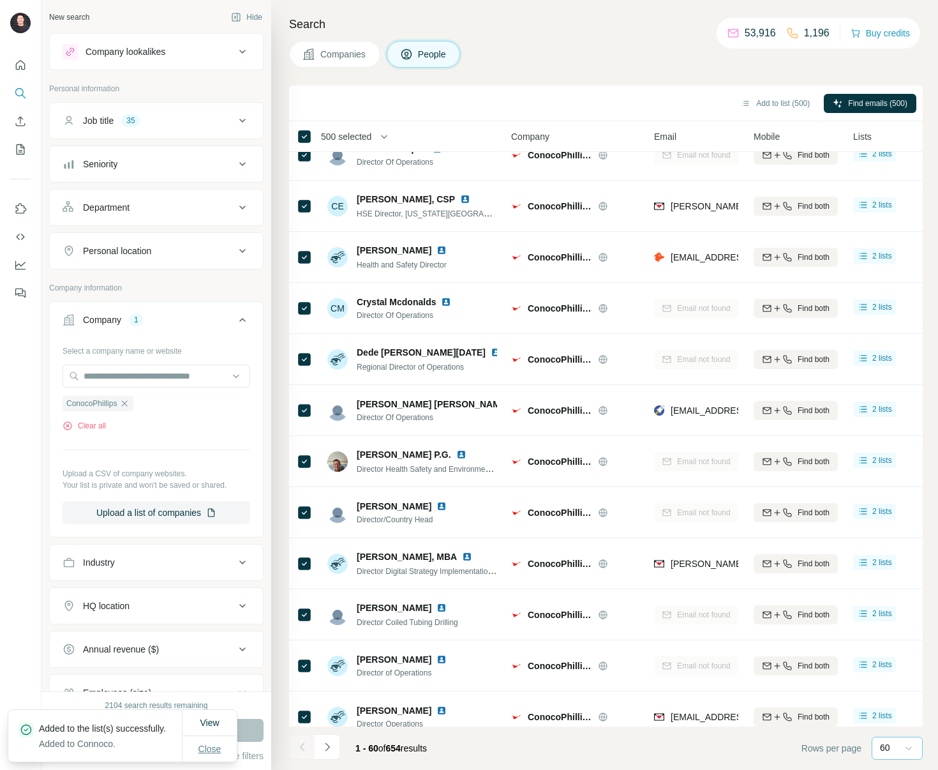
click at [222, 751] on button "Close" at bounding box center [210, 748] width 41 height 23
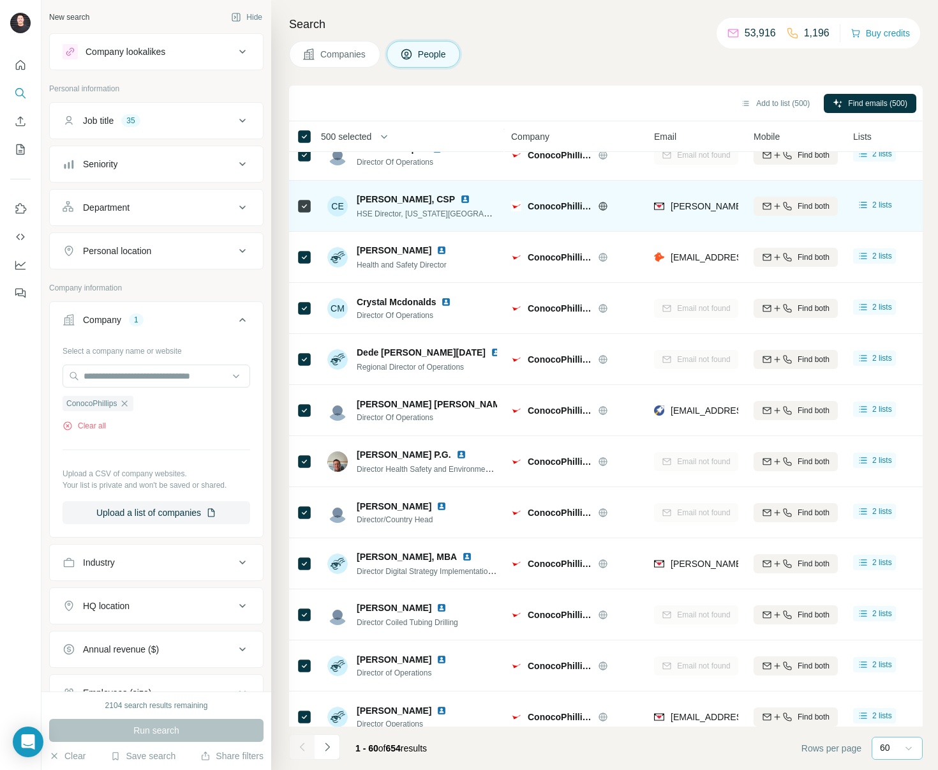
scroll to position [255, 0]
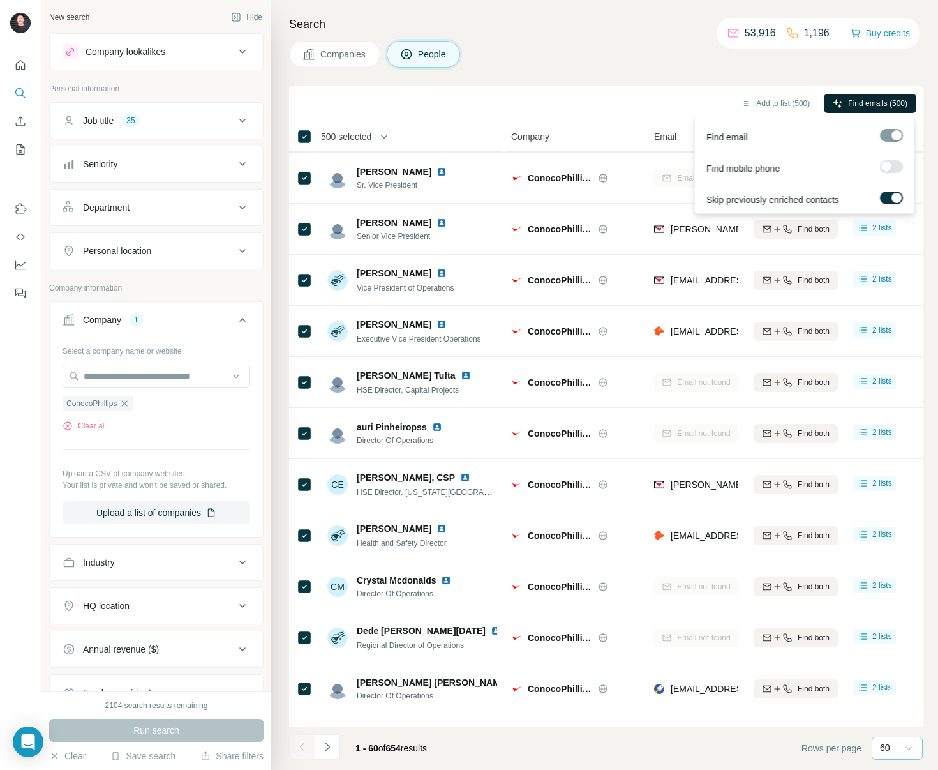
click at [864, 108] on span "Find emails (500)" at bounding box center [877, 103] width 59 height 11
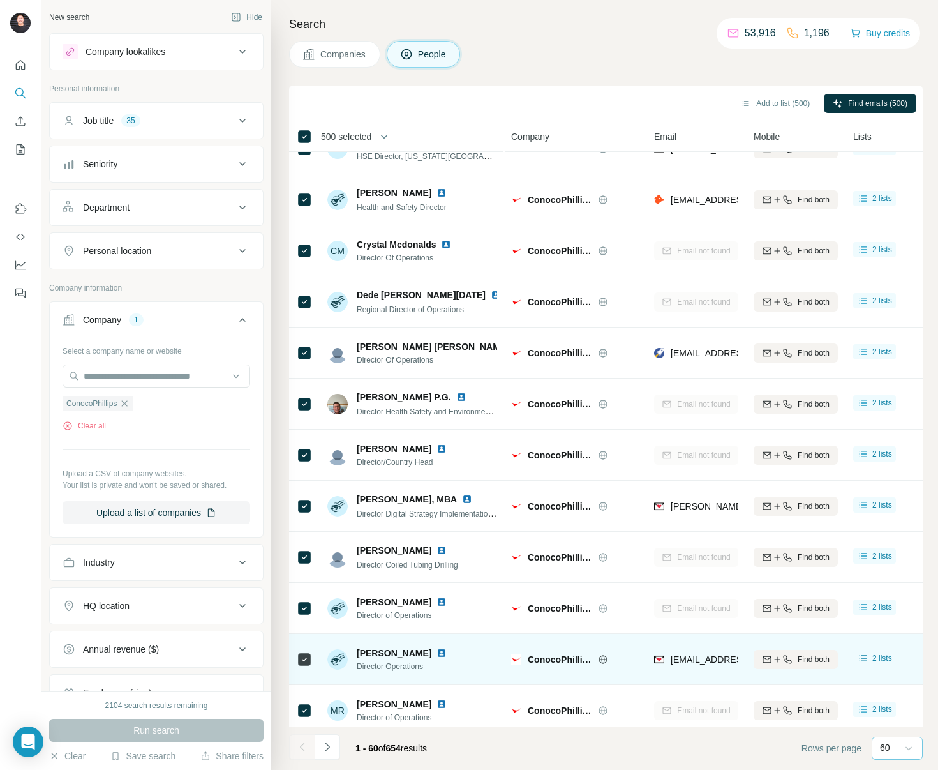
scroll to position [0, 0]
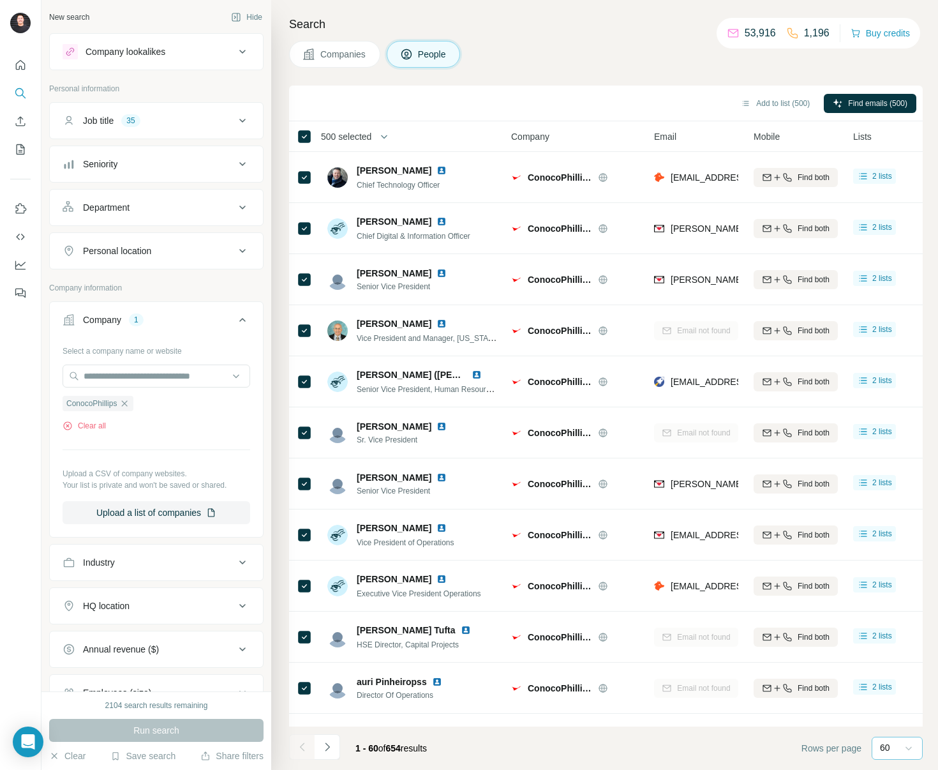
click at [323, 746] on icon "Navigate to next page" at bounding box center [327, 747] width 13 height 13
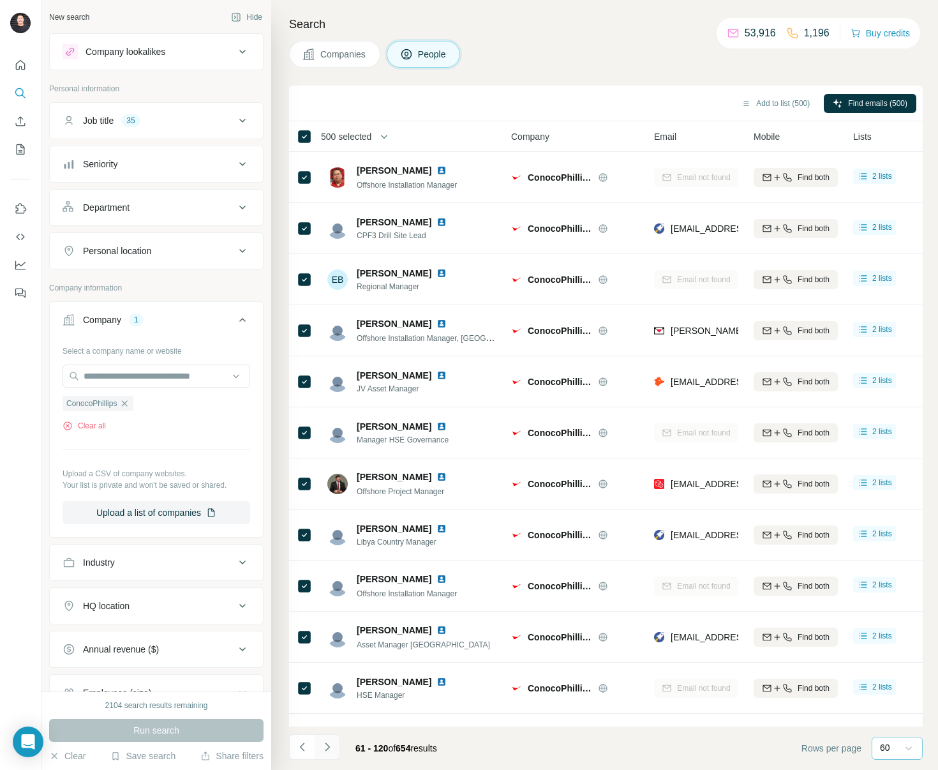
click at [326, 748] on icon "Navigate to next page" at bounding box center [327, 747] width 13 height 13
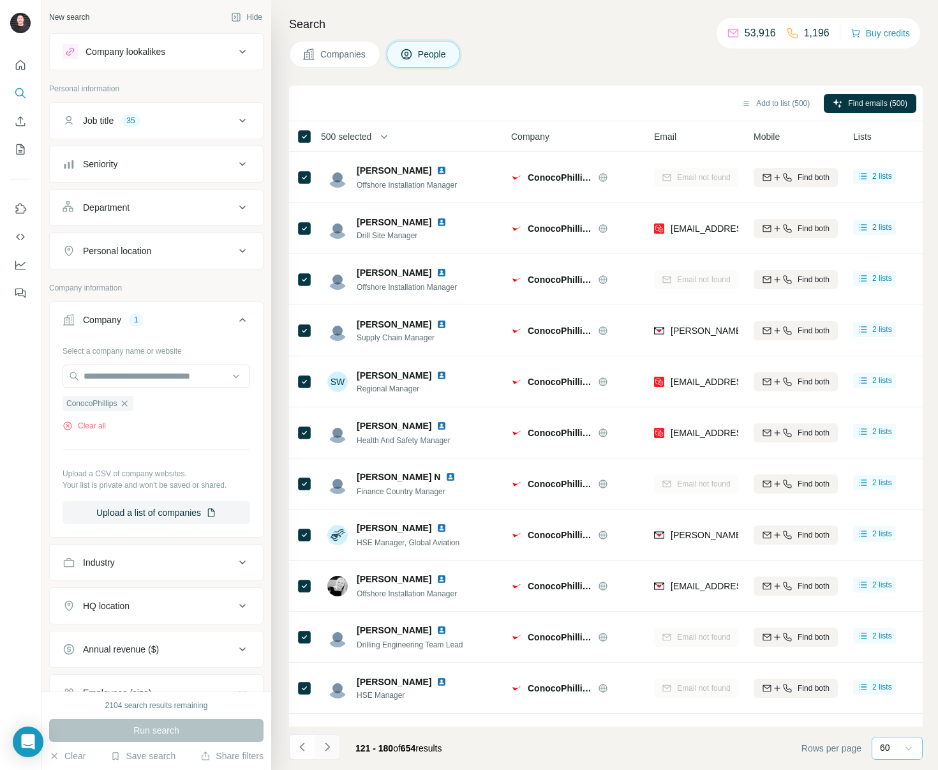
click at [326, 748] on icon "Navigate to next page" at bounding box center [327, 747] width 13 height 13
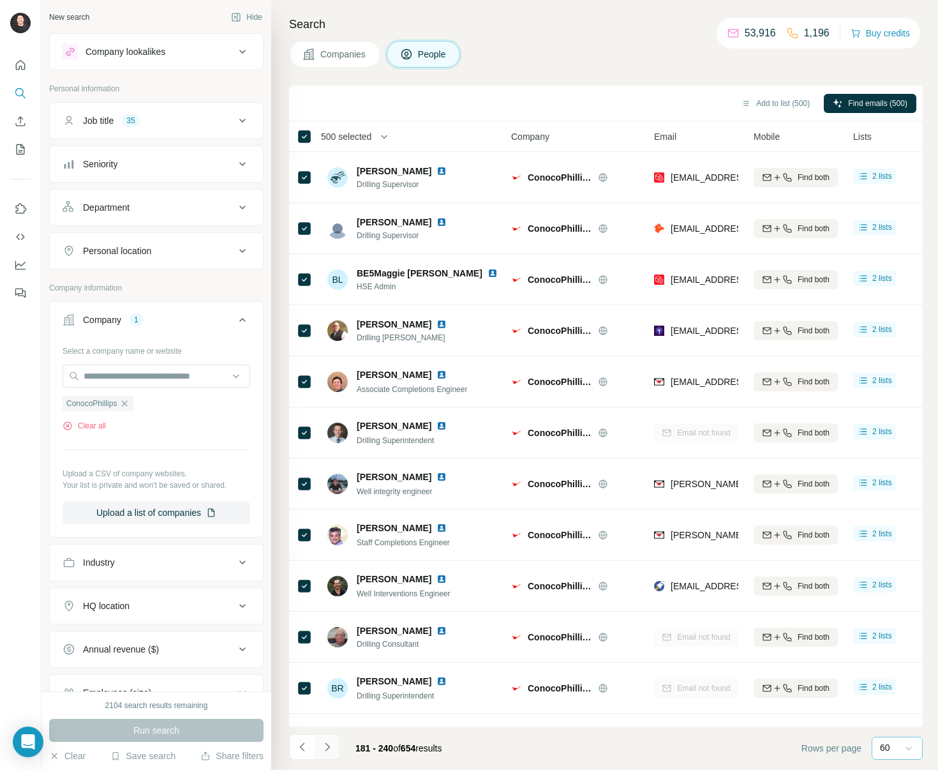
click at [326, 748] on icon "Navigate to next page" at bounding box center [327, 747] width 13 height 13
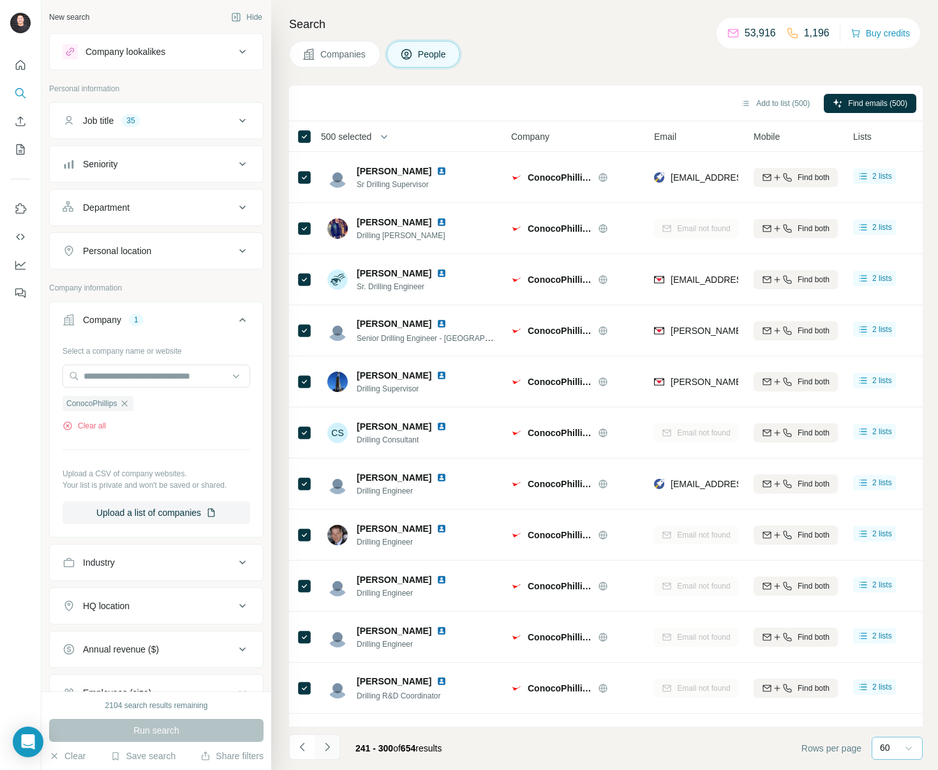
click at [326, 748] on icon "Navigate to next page" at bounding box center [327, 747] width 13 height 13
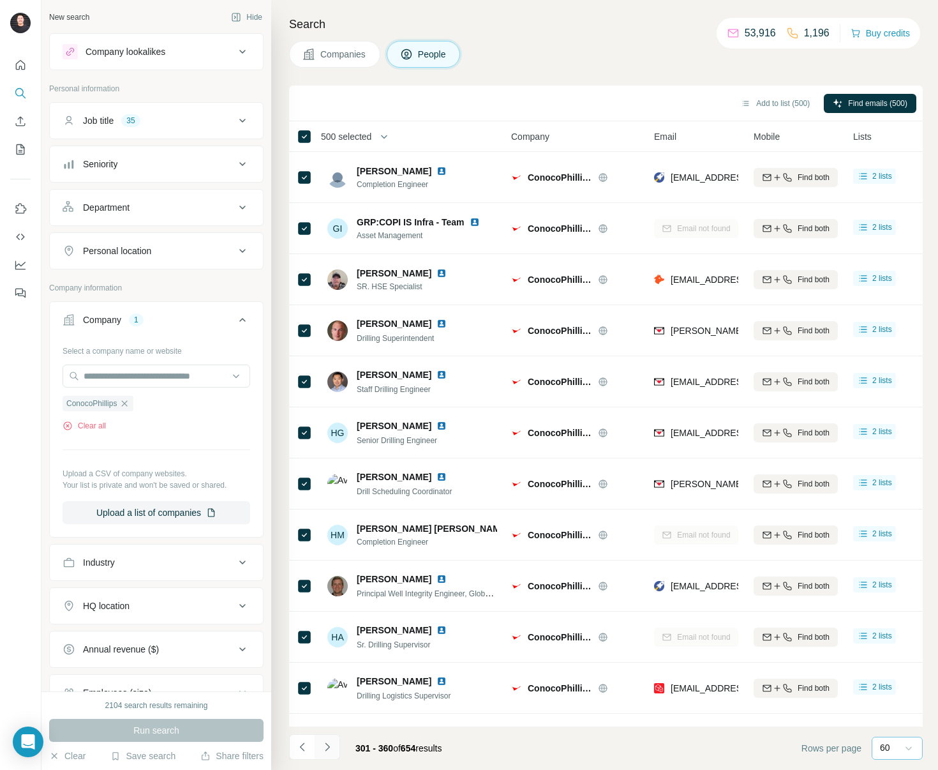
click at [326, 748] on icon "Navigate to next page" at bounding box center [327, 747] width 13 height 13
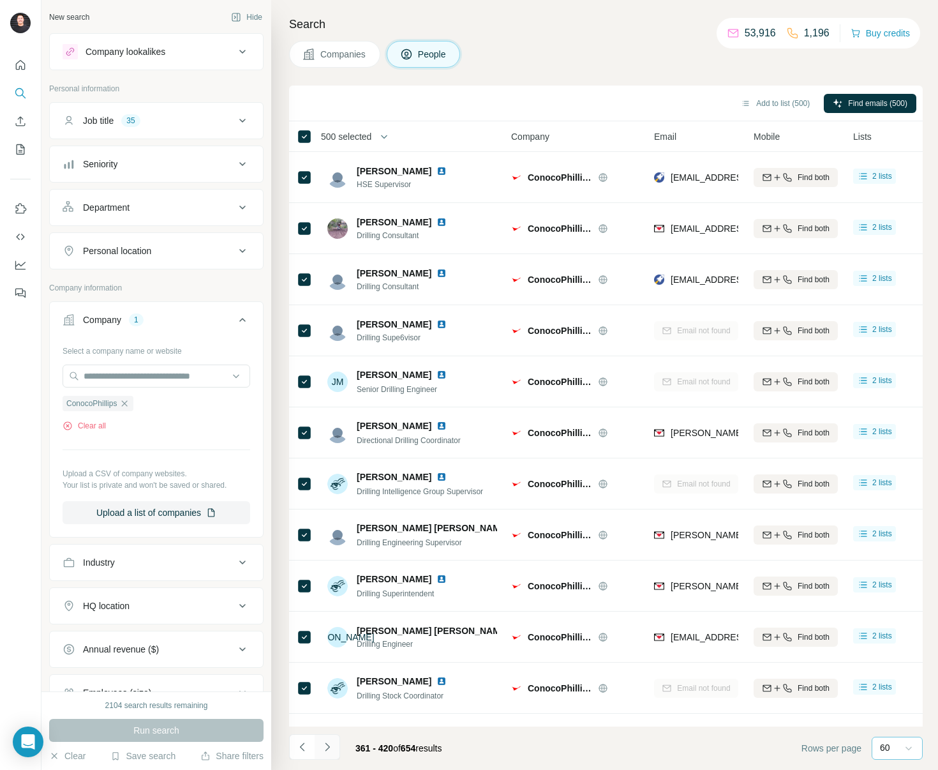
click at [326, 748] on icon "Navigate to next page" at bounding box center [327, 747] width 13 height 13
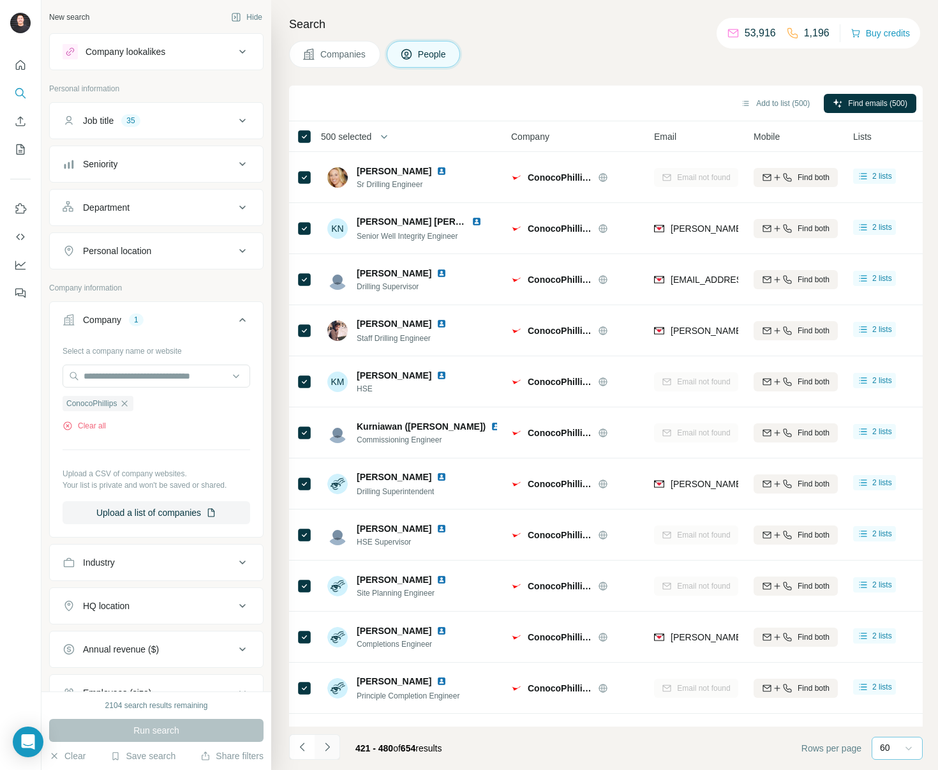
click at [326, 748] on icon "Navigate to next page" at bounding box center [327, 747] width 13 height 13
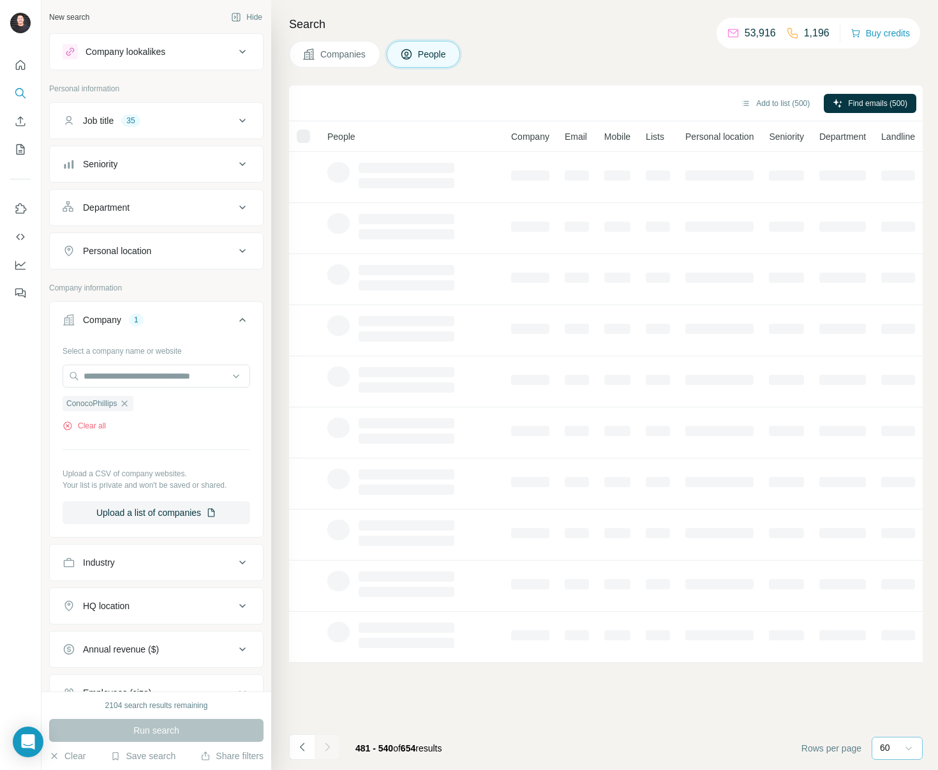
click at [326, 748] on div at bounding box center [328, 747] width 26 height 26
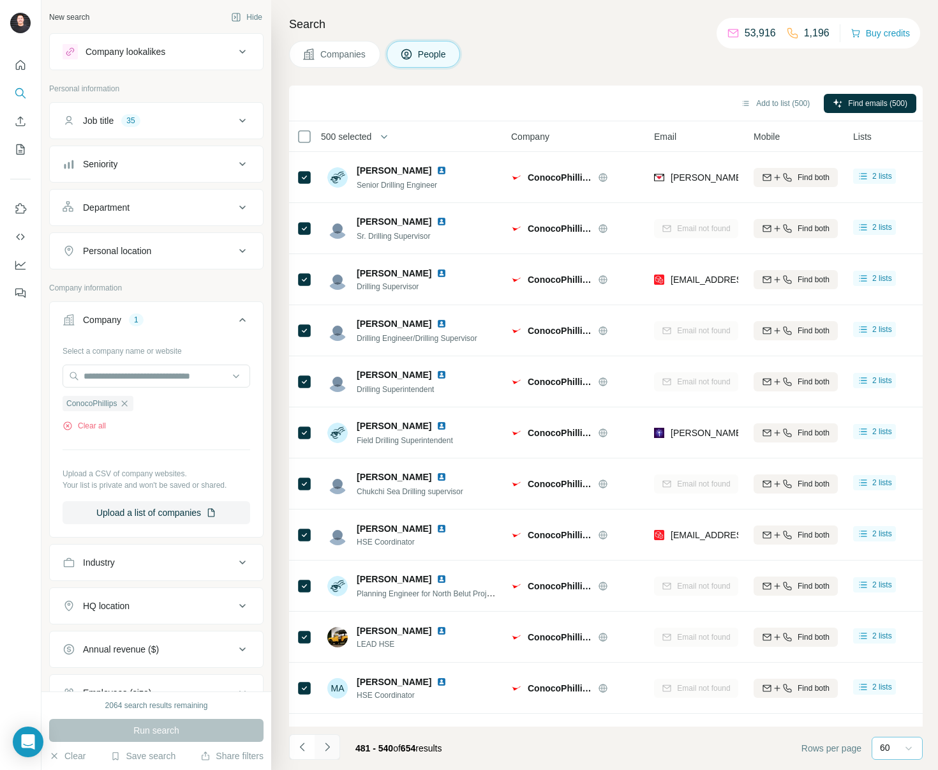
click at [326, 748] on icon "Navigate to next page" at bounding box center [327, 747] width 13 height 13
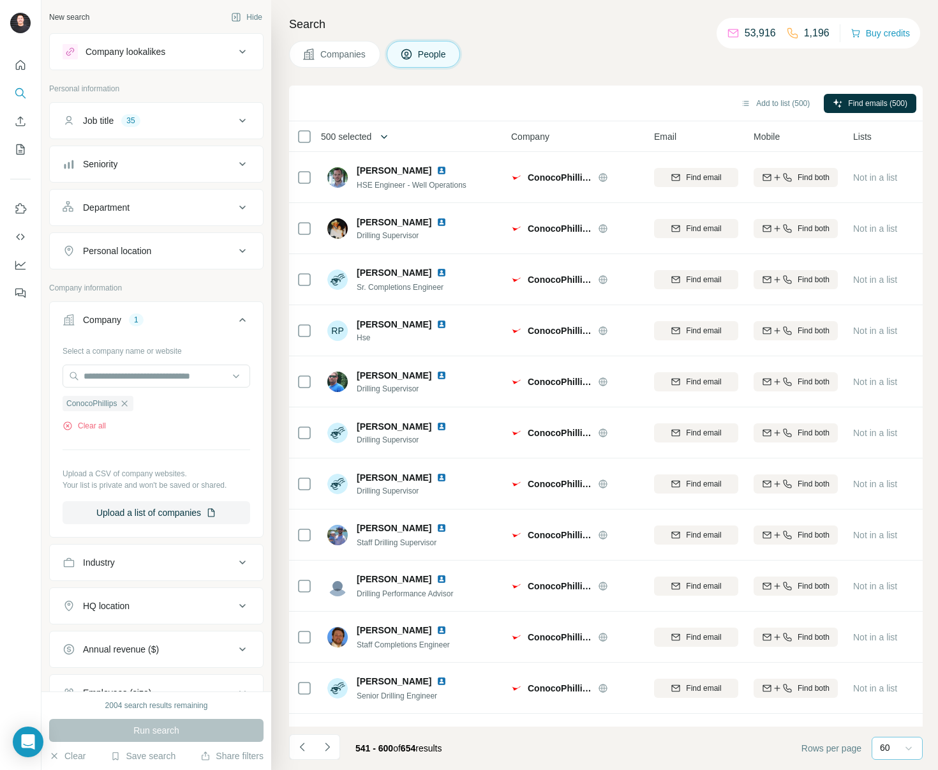
click at [368, 137] on span "500 selected" at bounding box center [346, 136] width 50 height 13
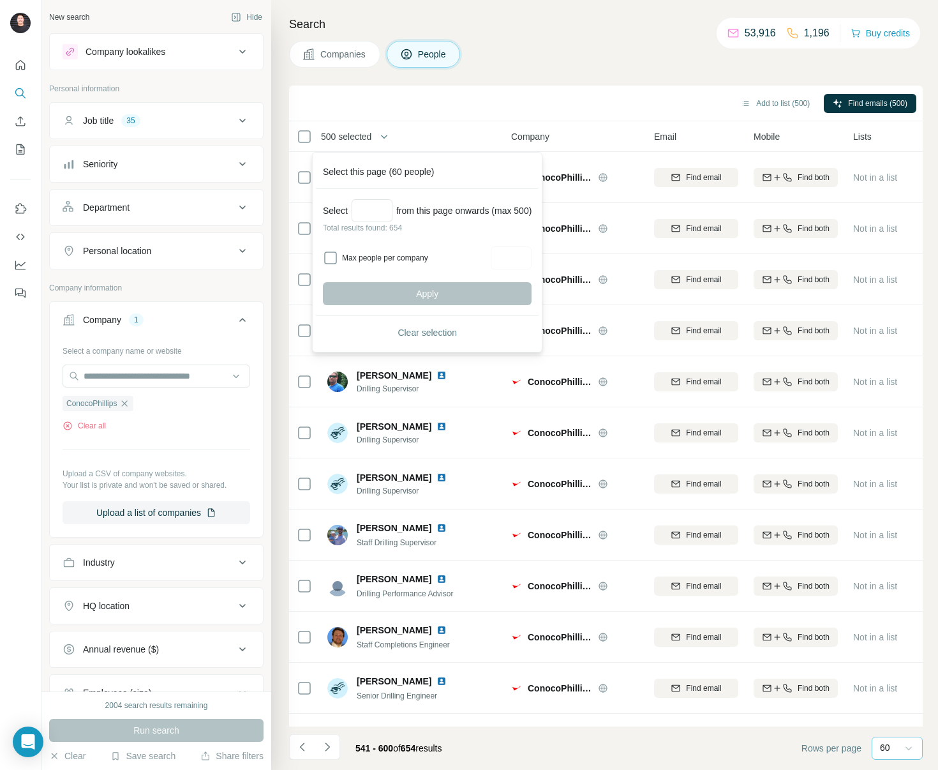
click at [368, 137] on span "500 selected" at bounding box center [346, 136] width 50 height 13
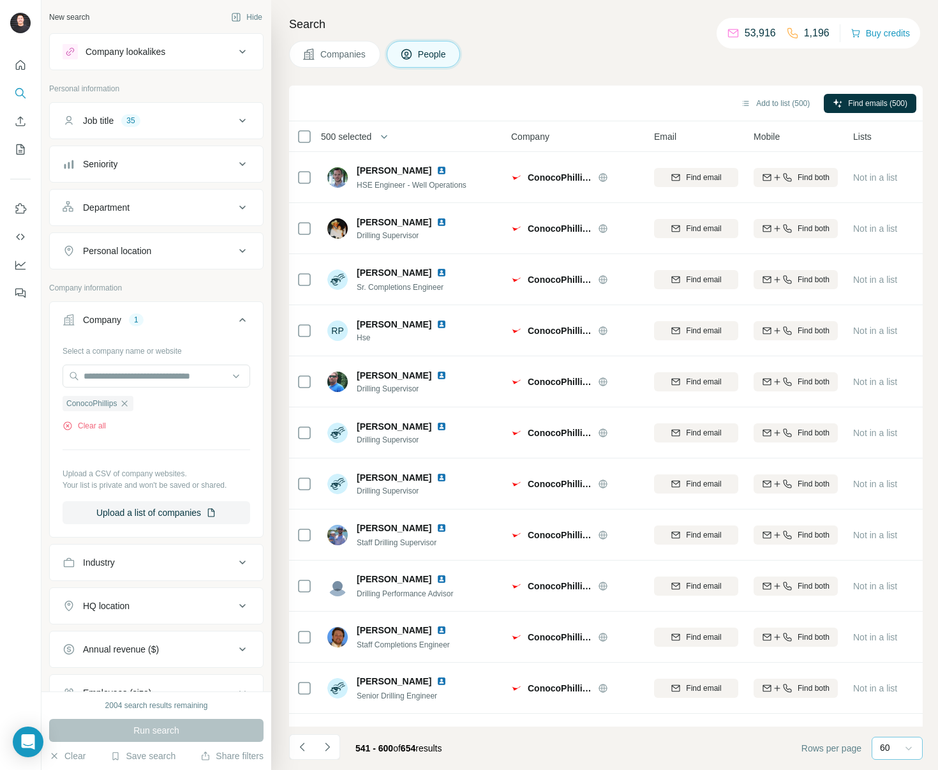
click at [370, 138] on span "500 selected" at bounding box center [346, 136] width 50 height 13
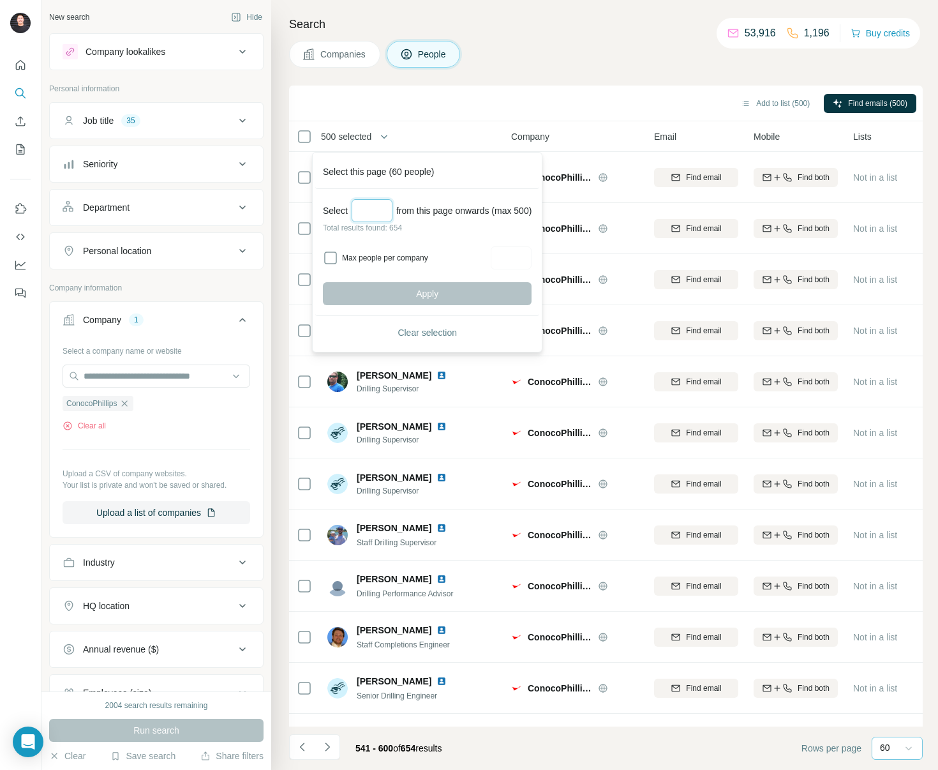
click at [382, 206] on input "Select a number (up to 500)" at bounding box center [372, 210] width 41 height 23
click at [417, 93] on div "Add to list (500) Find emails (500)" at bounding box center [606, 103] width 621 height 22
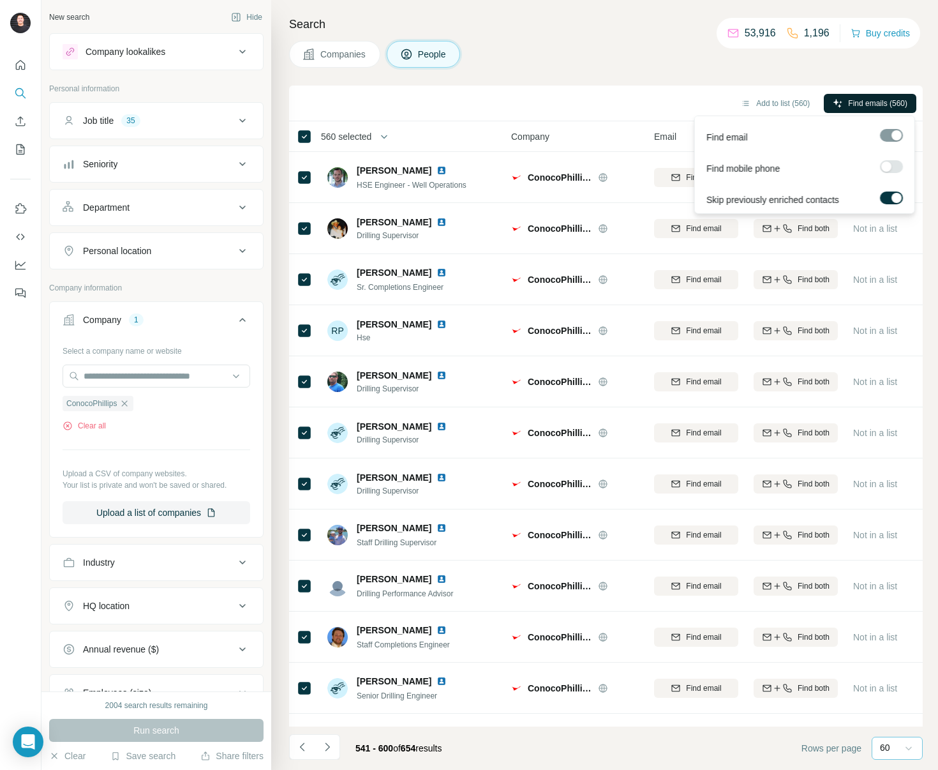
click at [853, 103] on span "Find emails (560)" at bounding box center [877, 103] width 59 height 11
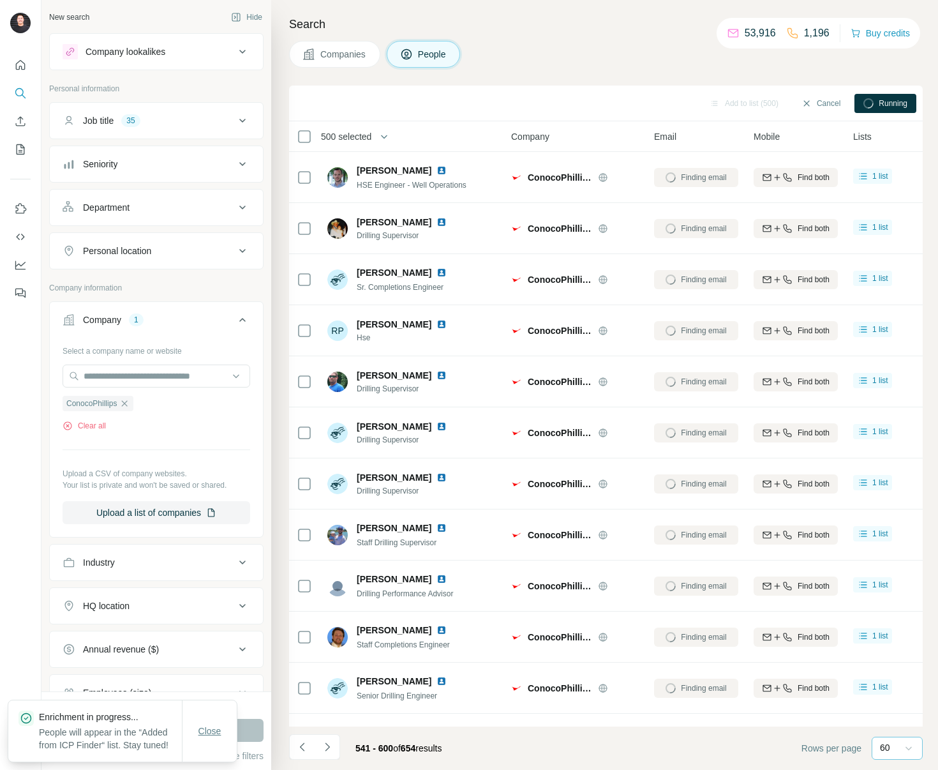
click at [199, 720] on button "Close" at bounding box center [210, 731] width 41 height 23
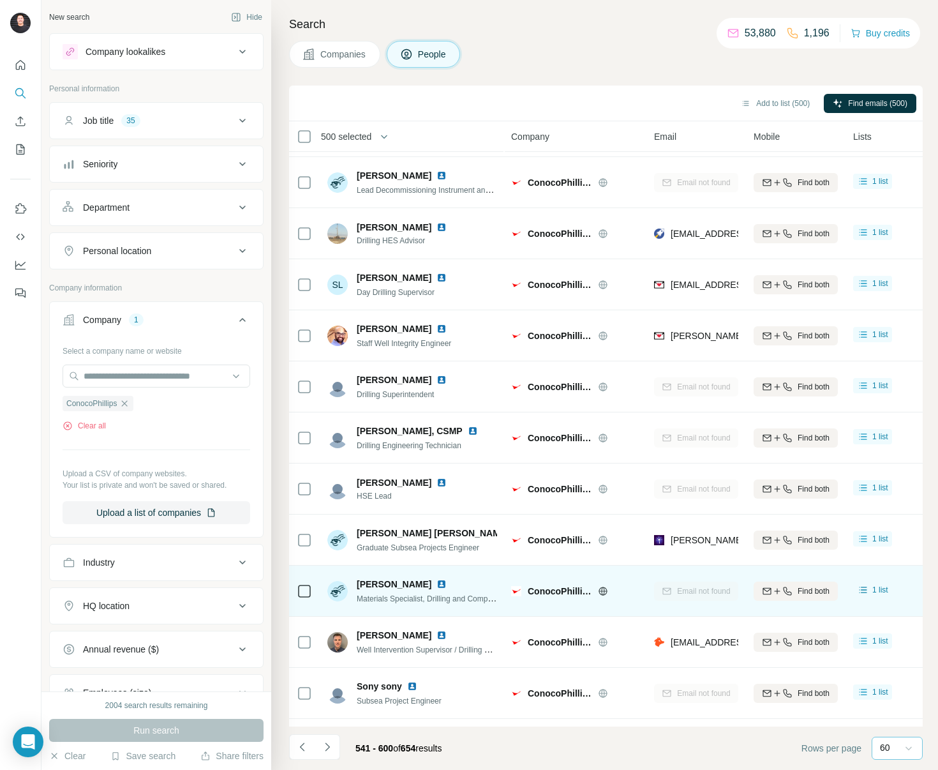
scroll to position [1337, 0]
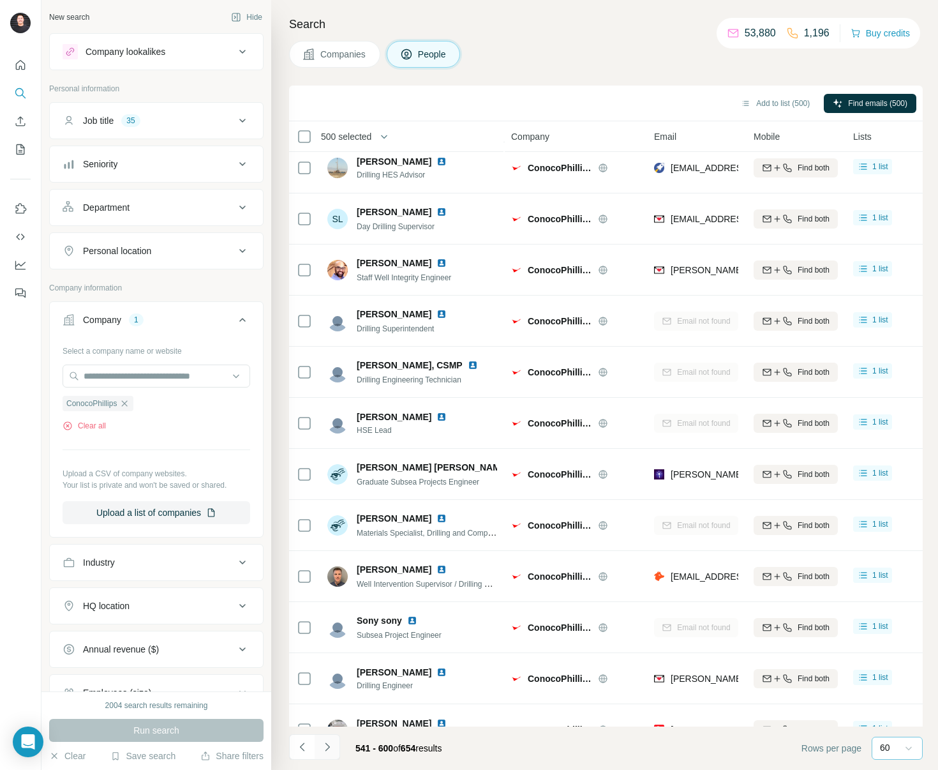
click at [329, 749] on icon "Navigate to next page" at bounding box center [327, 747] width 13 height 13
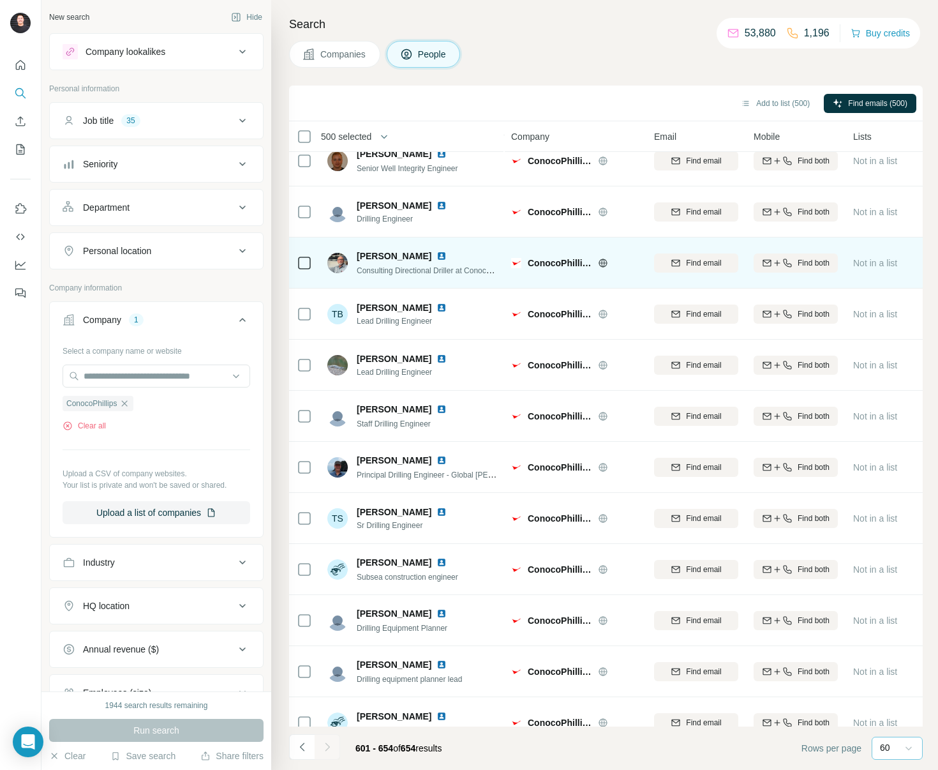
scroll to position [0, 0]
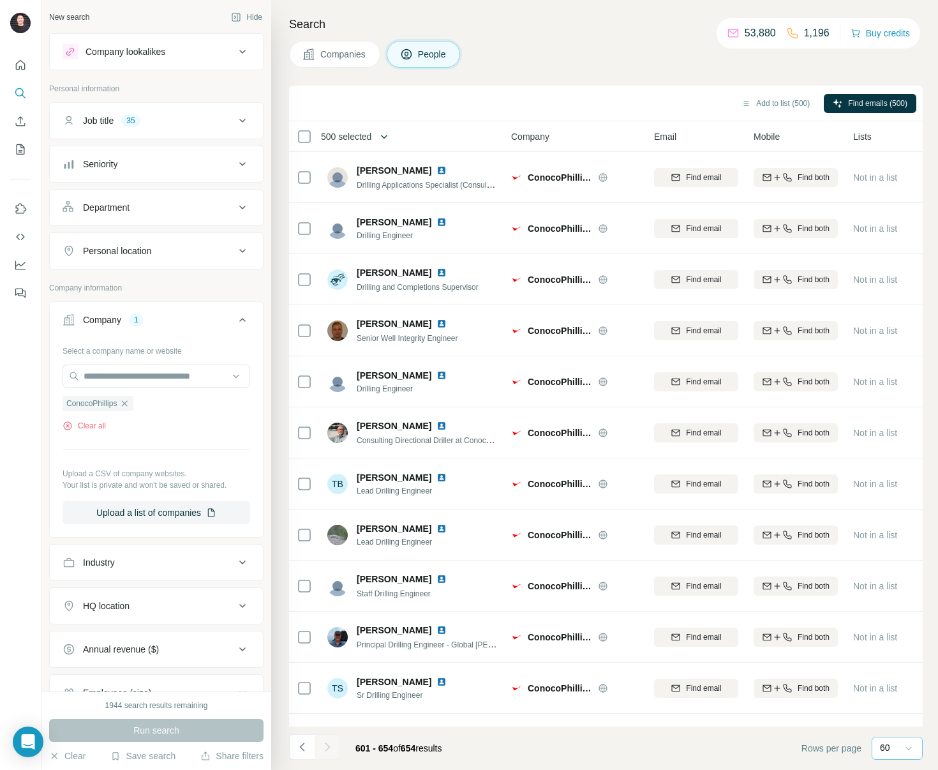
click at [388, 137] on icon "button" at bounding box center [384, 136] width 13 height 13
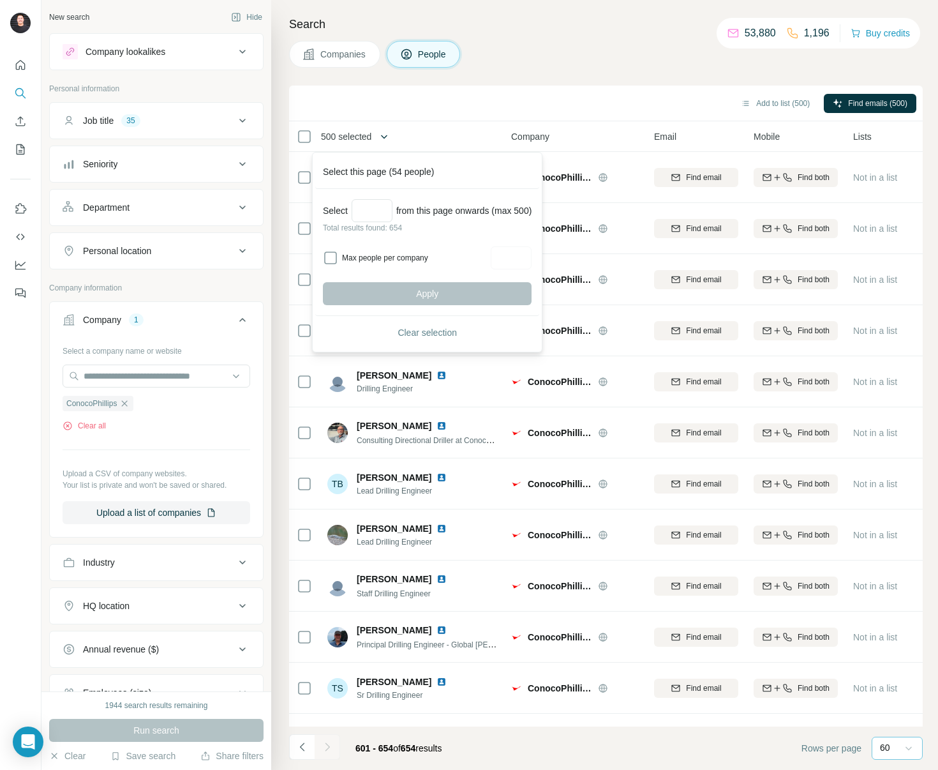
click at [388, 137] on icon "button" at bounding box center [385, 137] width 6 height 4
click at [433, 331] on span "Clear selection" at bounding box center [427, 332] width 59 height 13
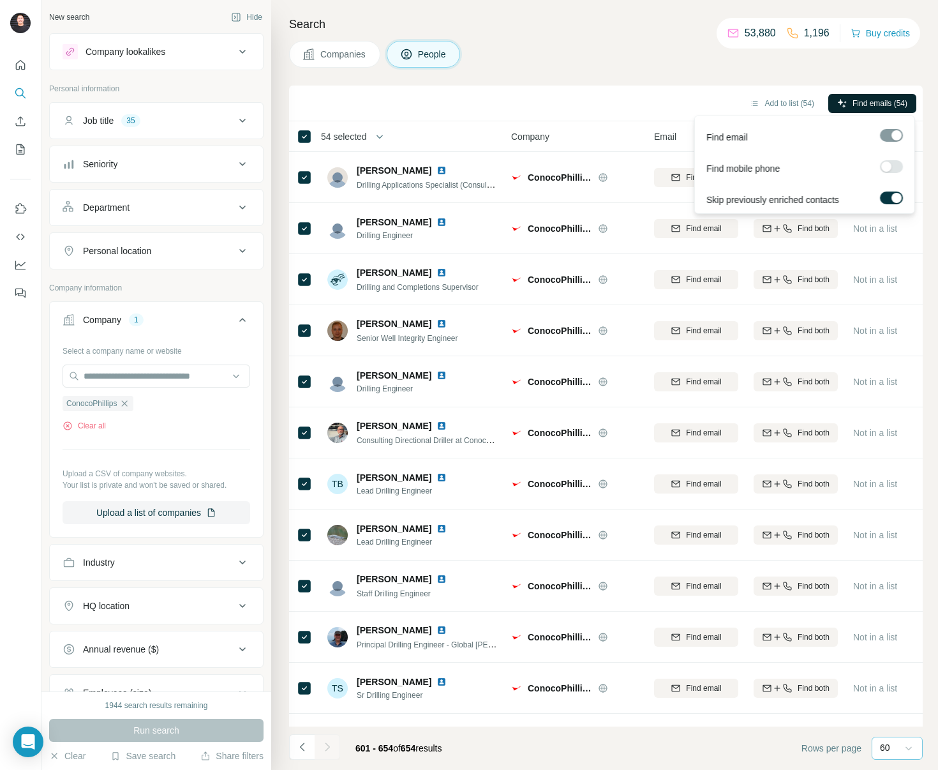
click at [881, 100] on span "Find emails (54)" at bounding box center [880, 103] width 55 height 11
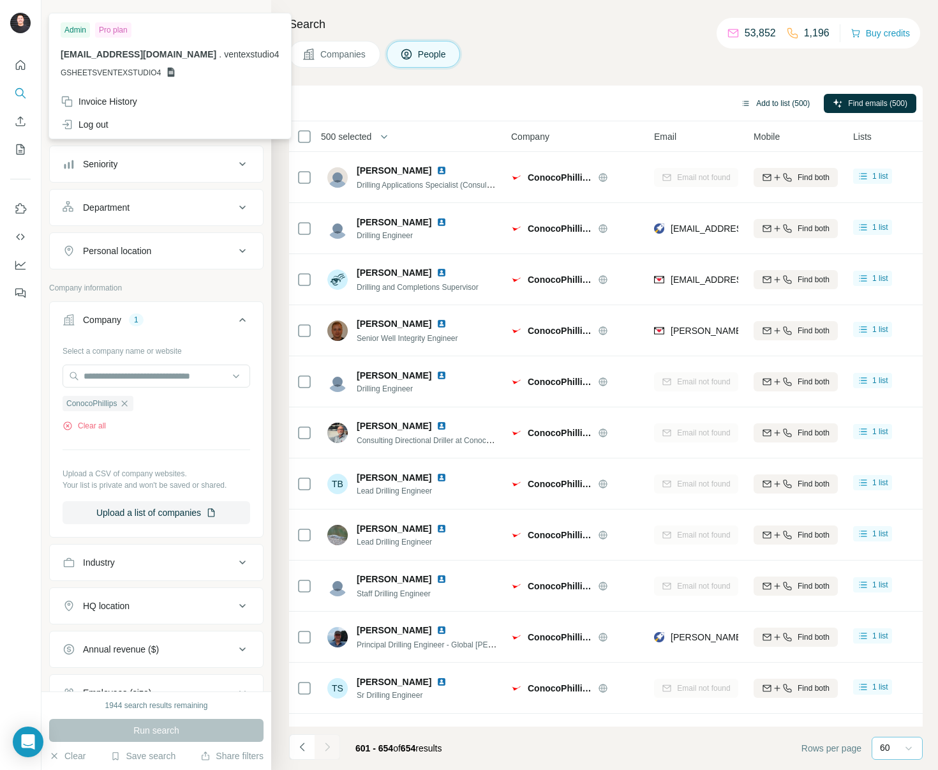
click at [762, 105] on button "Add to list (500)" at bounding box center [775, 103] width 87 height 19
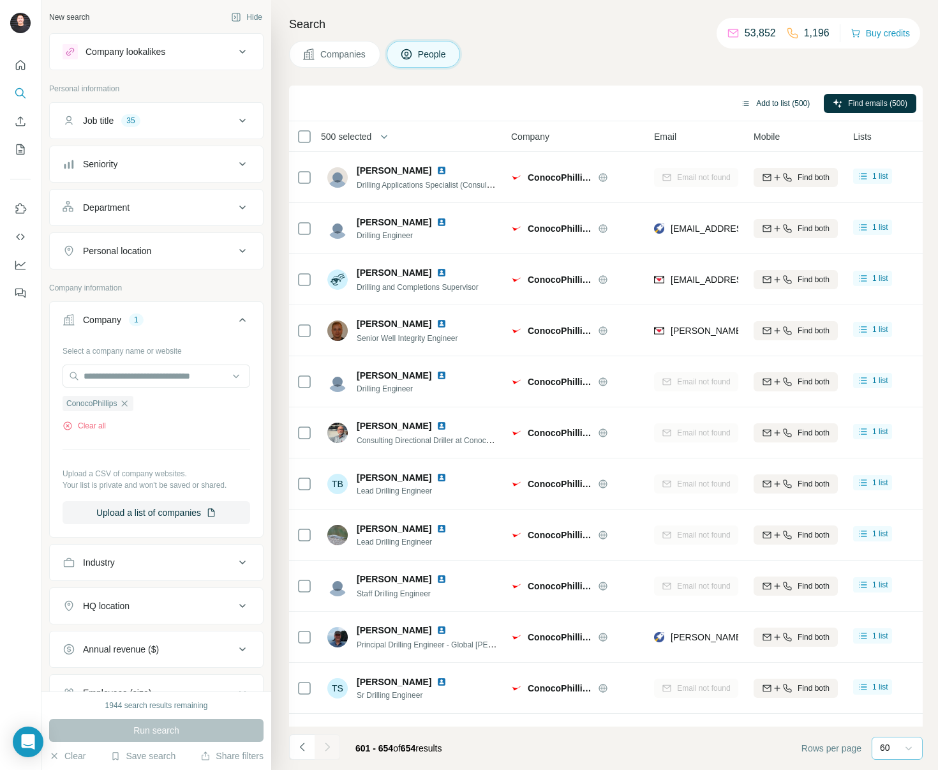
click at [767, 103] on button "Add to list (500)" at bounding box center [775, 103] width 87 height 19
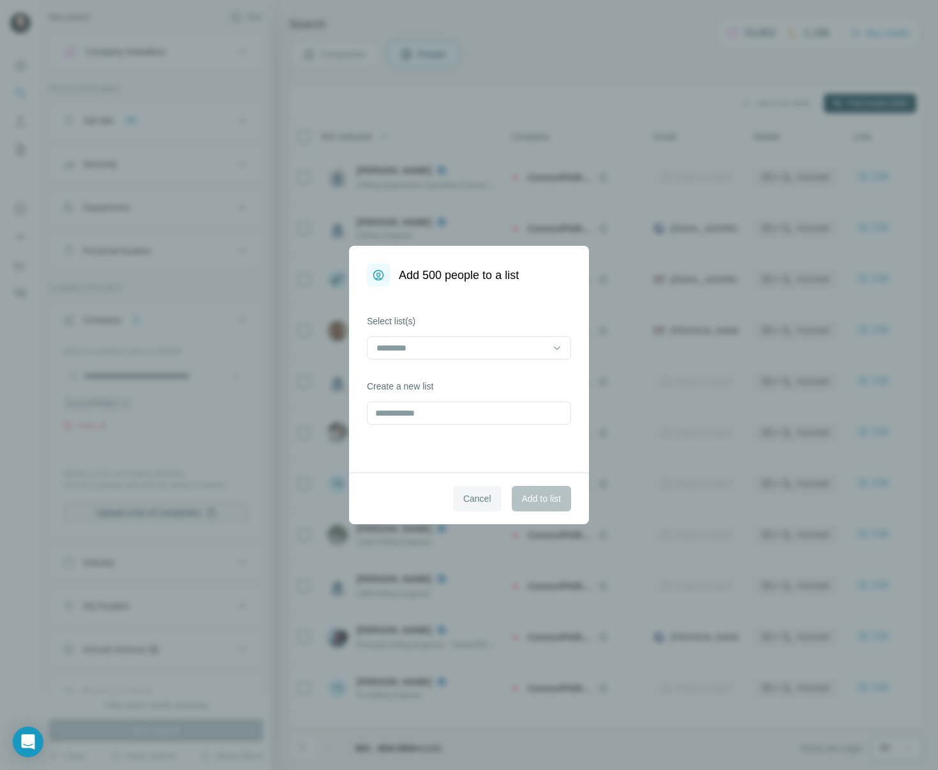
click at [467, 495] on span "Cancel" at bounding box center [477, 498] width 28 height 13
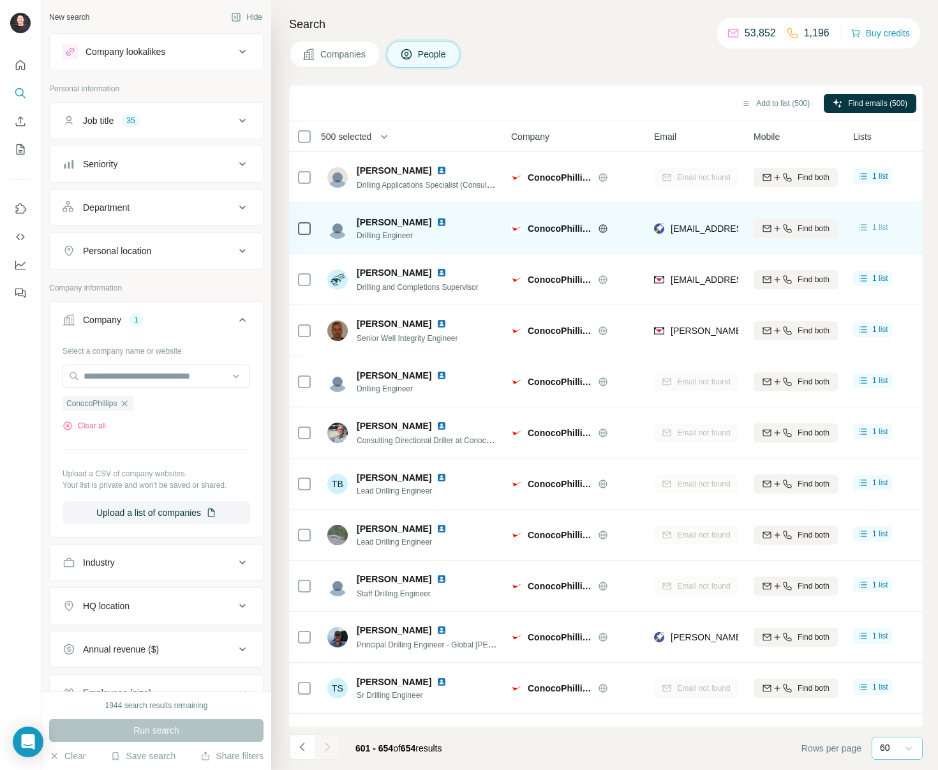
click at [884, 229] on span "1 list" at bounding box center [881, 227] width 16 height 11
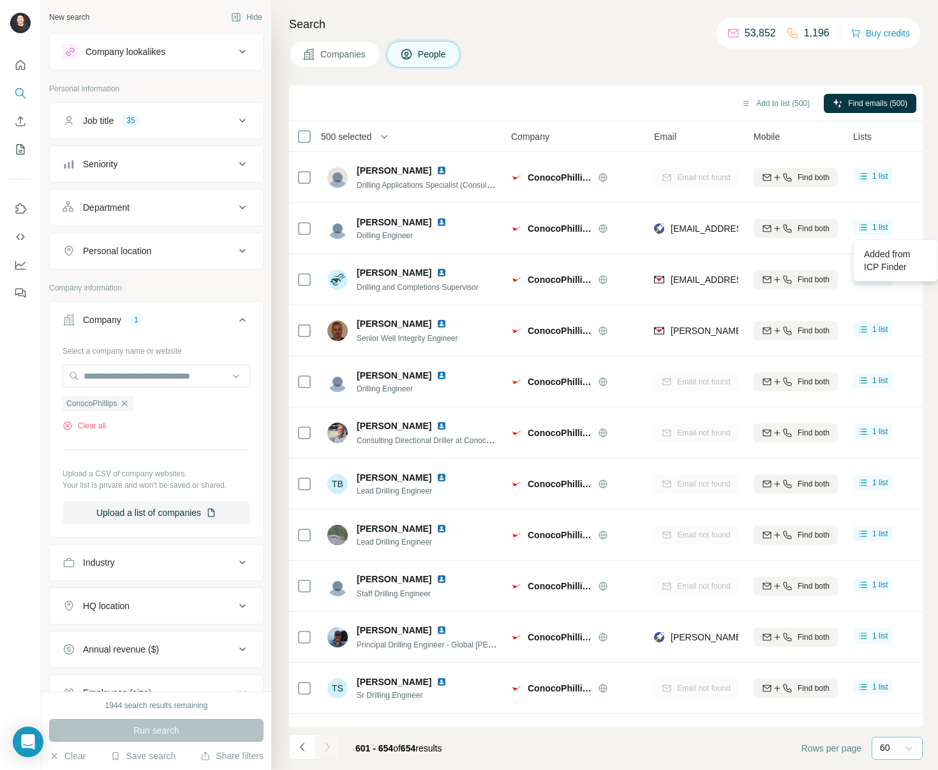
click at [642, 76] on div "Search Companies People Add to list (500) Find emails (500) 500 selected People…" at bounding box center [604, 385] width 667 height 770
click at [370, 140] on span "500 selected" at bounding box center [346, 136] width 50 height 13
click at [766, 104] on button "Add to list (554)" at bounding box center [775, 103] width 87 height 19
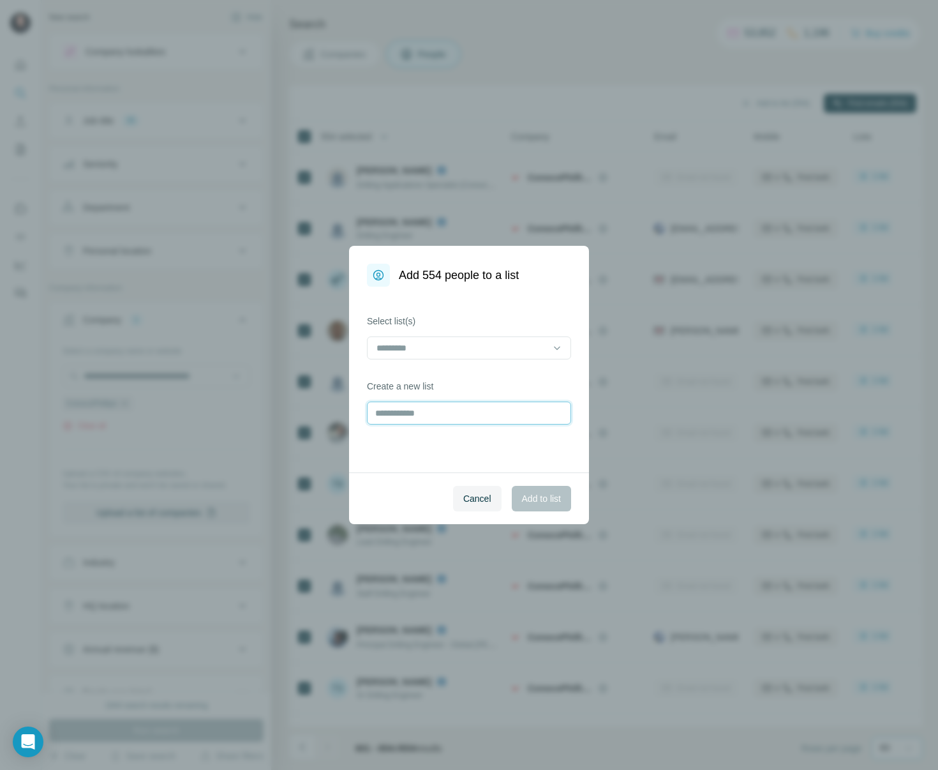
click at [442, 418] on input "text" at bounding box center [469, 413] width 204 height 23
click at [439, 345] on input at bounding box center [461, 348] width 172 height 14
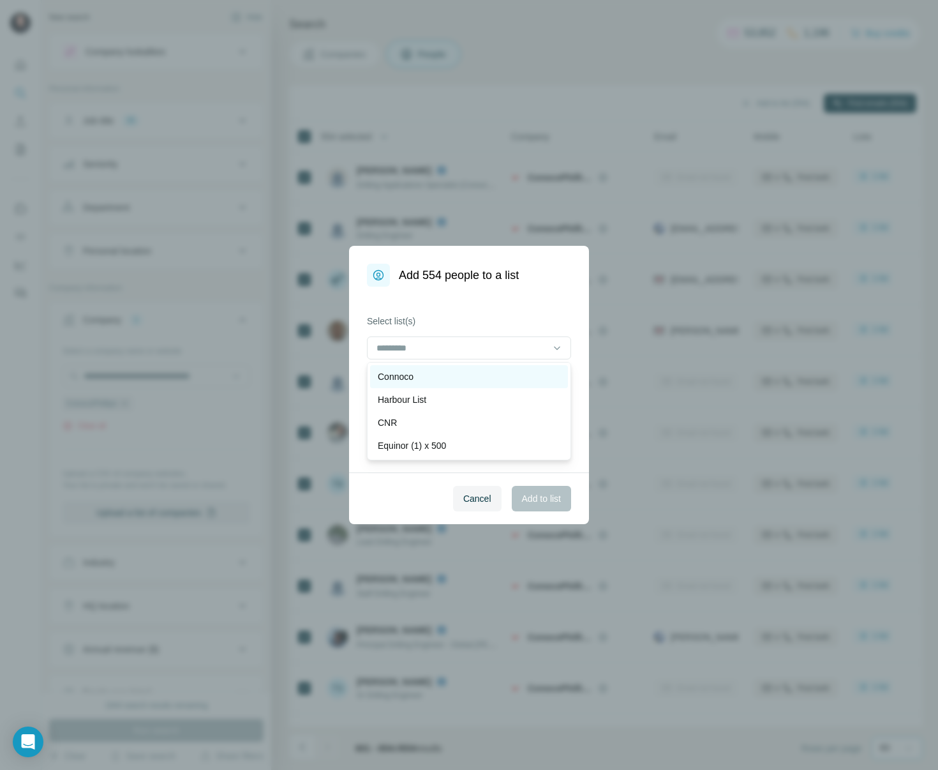
click at [426, 370] on div "Connoco" at bounding box center [469, 376] width 183 height 13
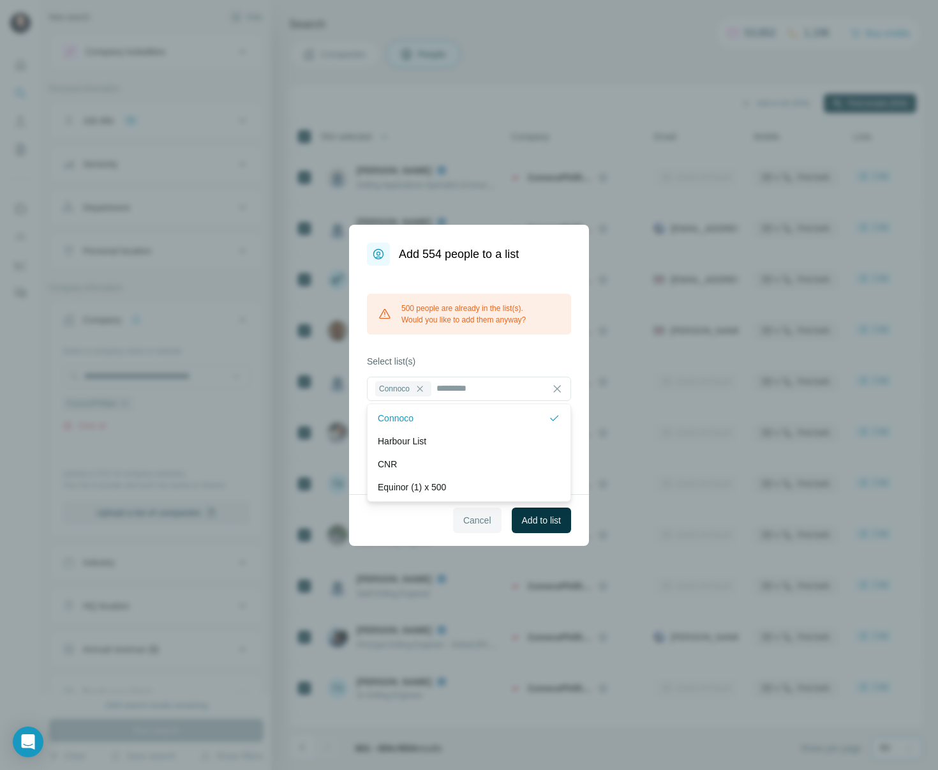
click at [478, 520] on span "Cancel" at bounding box center [477, 520] width 28 height 13
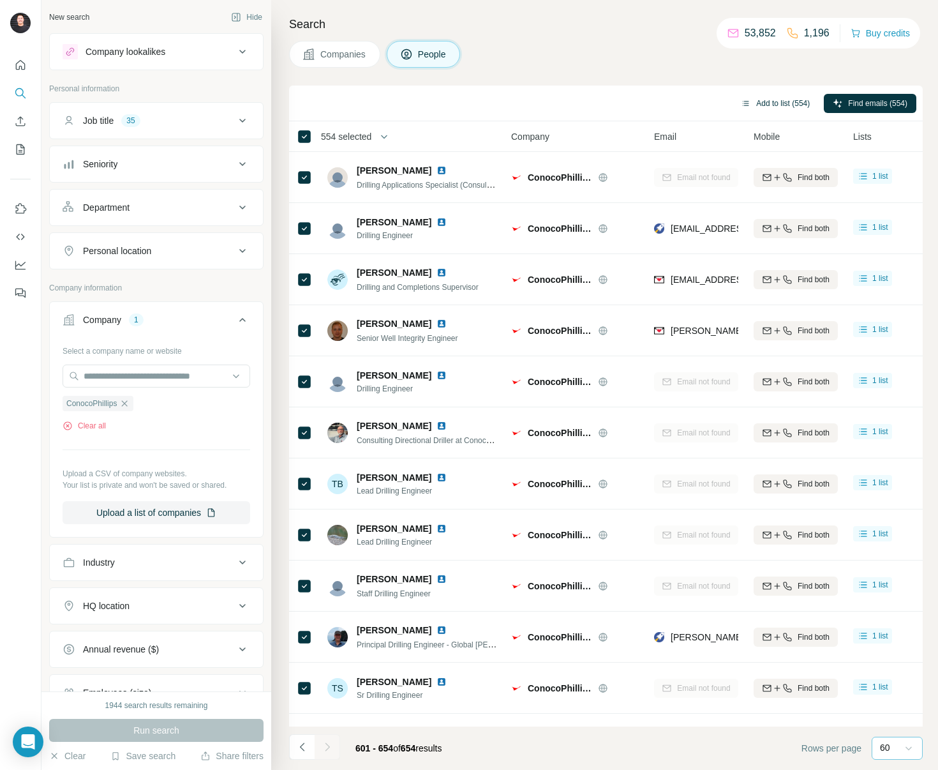
click at [755, 103] on button "Add to list (554)" at bounding box center [775, 103] width 87 height 19
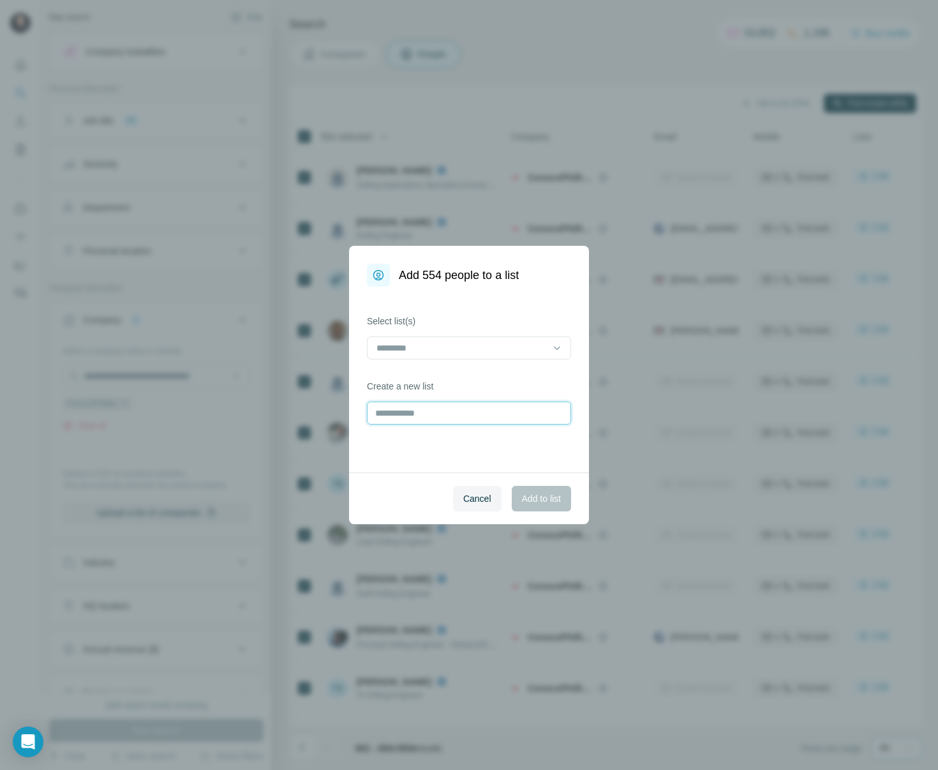
click at [424, 411] on input "text" at bounding box center [469, 413] width 204 height 23
type input "**********"
click at [536, 495] on span "Add to list" at bounding box center [541, 498] width 39 height 13
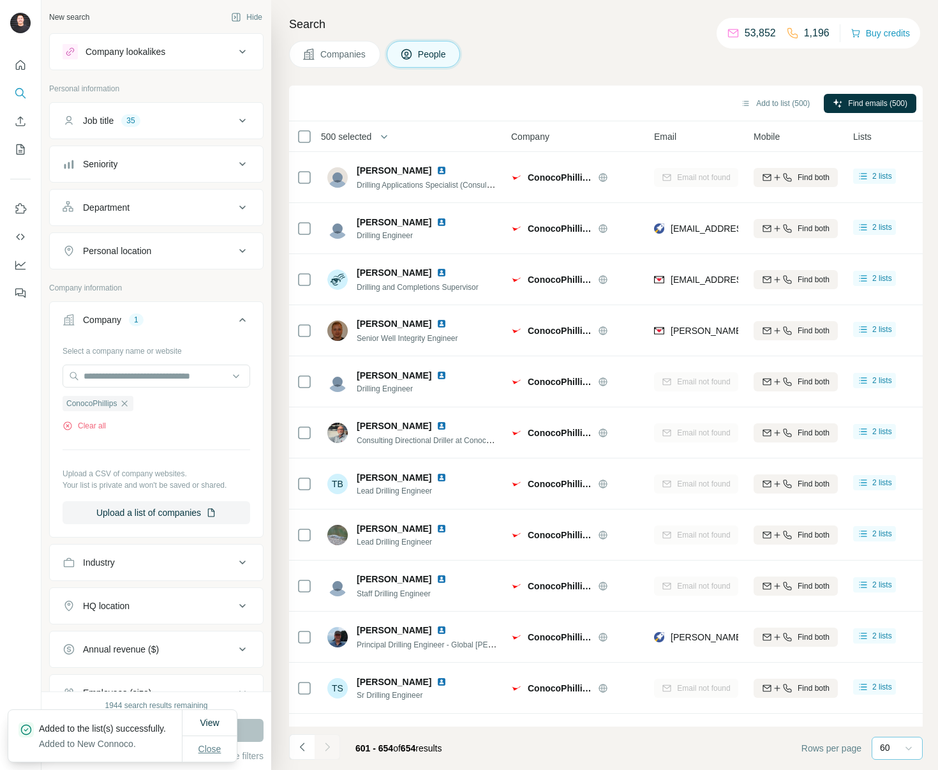
click at [203, 748] on span "Close" at bounding box center [210, 748] width 23 height 13
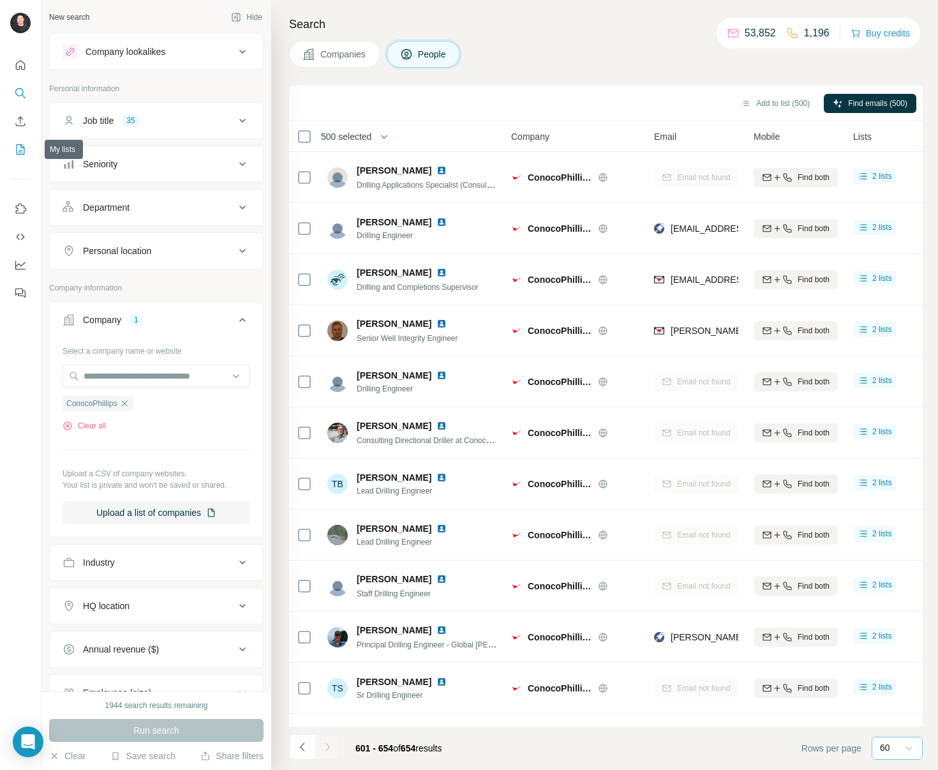
click at [14, 146] on icon "My lists" at bounding box center [20, 149] width 13 height 13
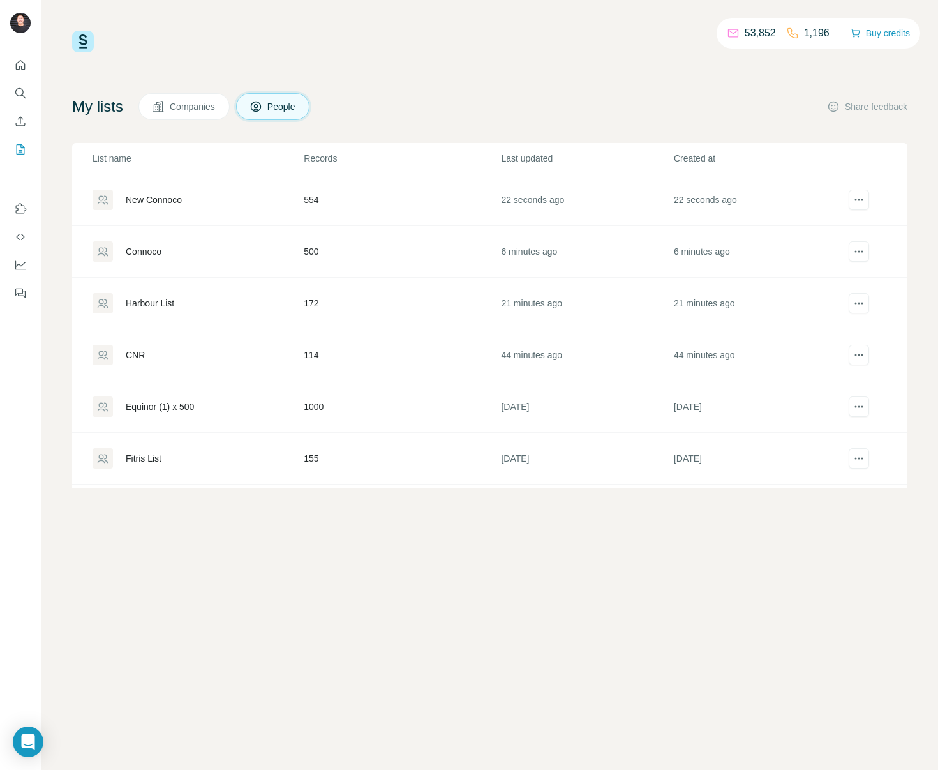
click at [162, 198] on div "New Connoco" at bounding box center [154, 199] width 56 height 13
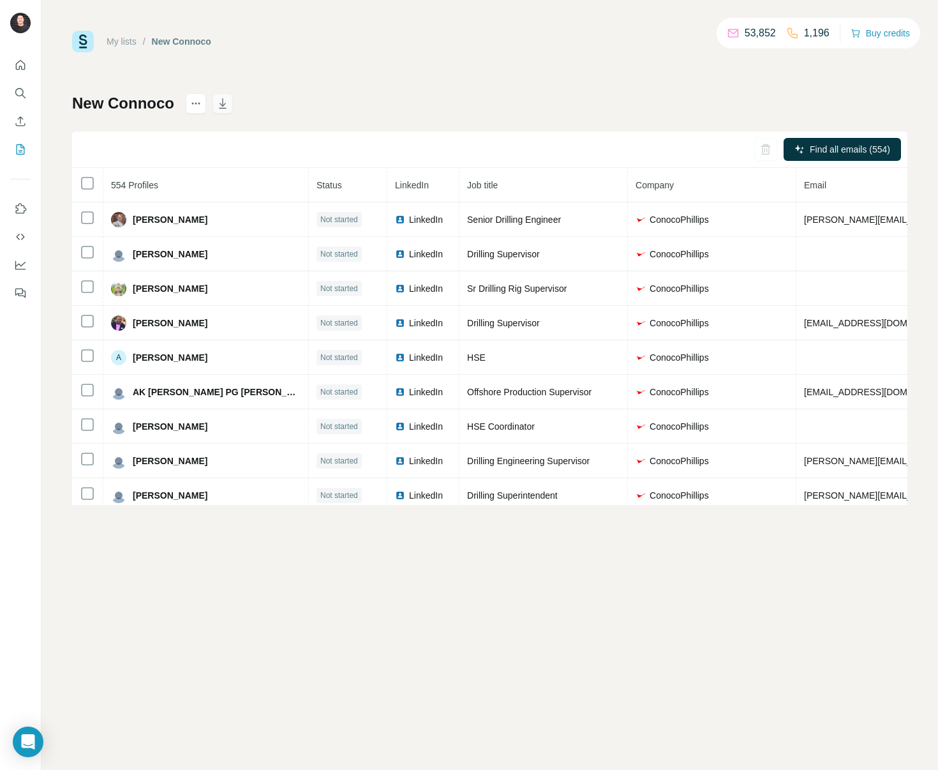
click at [222, 103] on icon "button" at bounding box center [222, 103] width 13 height 13
